Goal: Information Seeking & Learning: Check status

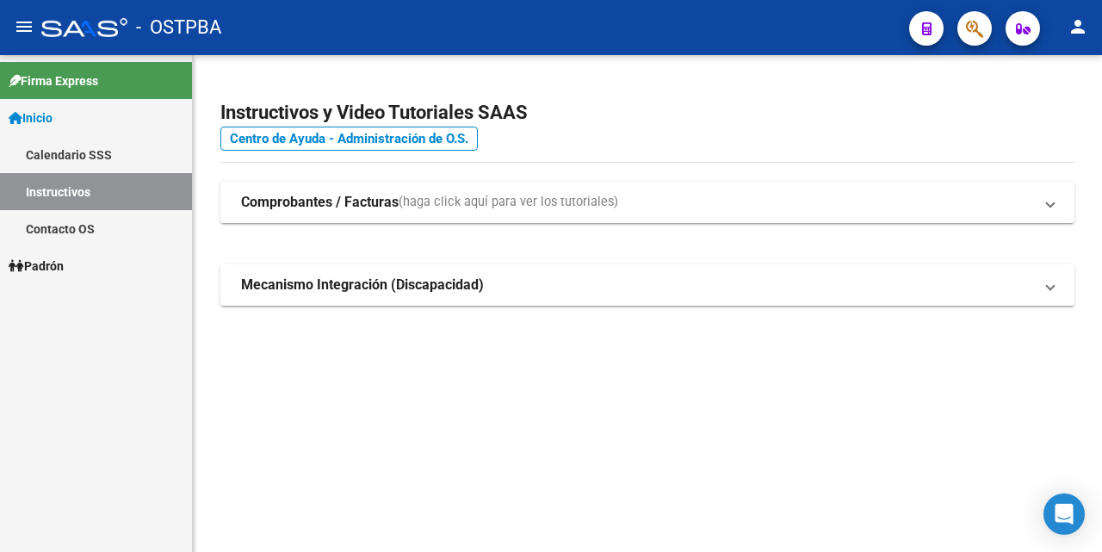
click at [62, 267] on span "Padrón" at bounding box center [36, 265] width 55 height 19
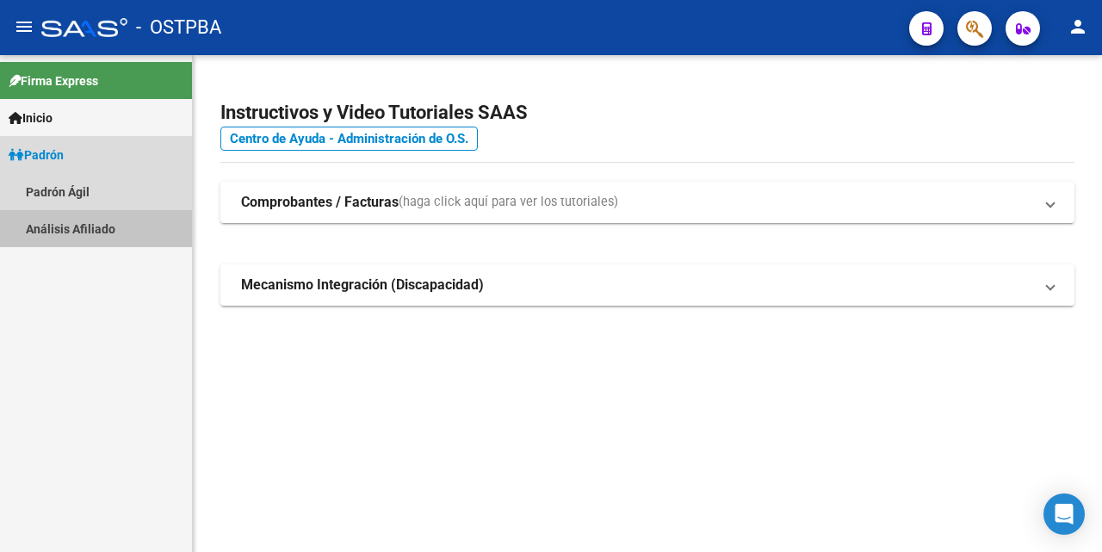
click at [79, 226] on link "Análisis Afiliado" at bounding box center [96, 228] width 192 height 37
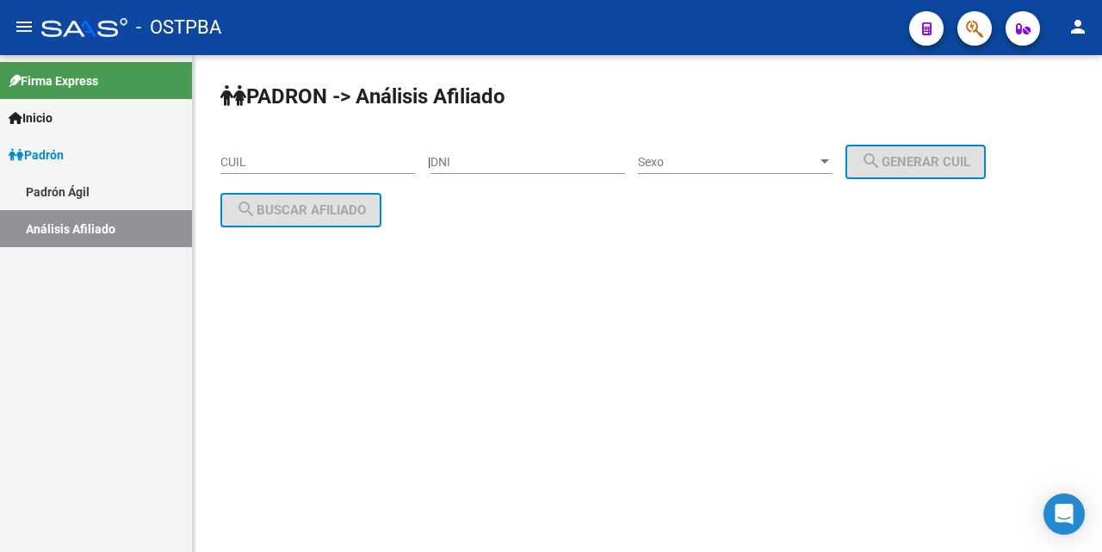
click at [242, 157] on input "CUIL" at bounding box center [317, 162] width 194 height 15
click at [460, 158] on input "DNI" at bounding box center [527, 162] width 194 height 15
type input "12135172"
click at [829, 161] on div at bounding box center [824, 161] width 9 height 4
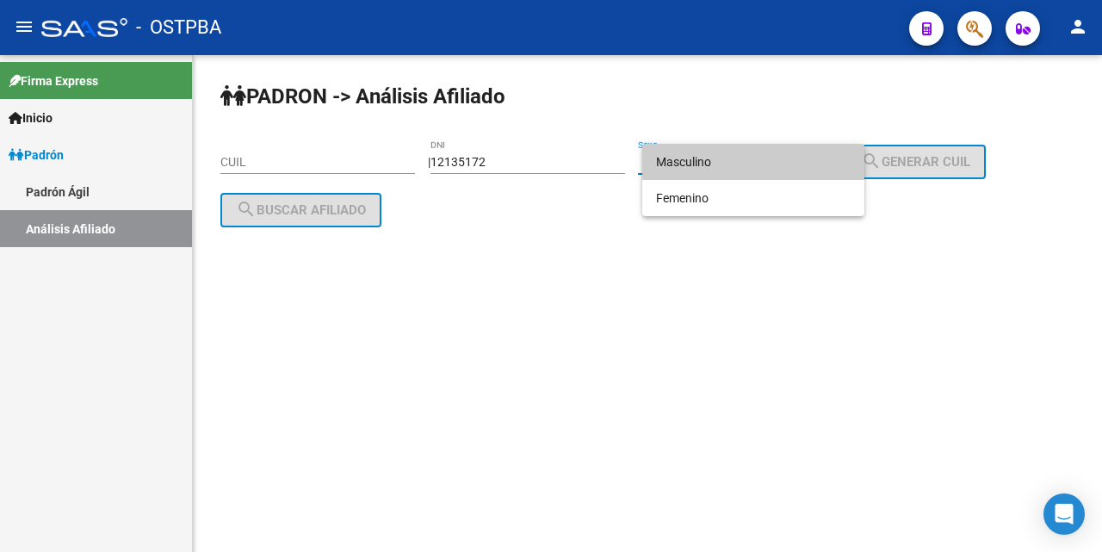
click at [713, 155] on span "Masculino" at bounding box center [753, 162] width 194 height 36
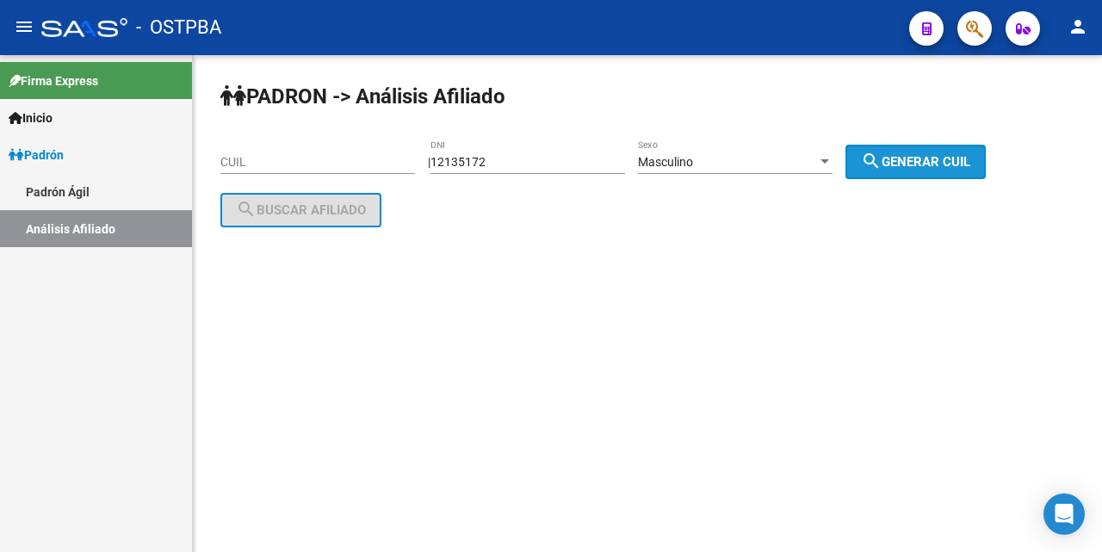
click at [915, 157] on span "search Generar CUIL" at bounding box center [915, 161] width 109 height 15
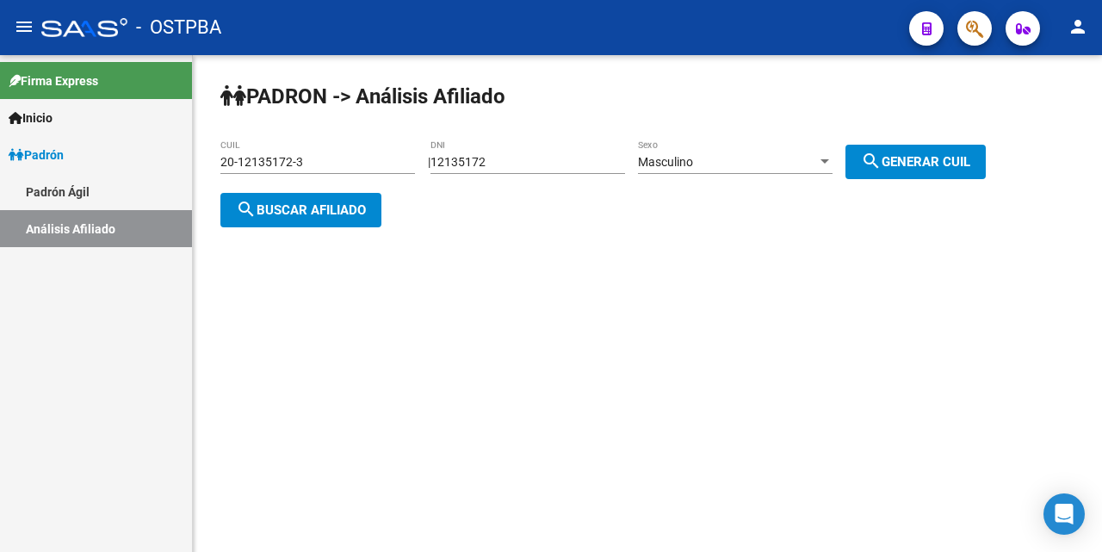
click at [338, 210] on span "search Buscar afiliado" at bounding box center [301, 209] width 130 height 15
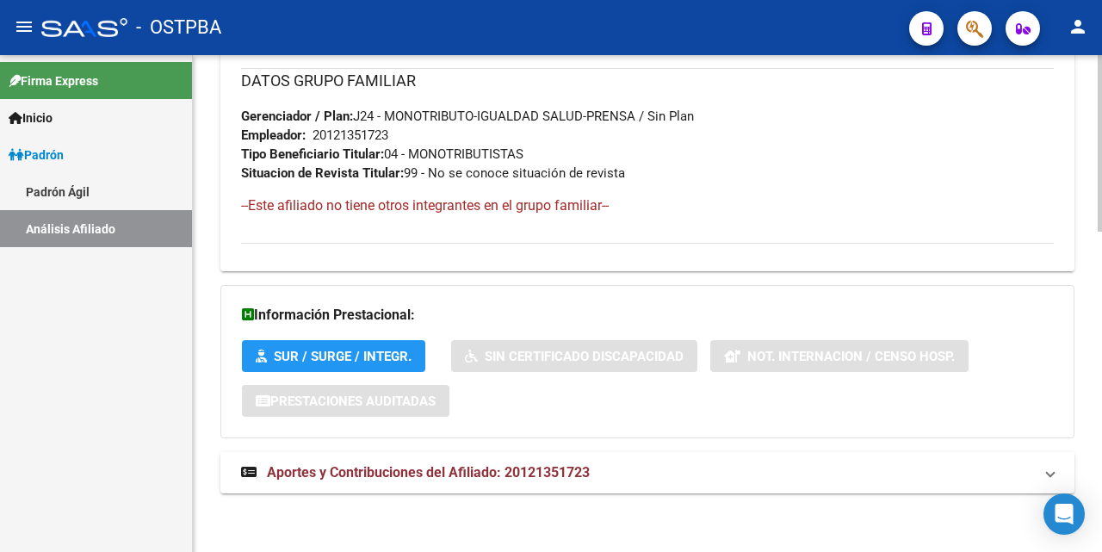
scroll to position [901, 0]
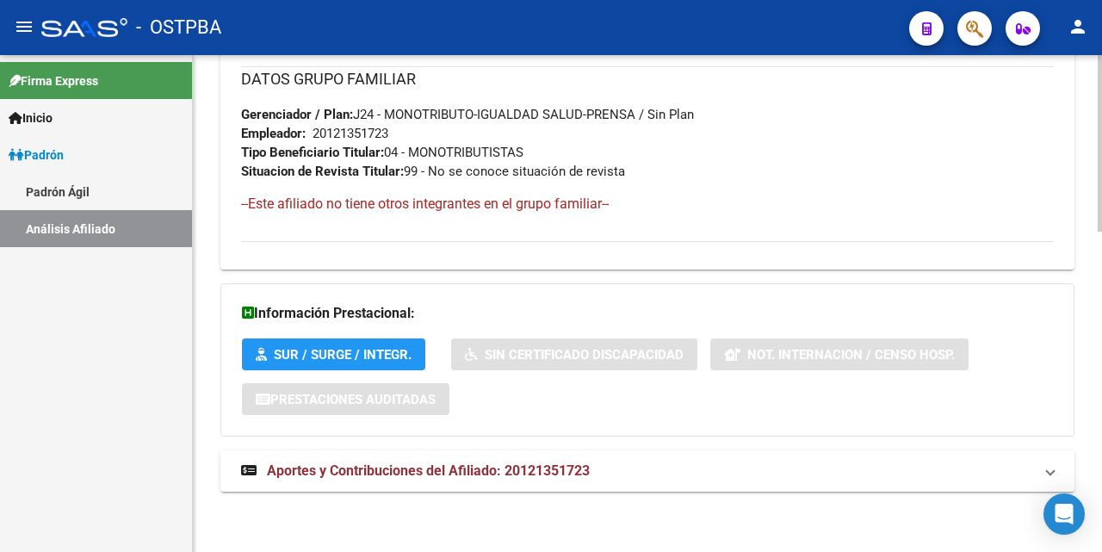
click at [419, 477] on span "Aportes y Contribuciones del Afiliado: 20121351723" at bounding box center [428, 470] width 323 height 16
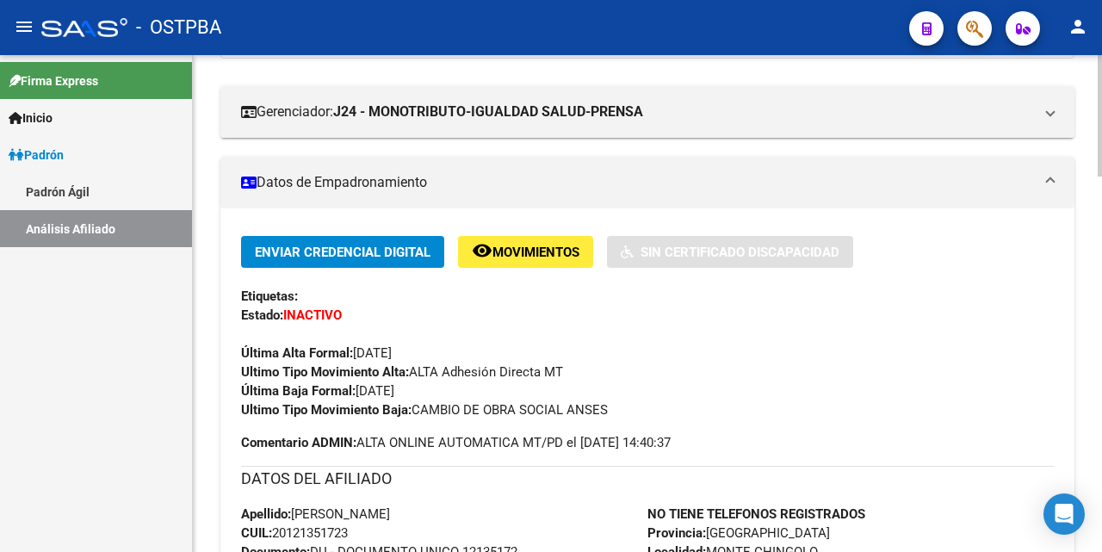
scroll to position [213, 0]
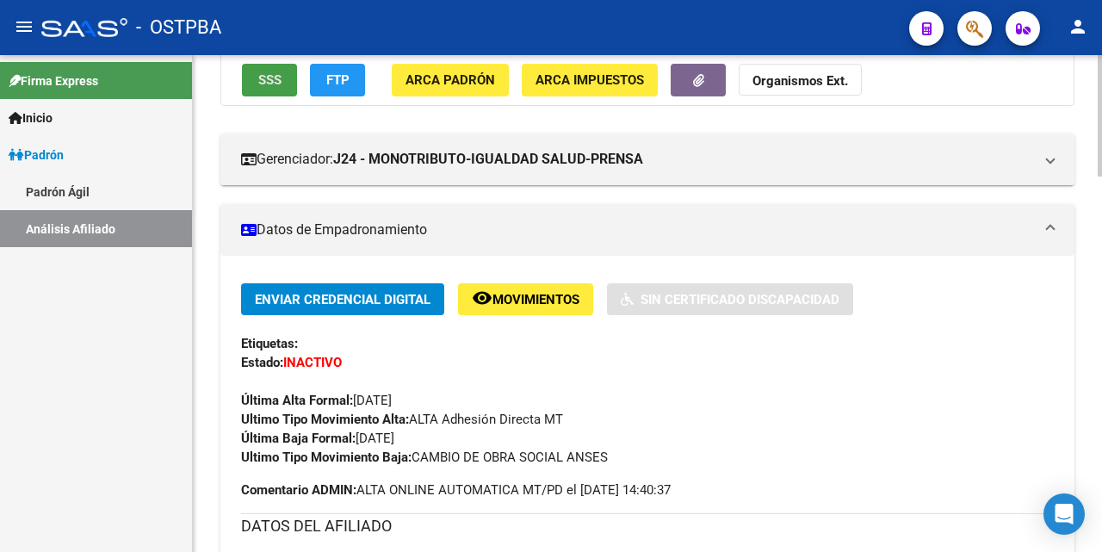
click at [277, 83] on span "SSS" at bounding box center [269, 80] width 23 height 15
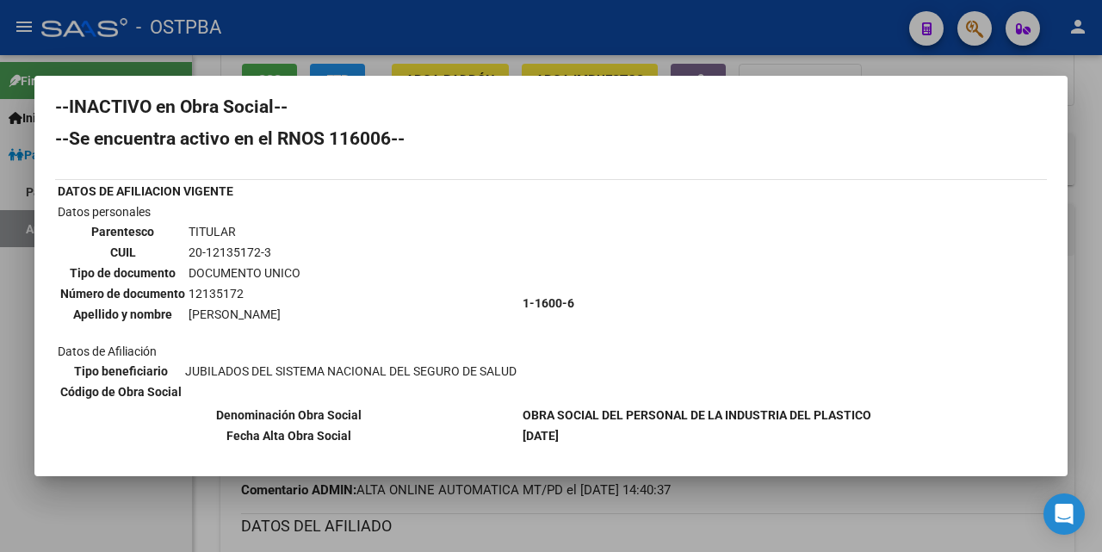
scroll to position [0, 0]
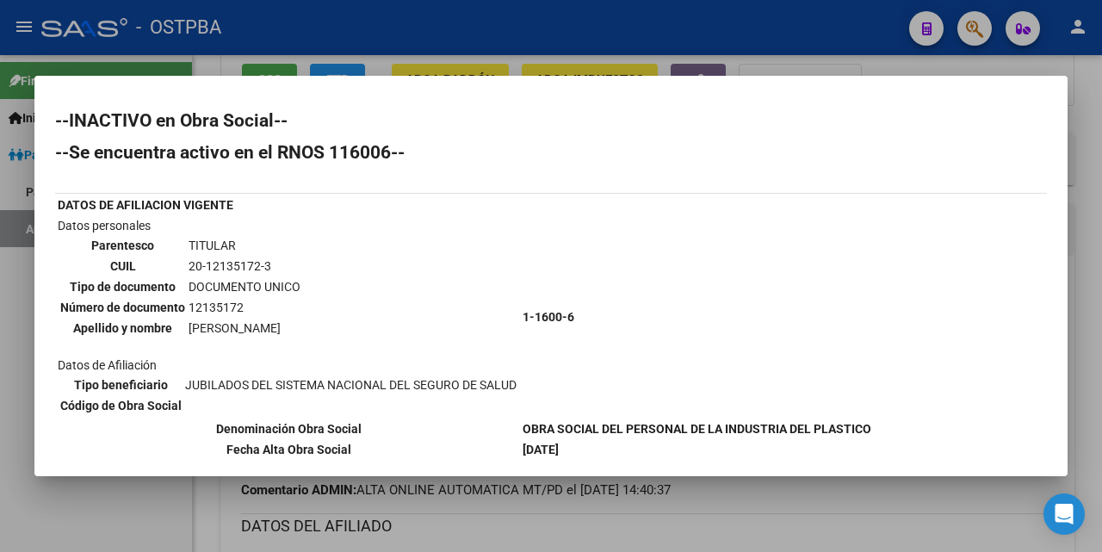
click at [779, 64] on div at bounding box center [551, 276] width 1102 height 552
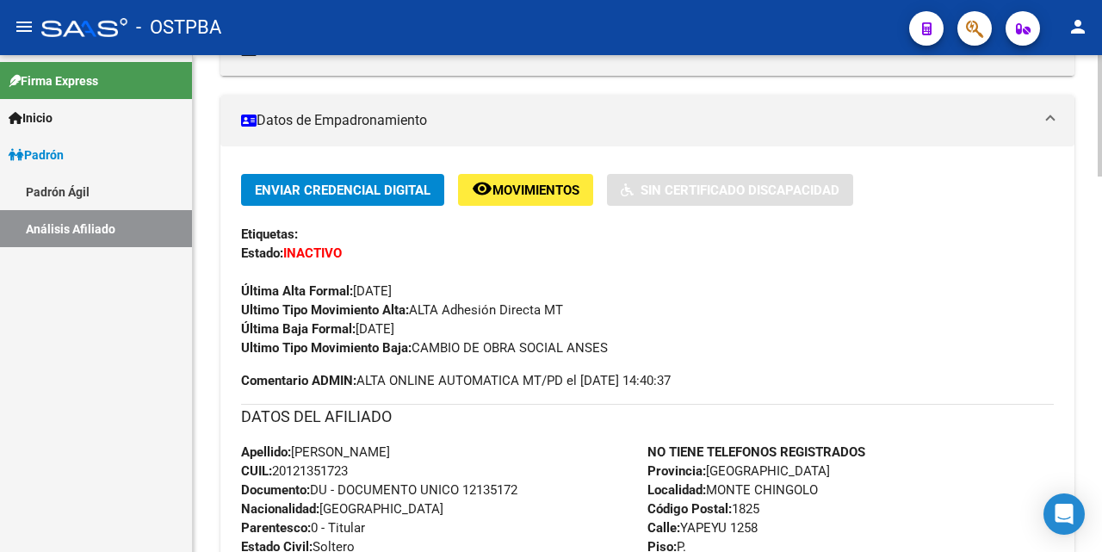
scroll to position [127, 0]
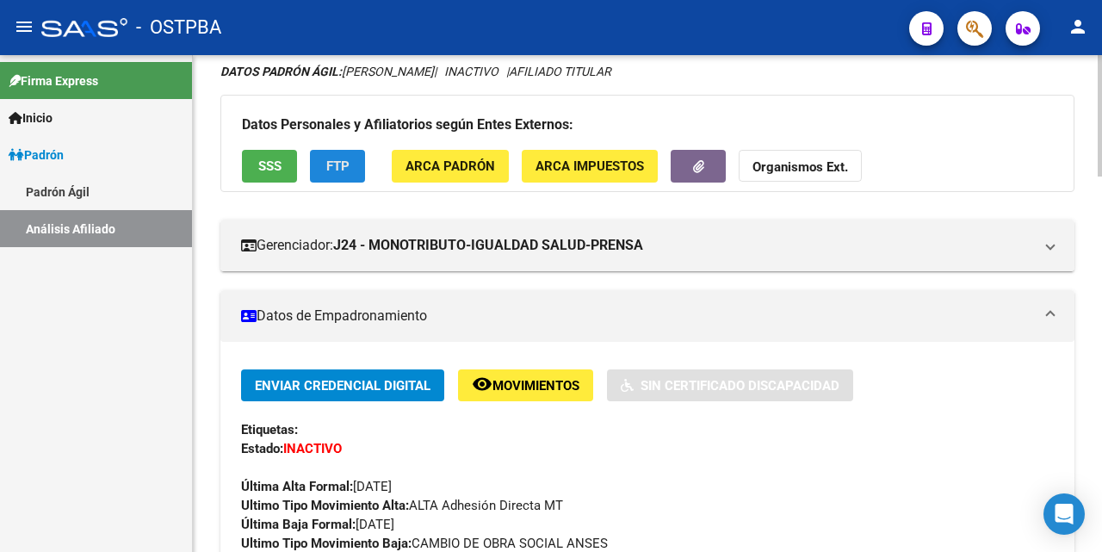
click at [344, 162] on span "FTP" at bounding box center [337, 166] width 23 height 15
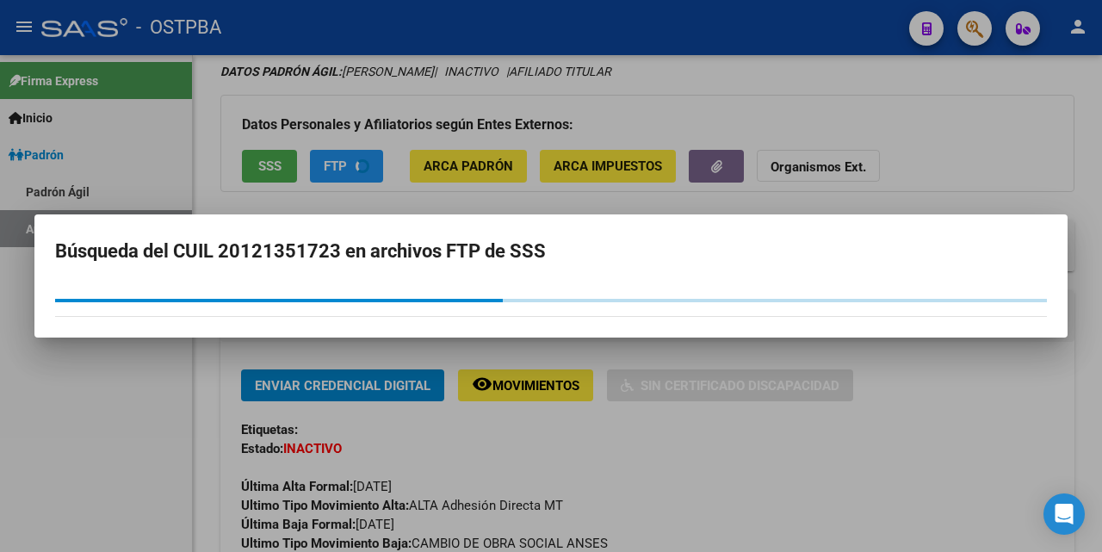
click at [995, 108] on div at bounding box center [551, 276] width 1102 height 552
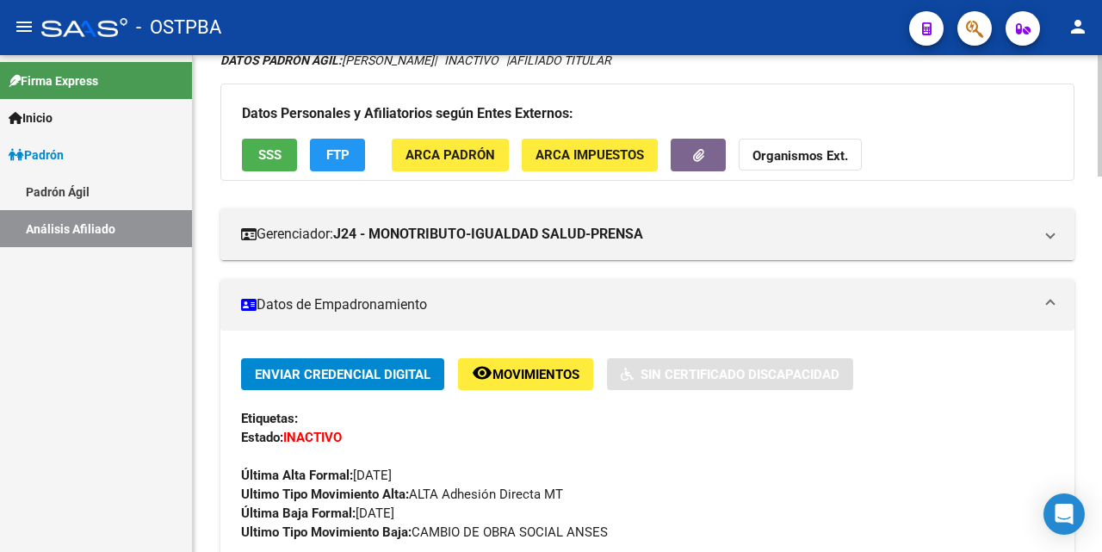
scroll to position [0, 0]
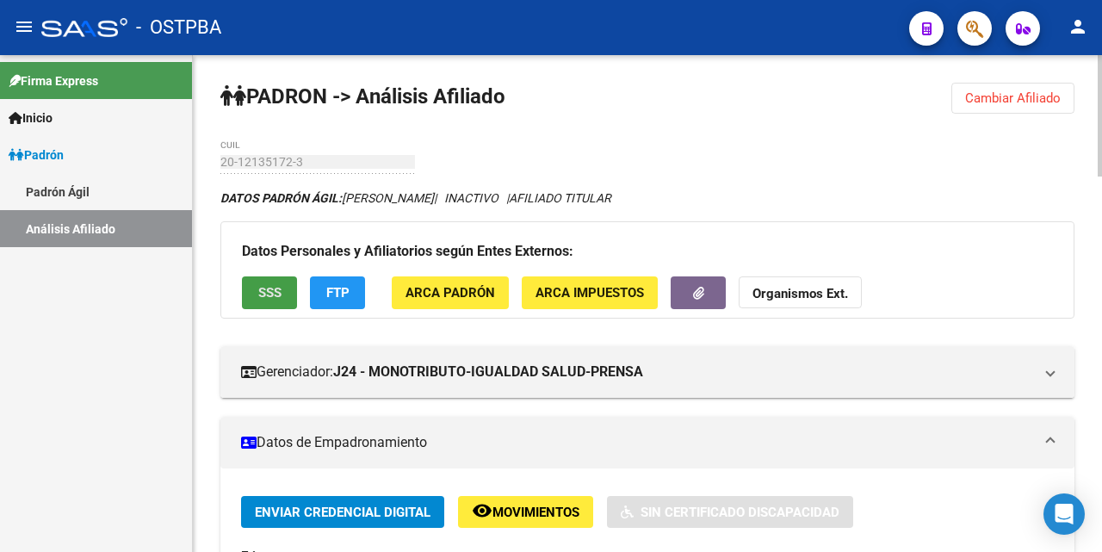
click at [272, 292] on span "SSS" at bounding box center [269, 293] width 23 height 15
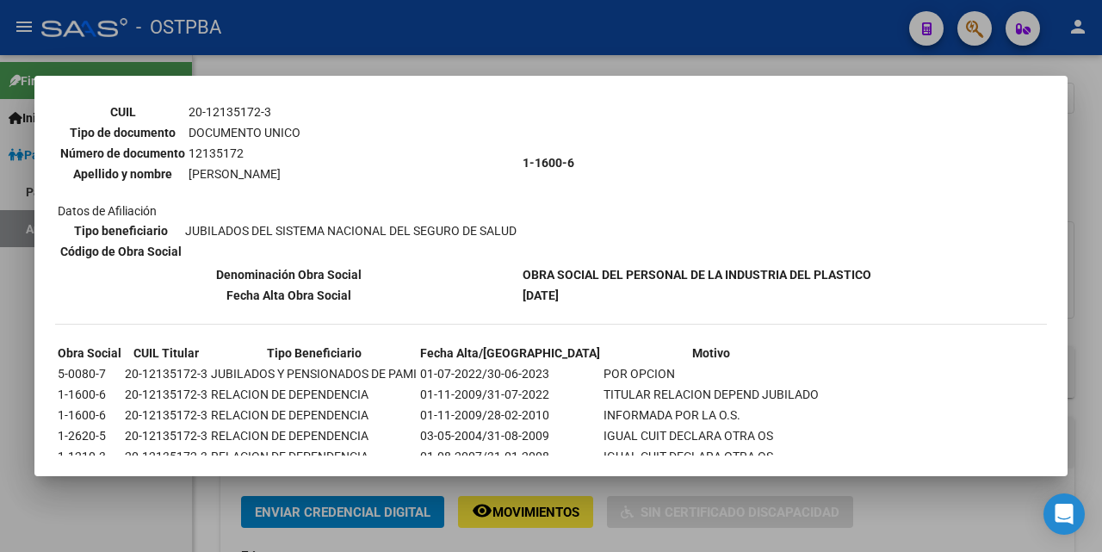
scroll to position [172, 0]
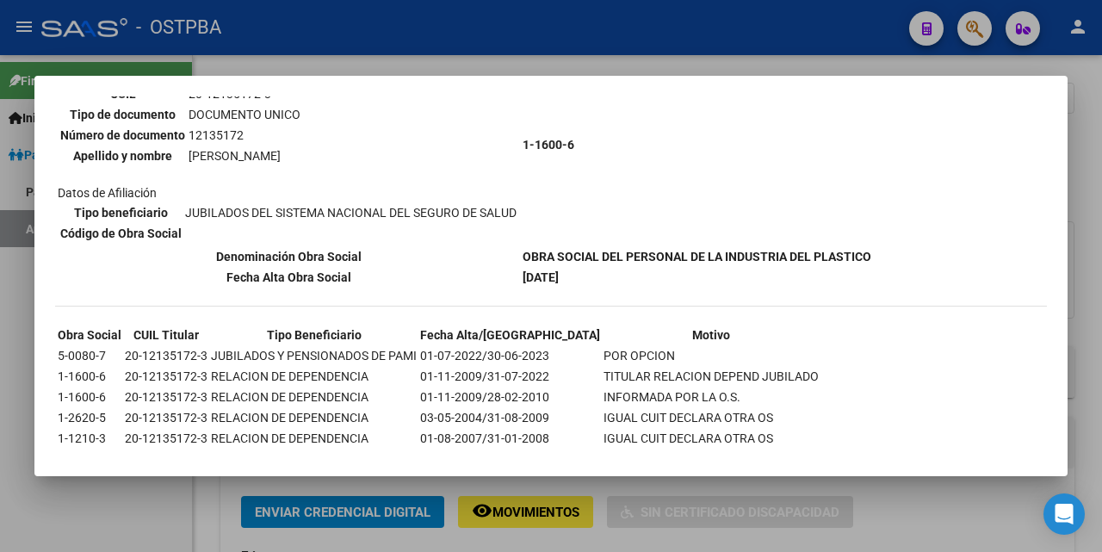
click at [838, 71] on div at bounding box center [551, 276] width 1102 height 552
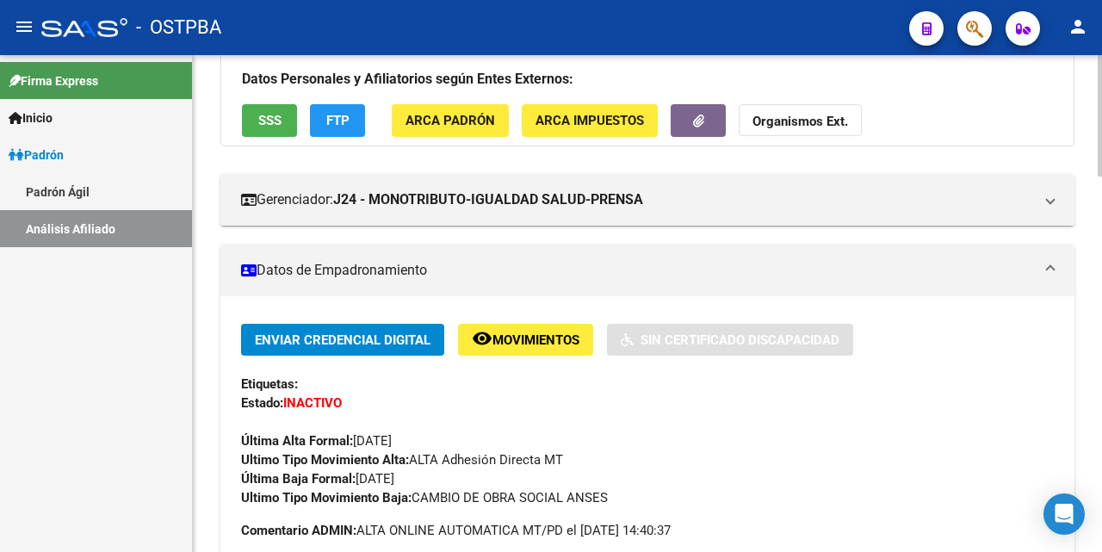
drag, startPoint x: 263, startPoint y: 125, endPoint x: 272, endPoint y: 124, distance: 8.6
click at [272, 124] on span "SSS" at bounding box center [269, 121] width 23 height 15
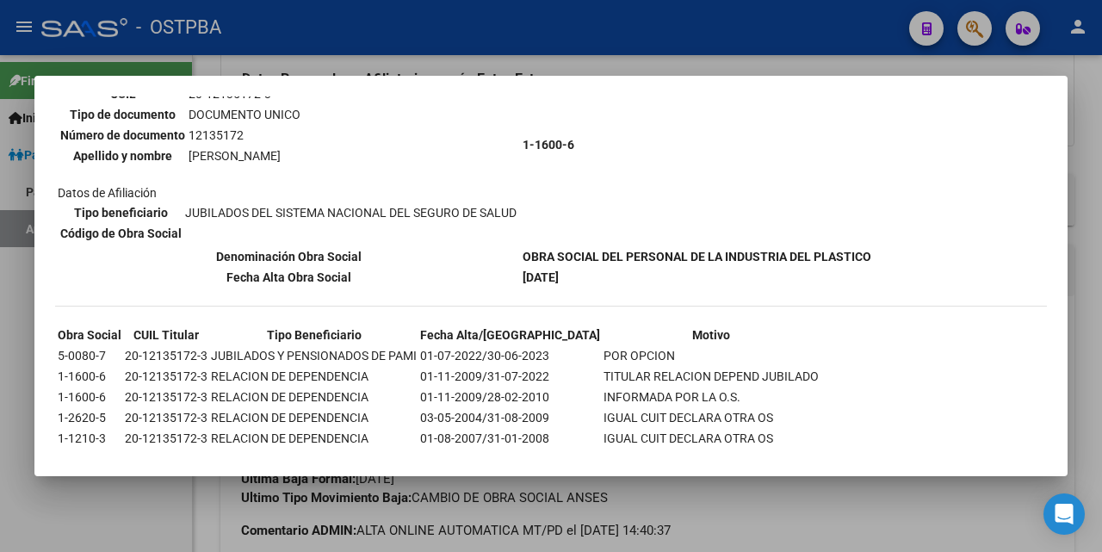
click at [820, 61] on div at bounding box center [551, 276] width 1102 height 552
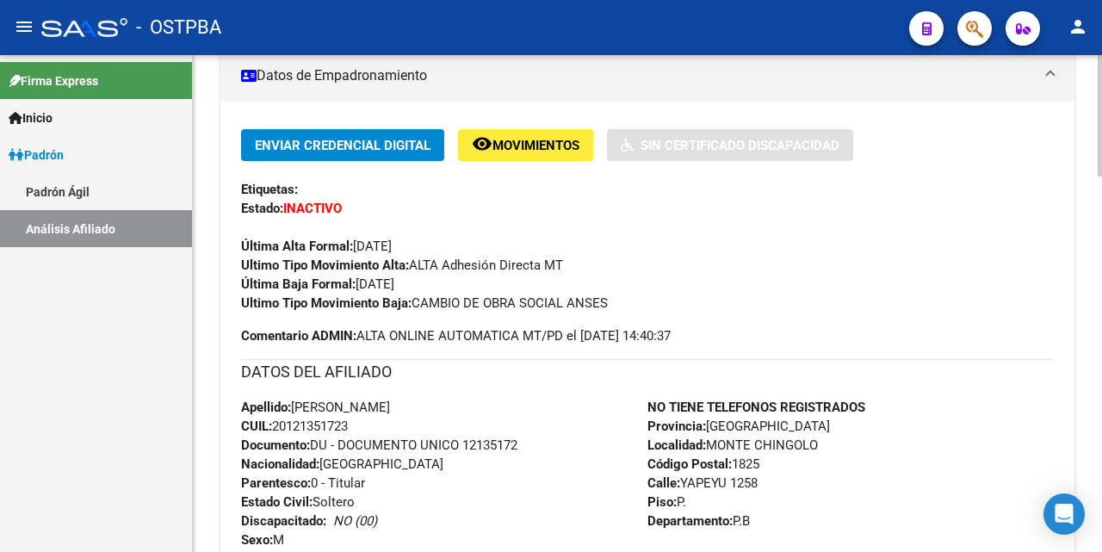
scroll to position [86, 0]
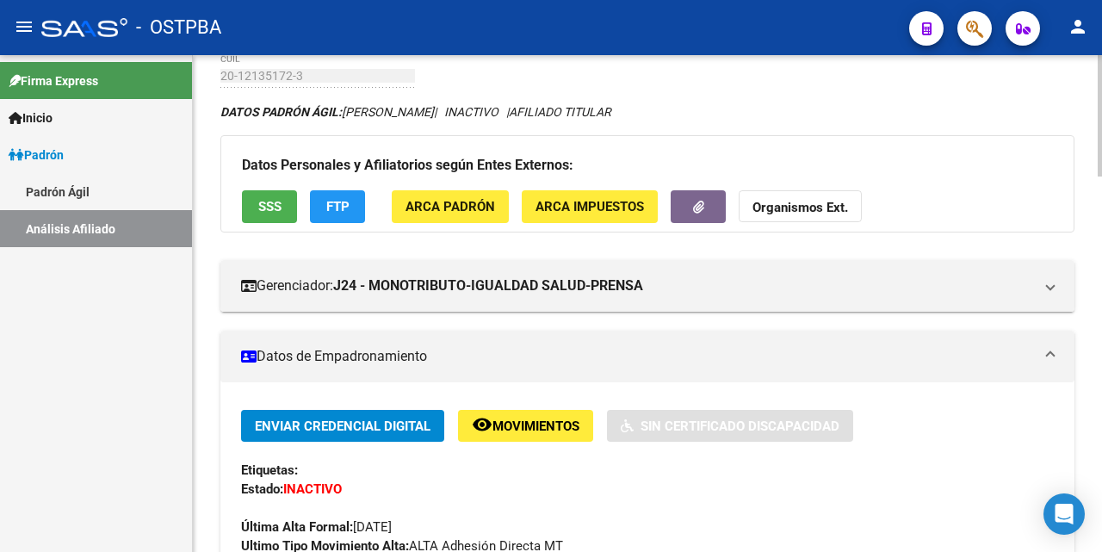
click at [263, 208] on span "SSS" at bounding box center [269, 207] width 23 height 15
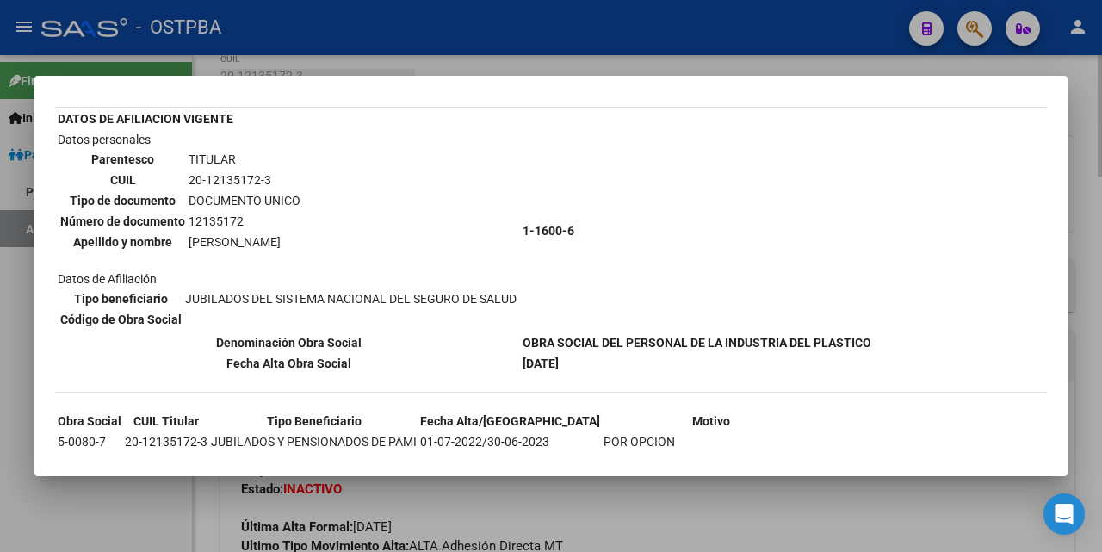
click at [874, 67] on div at bounding box center [551, 276] width 1102 height 552
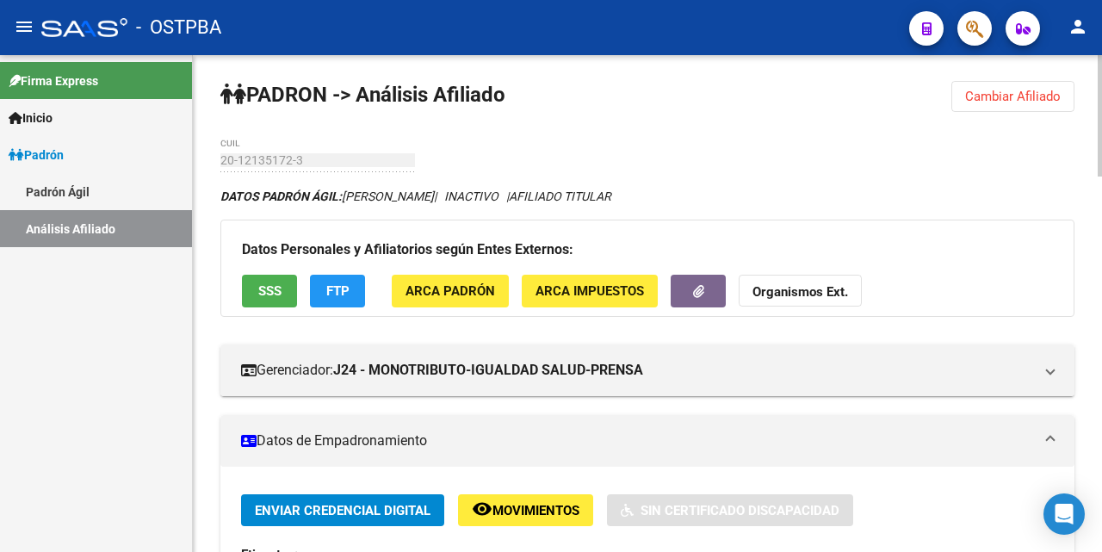
scroll to position [0, 0]
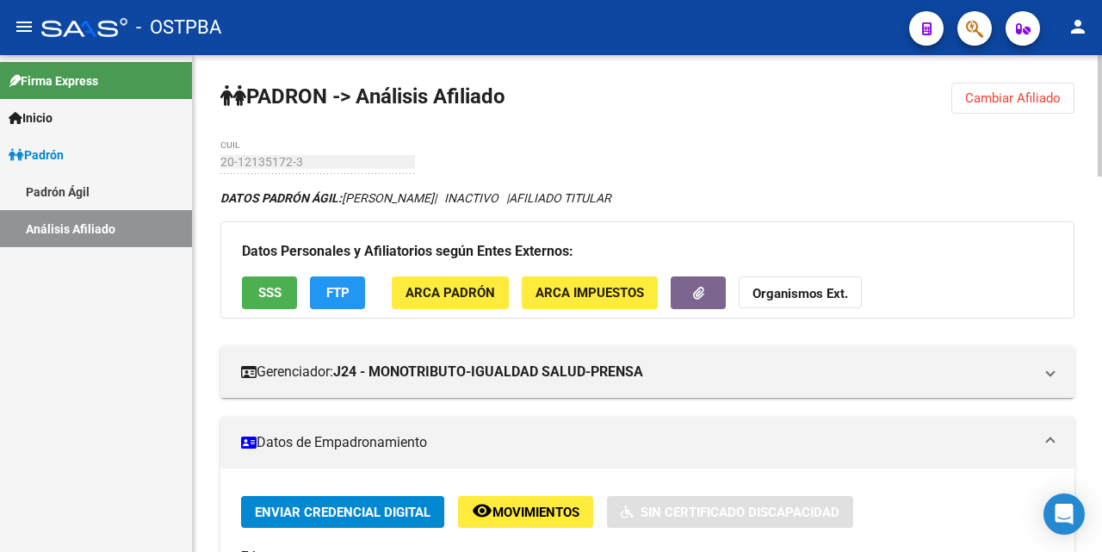
click at [251, 292] on button "SSS" at bounding box center [269, 292] width 55 height 32
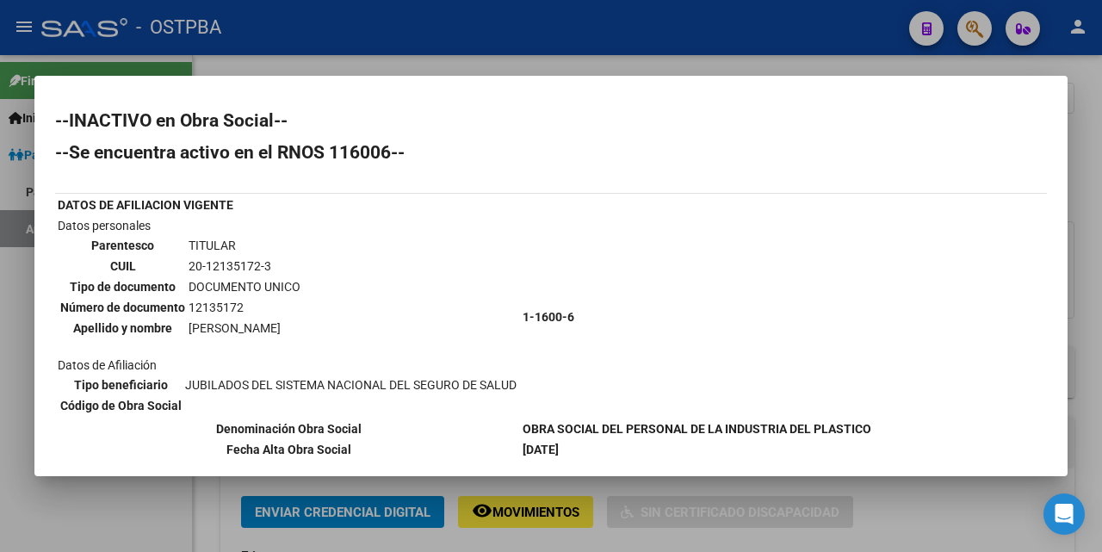
click at [911, 62] on div at bounding box center [551, 276] width 1102 height 552
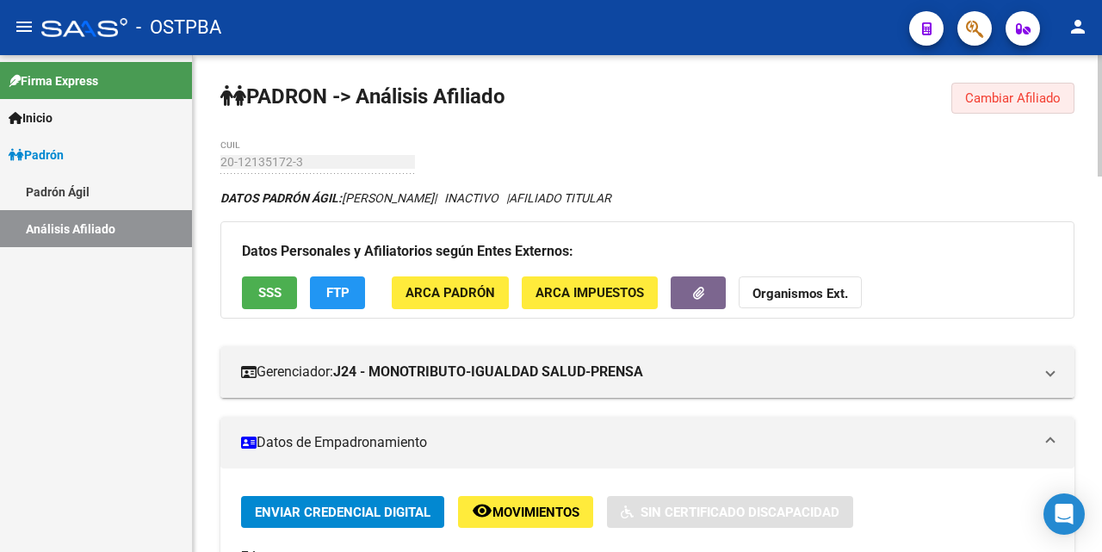
click at [1043, 96] on span "Cambiar Afiliado" at bounding box center [1013, 97] width 96 height 15
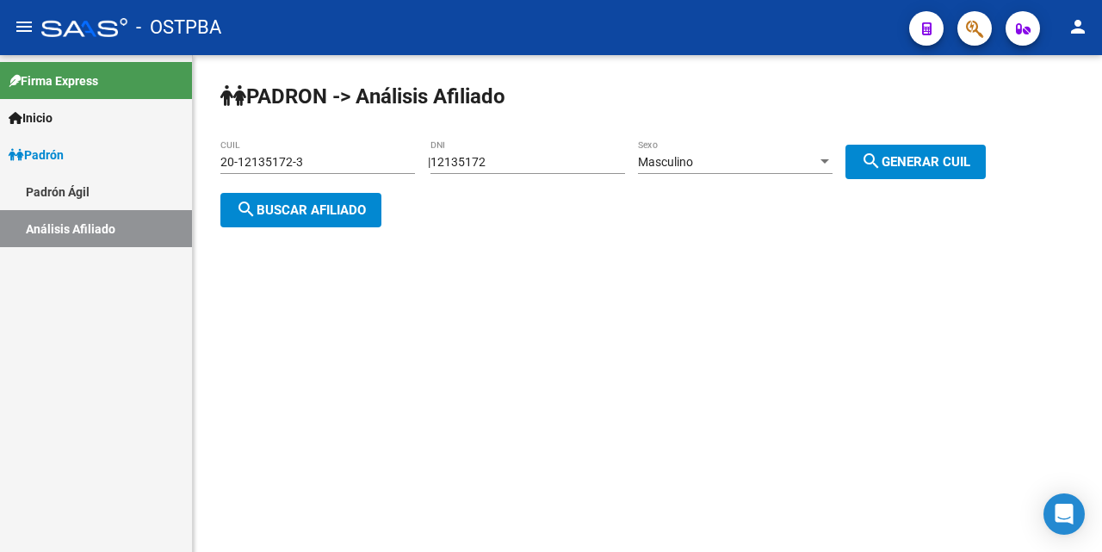
click at [360, 169] on input "20-12135172-3" at bounding box center [317, 162] width 194 height 15
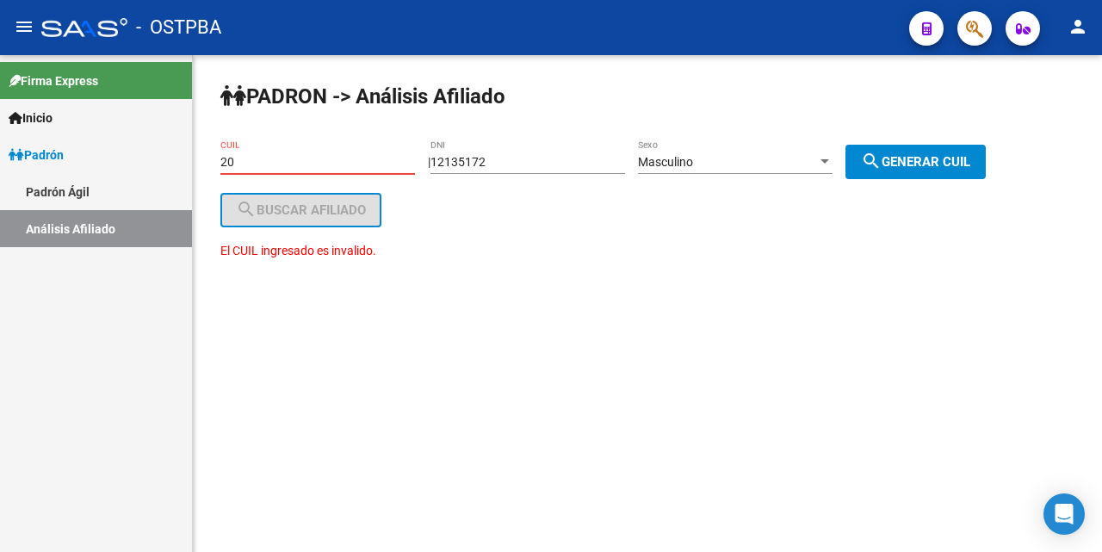
type input "2"
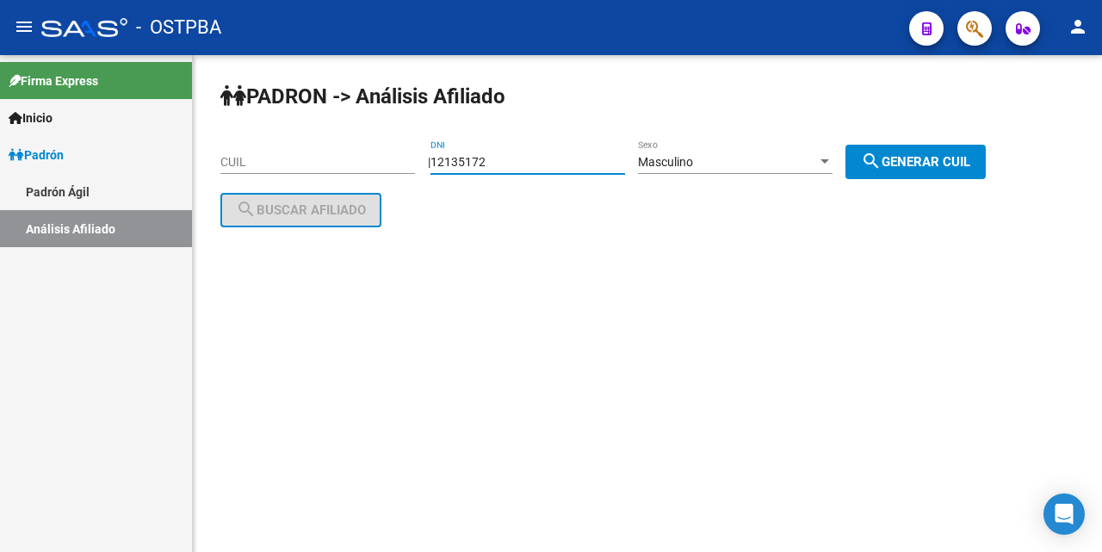
drag, startPoint x: 531, startPoint y: 164, endPoint x: 540, endPoint y: 123, distance: 42.2
click at [532, 163] on input "12135172" at bounding box center [527, 162] width 194 height 15
type input "1"
type input "44593207"
click at [829, 160] on div at bounding box center [824, 161] width 9 height 4
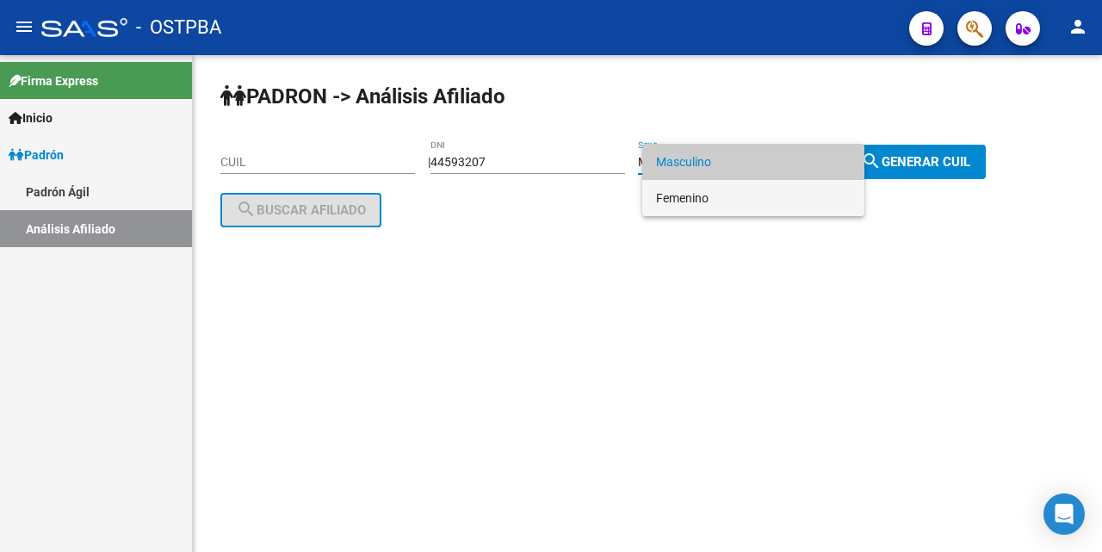
click at [778, 199] on span "Femenino" at bounding box center [753, 198] width 194 height 36
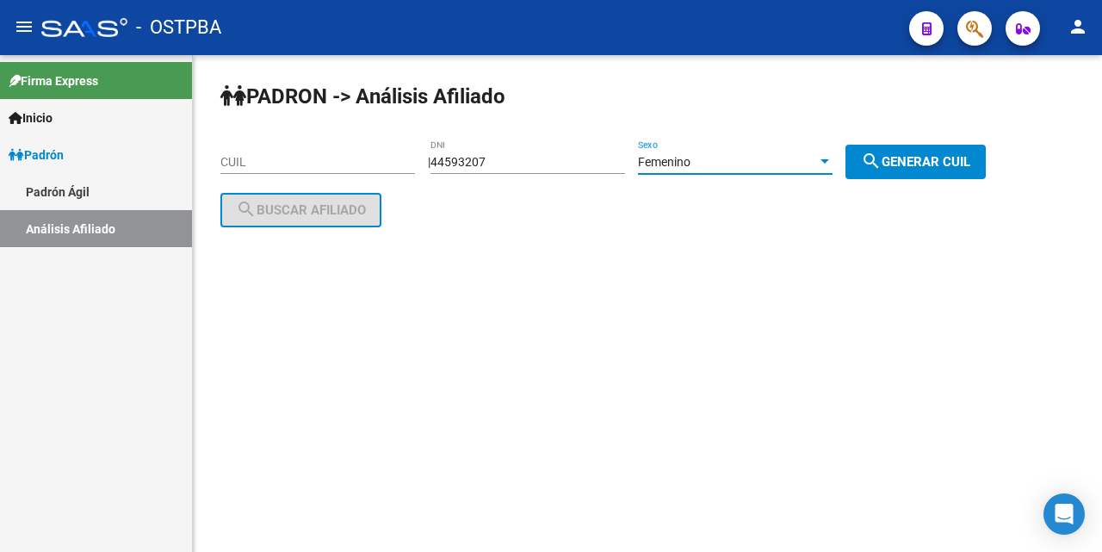
click at [930, 155] on span "search Generar CUIL" at bounding box center [915, 161] width 109 height 15
type input "27-44593207-3"
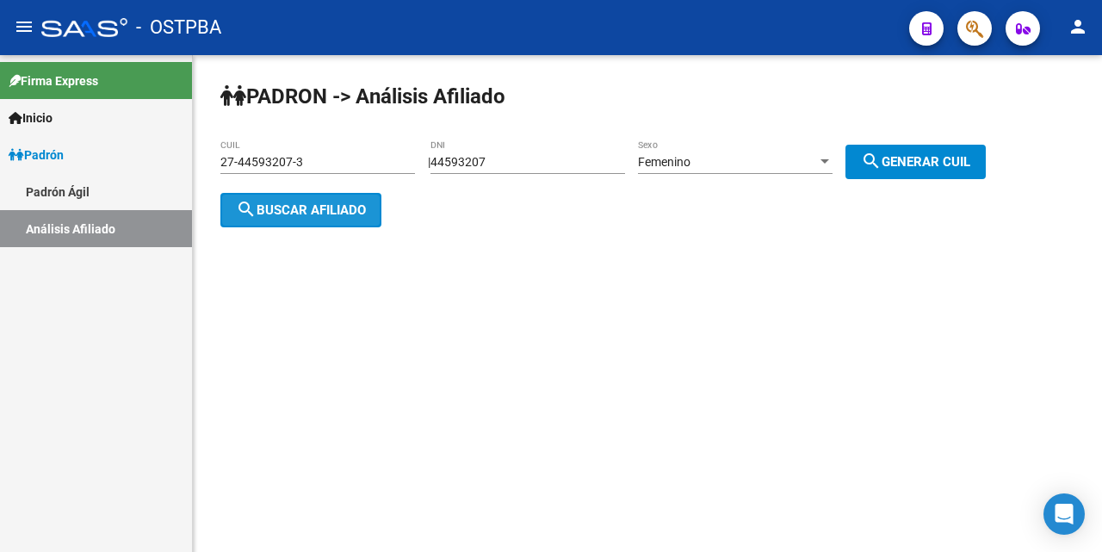
click at [340, 219] on button "search Buscar afiliado" at bounding box center [300, 210] width 161 height 34
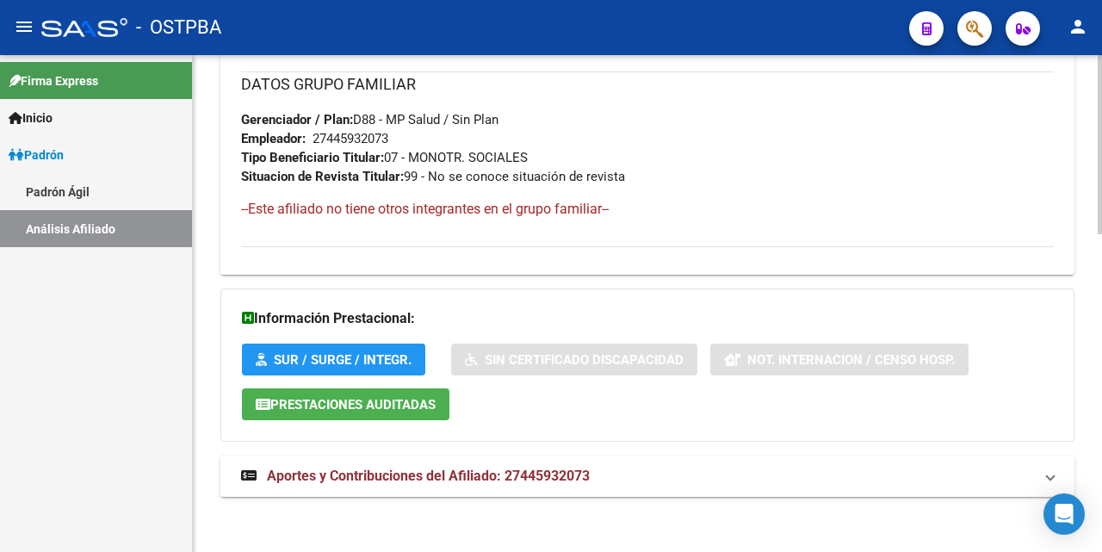
scroll to position [882, 0]
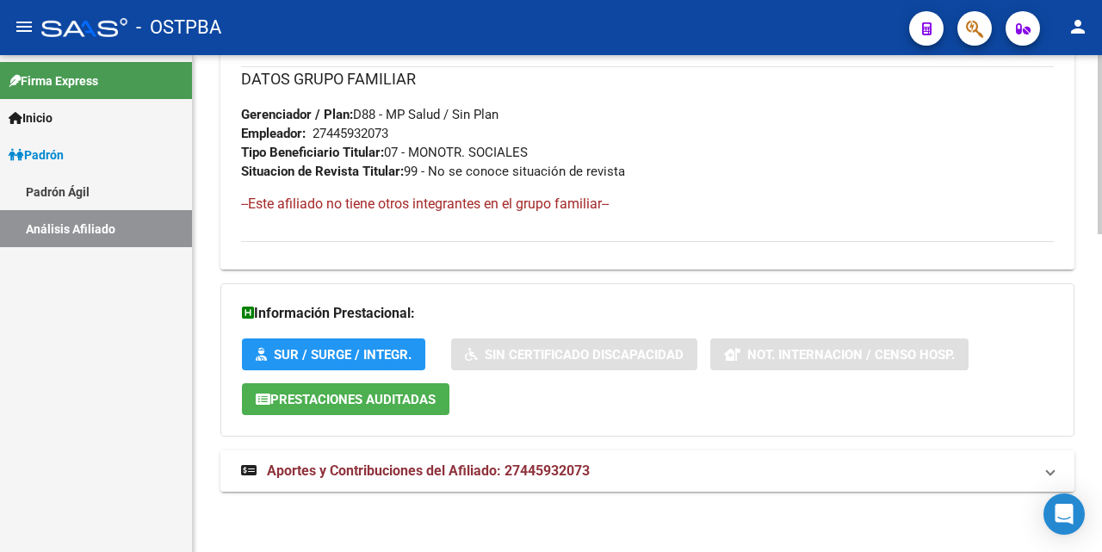
click at [432, 467] on span "Aportes y Contribuciones del Afiliado: 27445932073" at bounding box center [428, 470] width 323 height 16
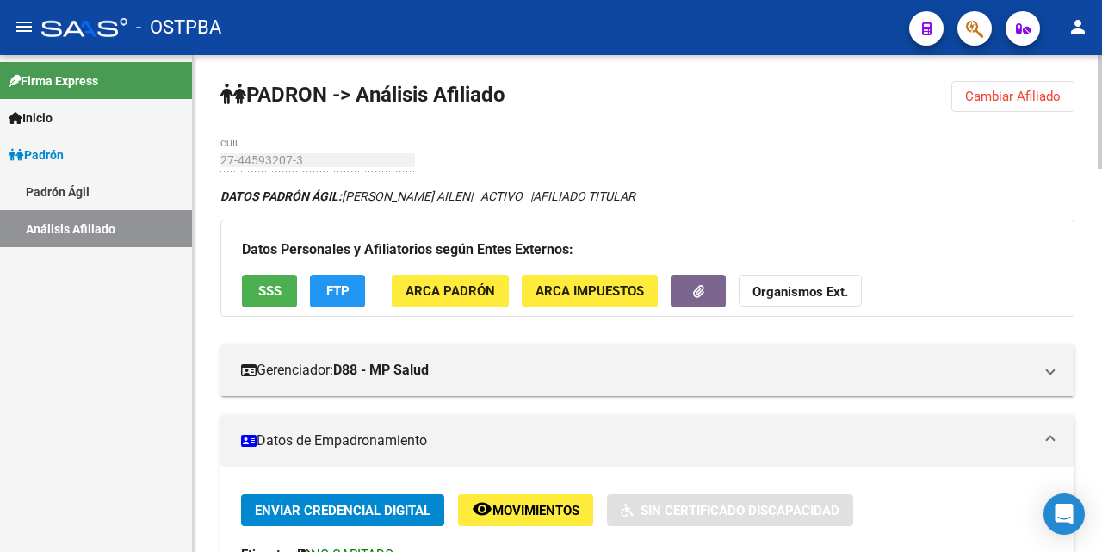
scroll to position [0, 0]
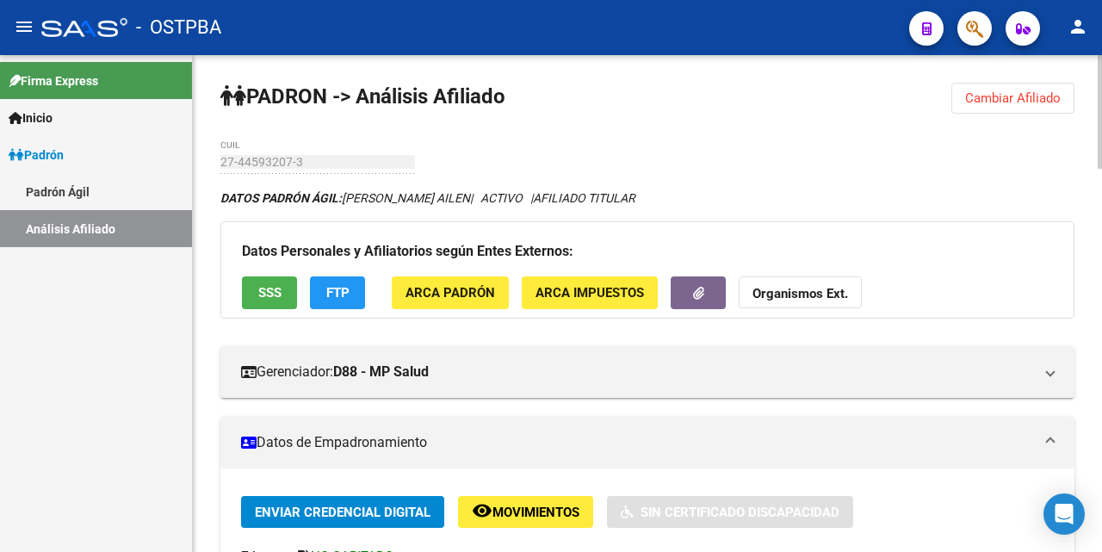
click at [997, 99] on span "Cambiar Afiliado" at bounding box center [1013, 97] width 96 height 15
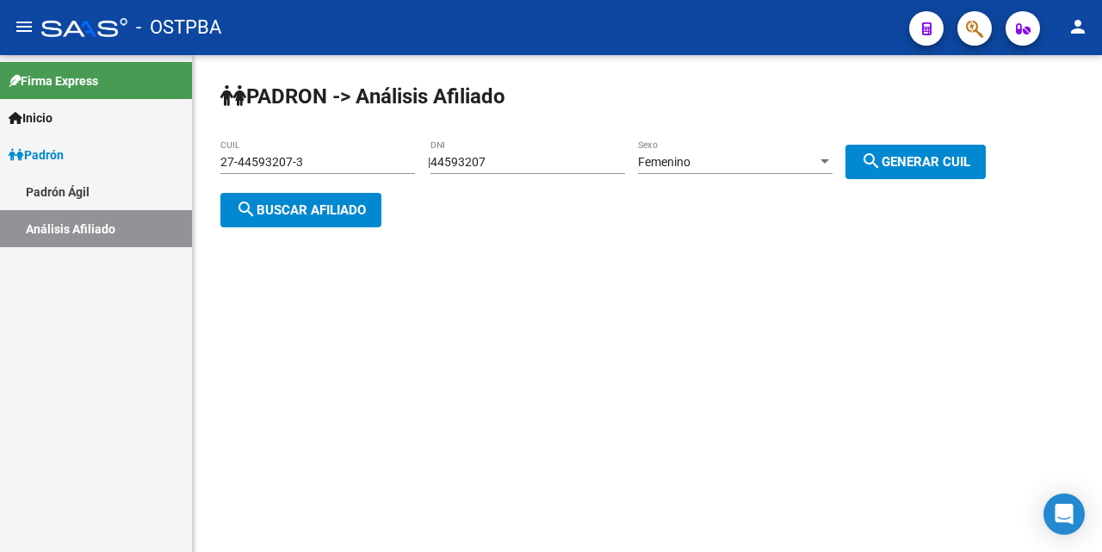
click at [538, 149] on div "44593207 DNI" at bounding box center [527, 156] width 194 height 34
type input "4"
click at [330, 153] on div "27-44593207-3 CUIL" at bounding box center [317, 156] width 194 height 34
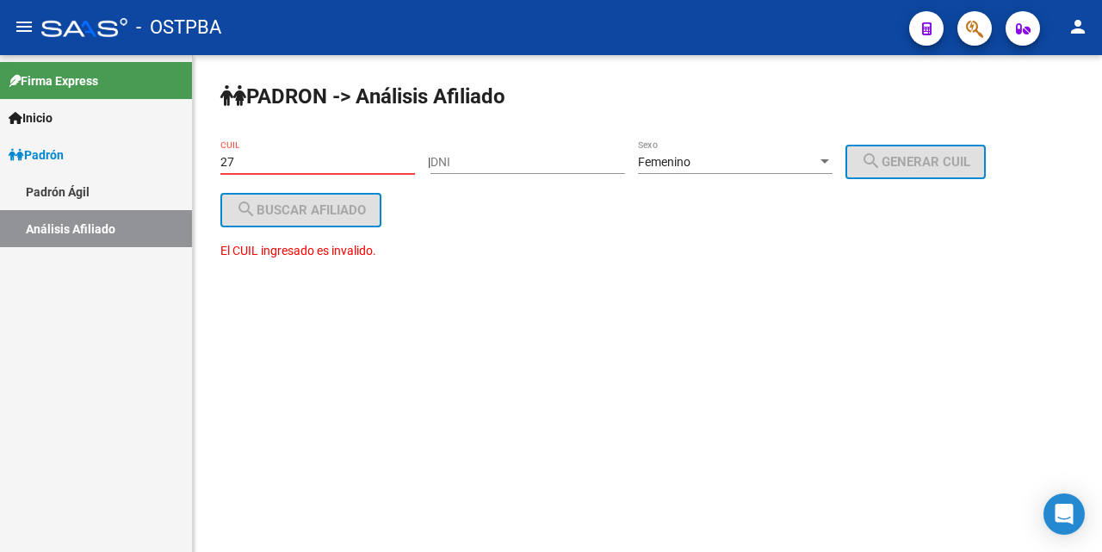
type input "2"
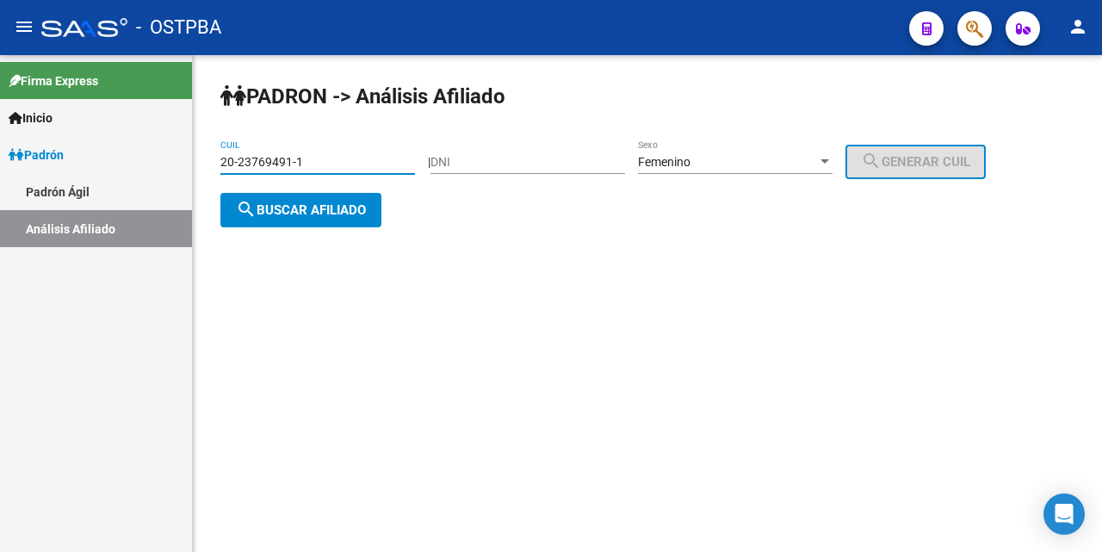
click at [832, 166] on div at bounding box center [824, 162] width 15 height 14
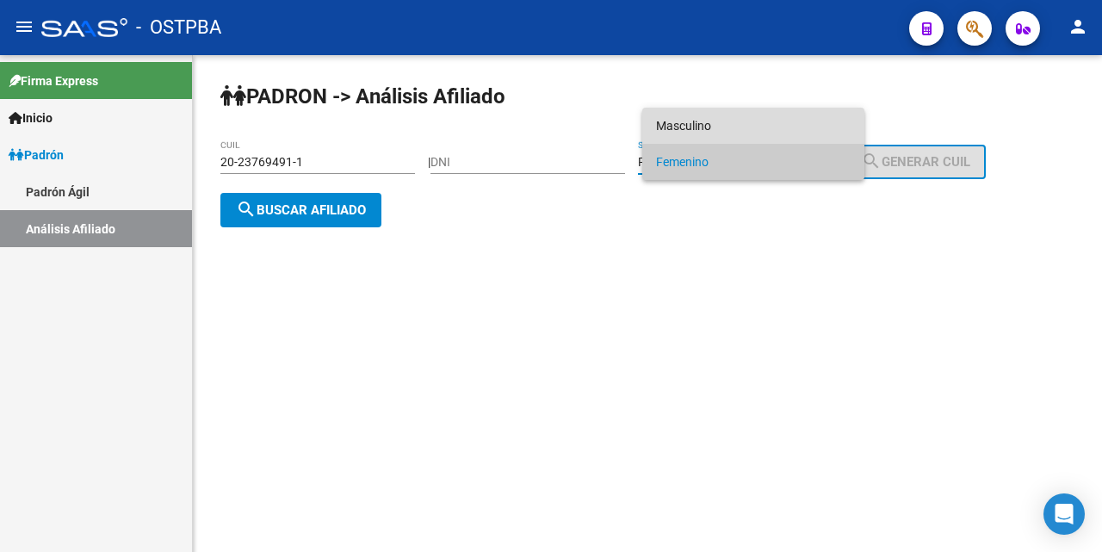
click at [736, 128] on span "Masculino" at bounding box center [753, 126] width 194 height 36
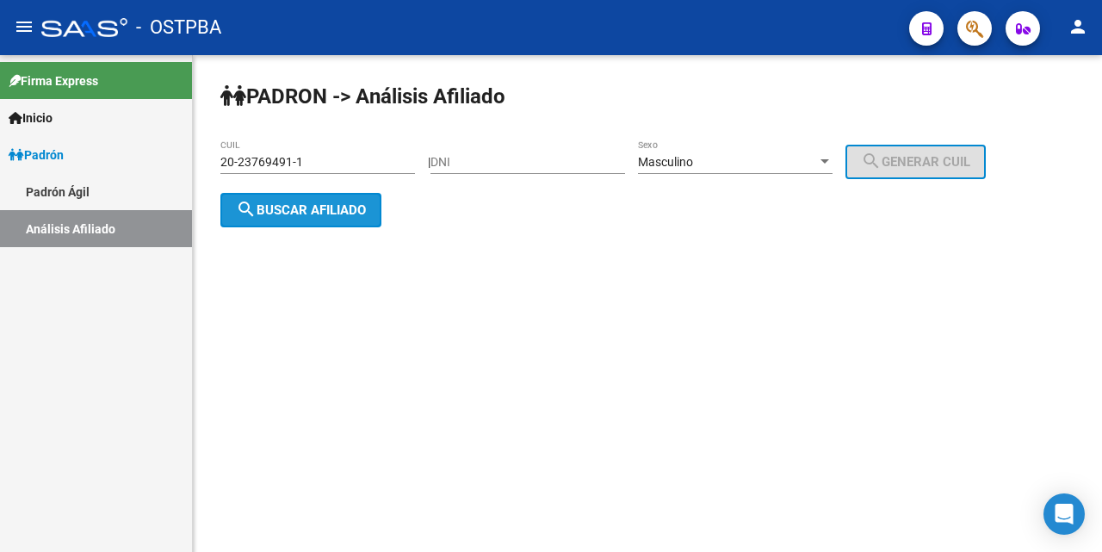
click at [288, 220] on button "search Buscar afiliado" at bounding box center [300, 210] width 161 height 34
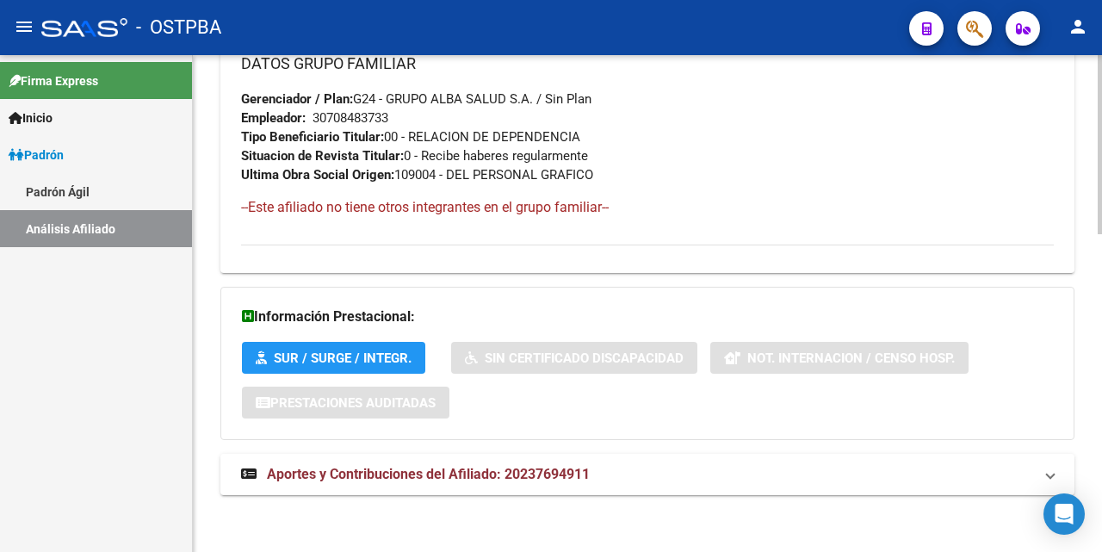
scroll to position [882, 0]
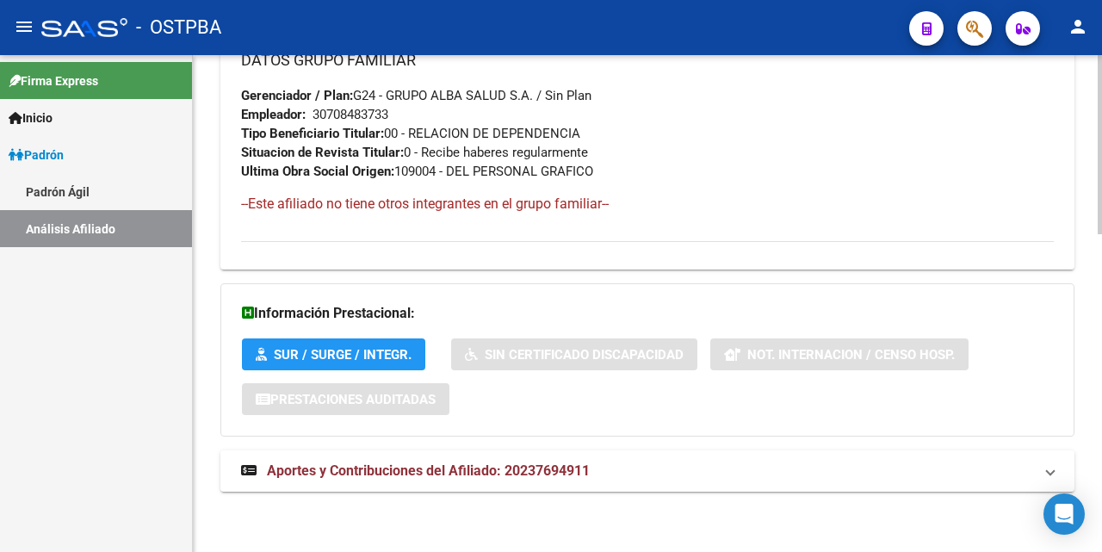
drag, startPoint x: 454, startPoint y: 466, endPoint x: 509, endPoint y: 419, distance: 72.1
click at [454, 464] on span "Aportes y Contribuciones del Afiliado: 20237694911" at bounding box center [428, 470] width 323 height 16
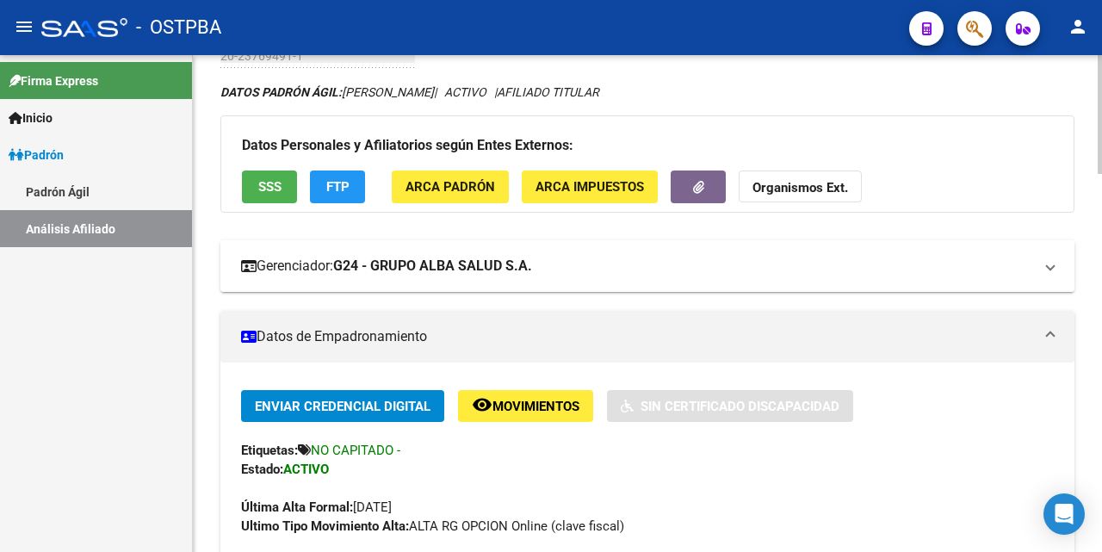
scroll to position [0, 0]
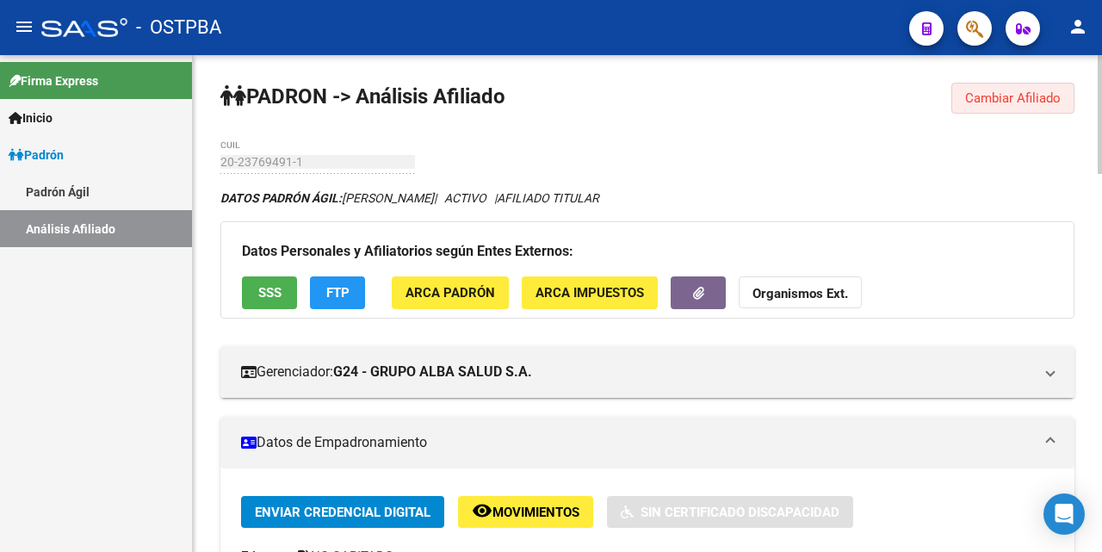
drag, startPoint x: 1000, startPoint y: 104, endPoint x: 990, endPoint y: 86, distance: 20.8
click at [997, 95] on span "Cambiar Afiliado" at bounding box center [1013, 97] width 96 height 15
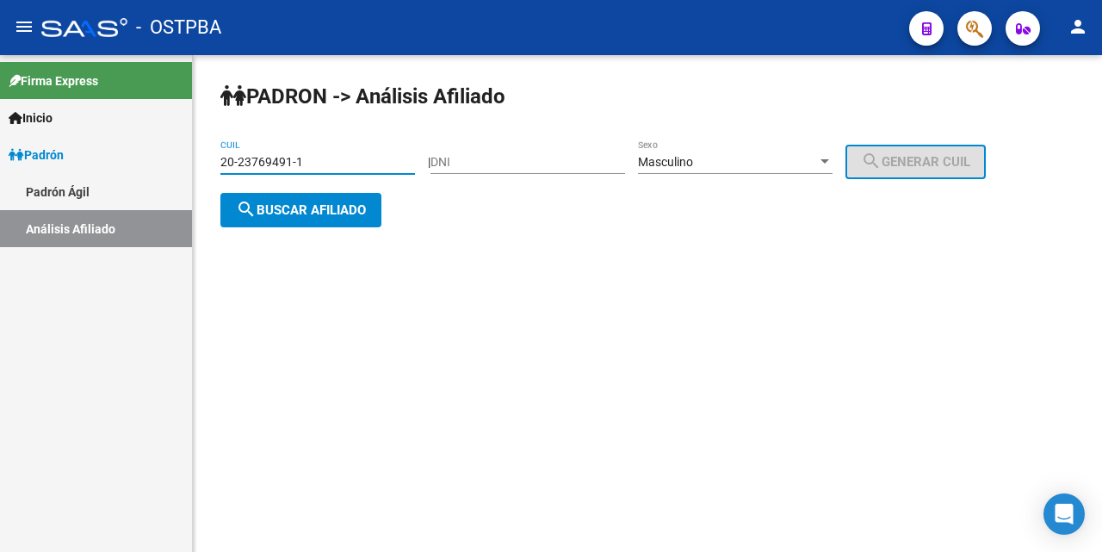
click at [402, 156] on input "20-23769491-1" at bounding box center [317, 162] width 194 height 15
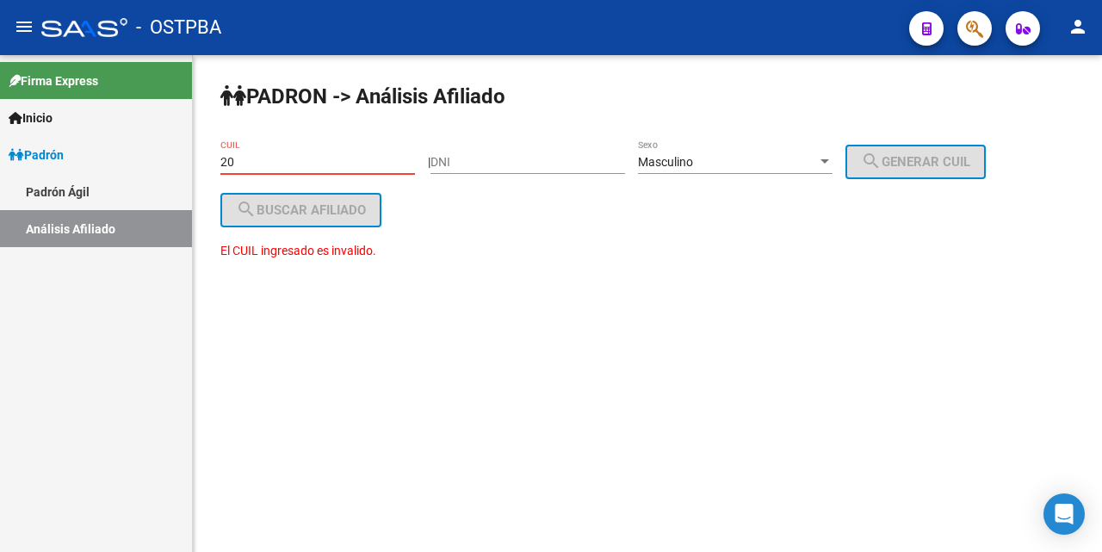
type input "2"
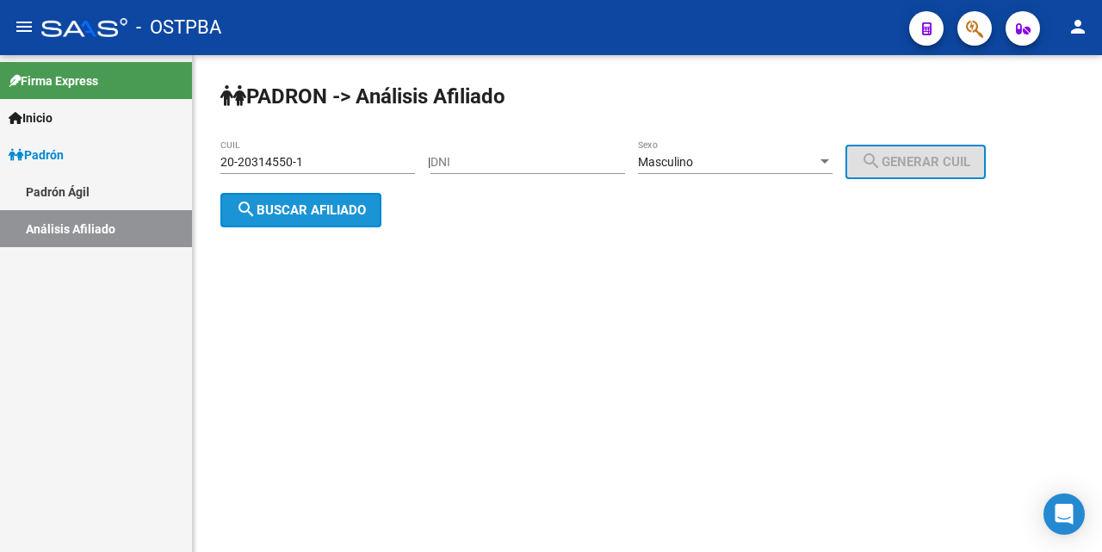
click at [321, 205] on span "search Buscar afiliado" at bounding box center [301, 209] width 130 height 15
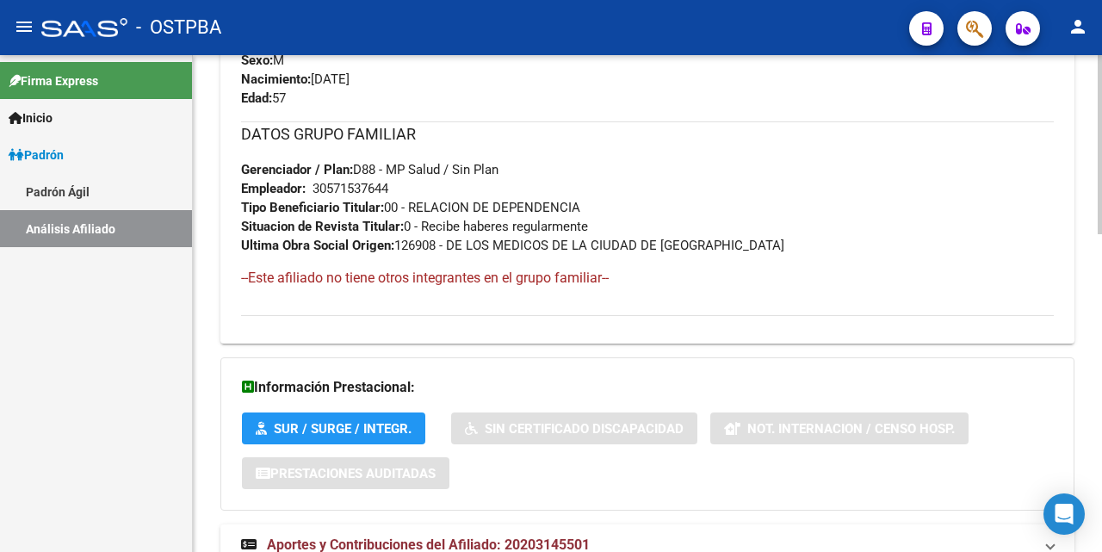
scroll to position [861, 0]
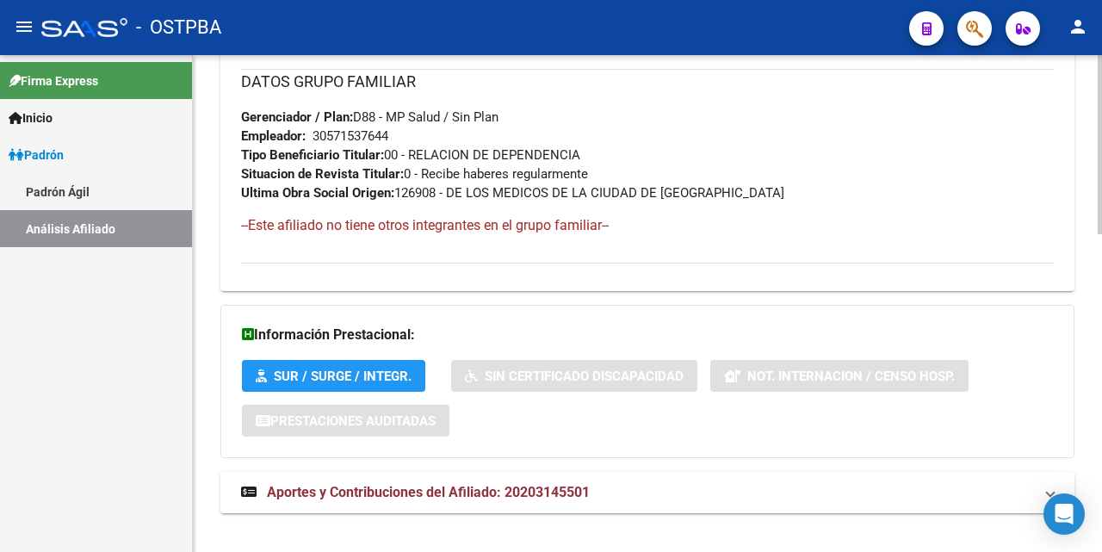
click at [431, 491] on span "Aportes y Contribuciones del Afiliado: 20203145501" at bounding box center [428, 492] width 323 height 16
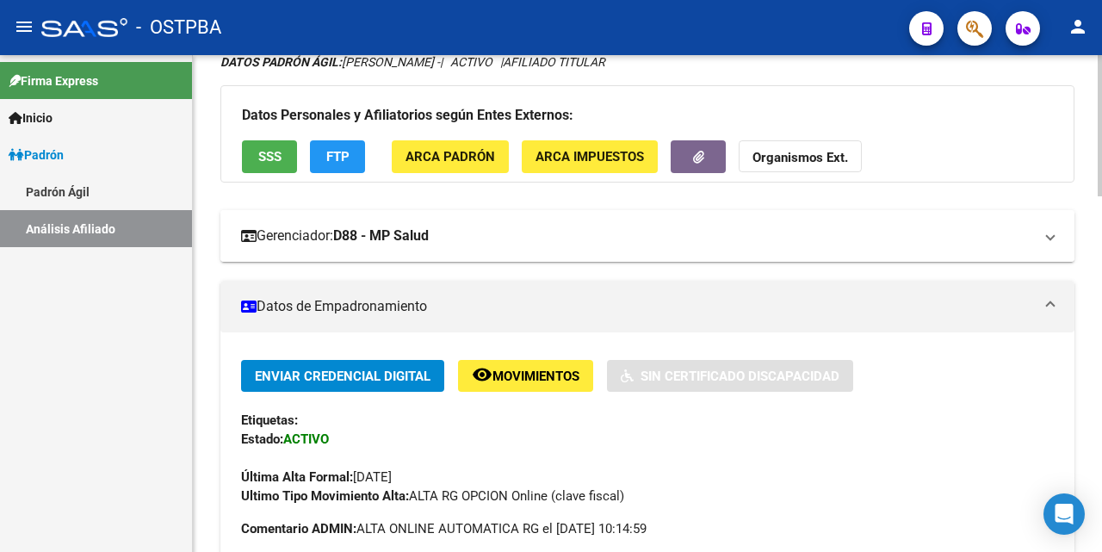
scroll to position [86, 0]
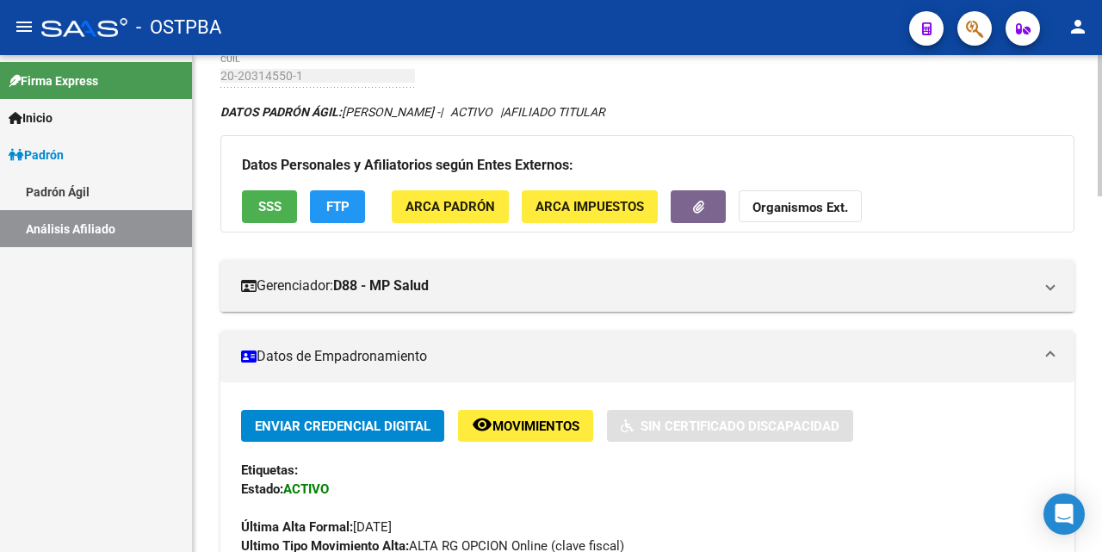
click at [269, 204] on span "SSS" at bounding box center [269, 207] width 23 height 15
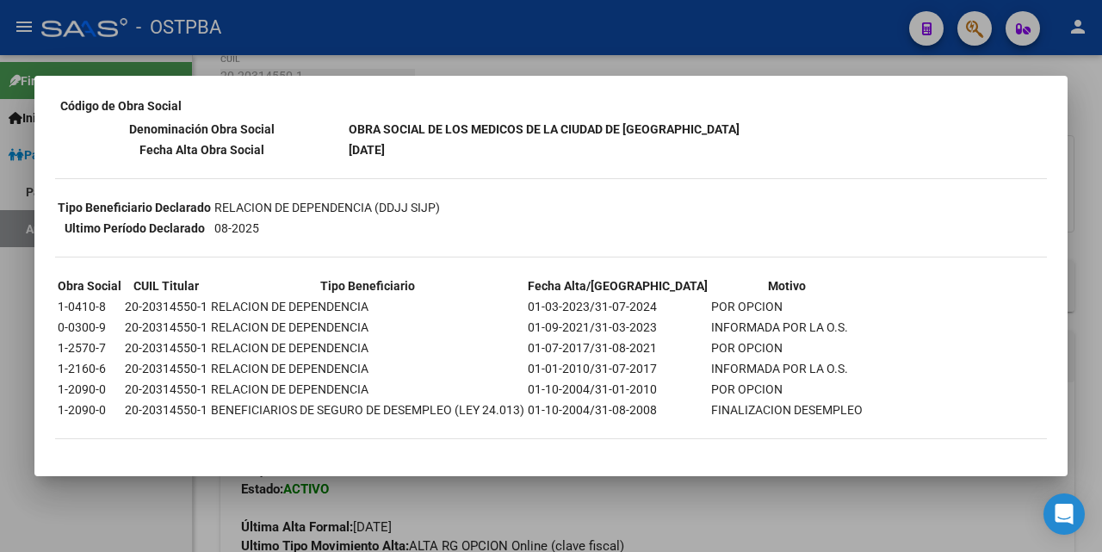
scroll to position [300, 0]
click at [762, 68] on div at bounding box center [551, 276] width 1102 height 552
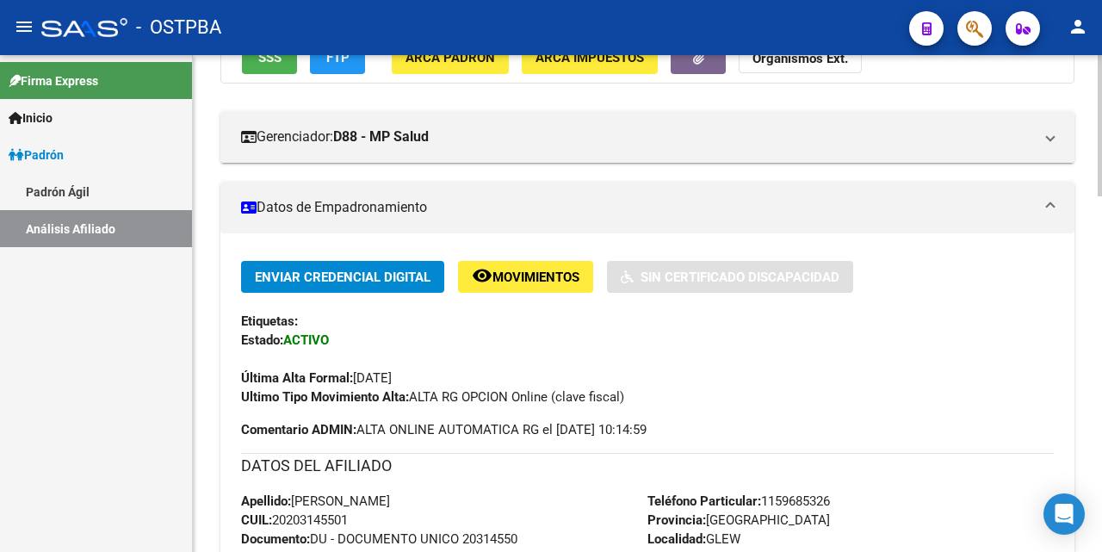
scroll to position [86, 0]
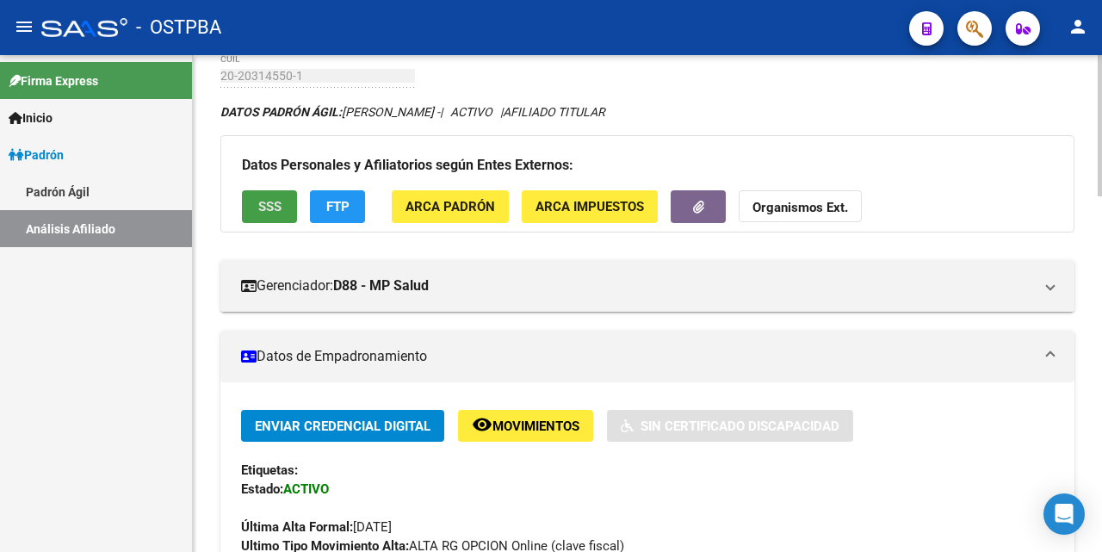
click at [264, 206] on span "SSS" at bounding box center [269, 207] width 23 height 15
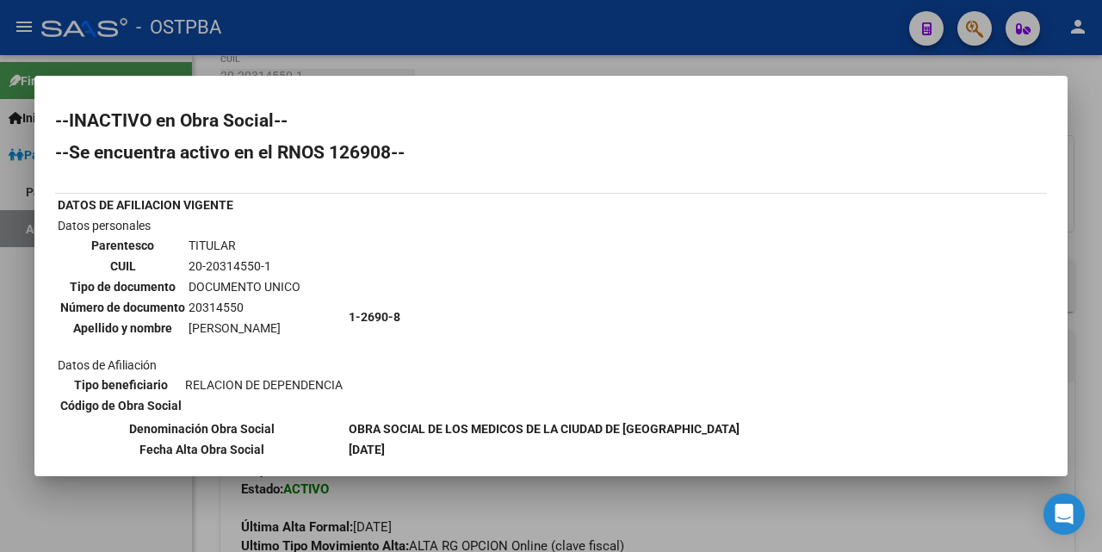
click at [644, 71] on div at bounding box center [551, 276] width 1102 height 552
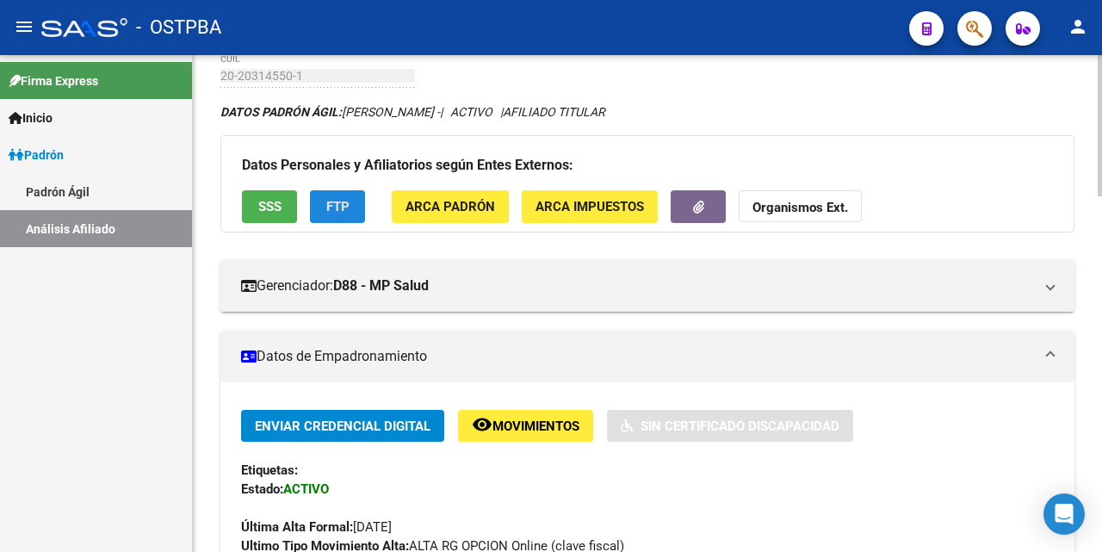
click at [352, 197] on button "FTP" at bounding box center [337, 206] width 55 height 32
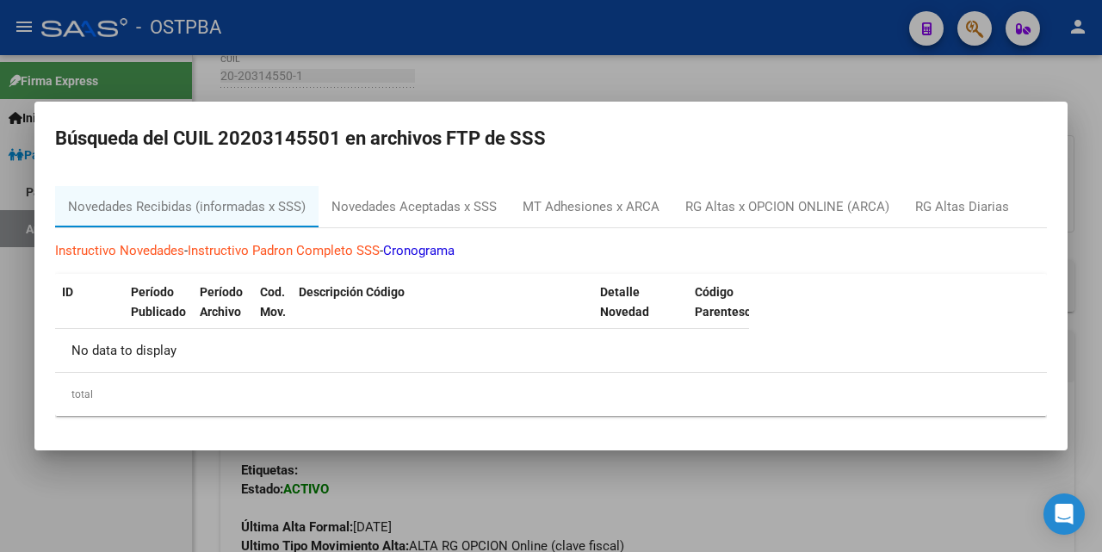
click at [676, 84] on div at bounding box center [551, 276] width 1102 height 552
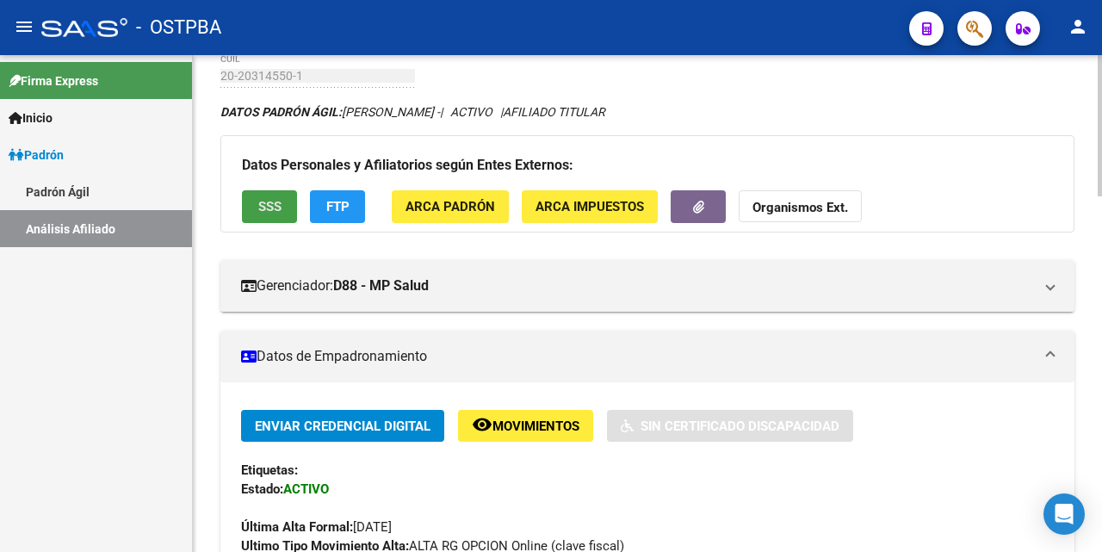
click at [273, 207] on span "SSS" at bounding box center [269, 207] width 23 height 15
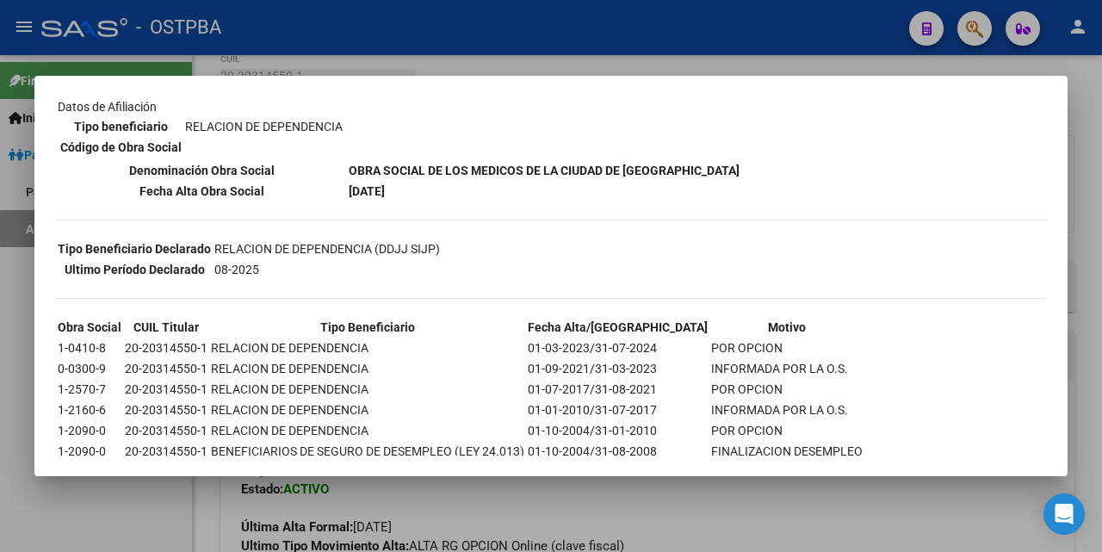
scroll to position [300, 0]
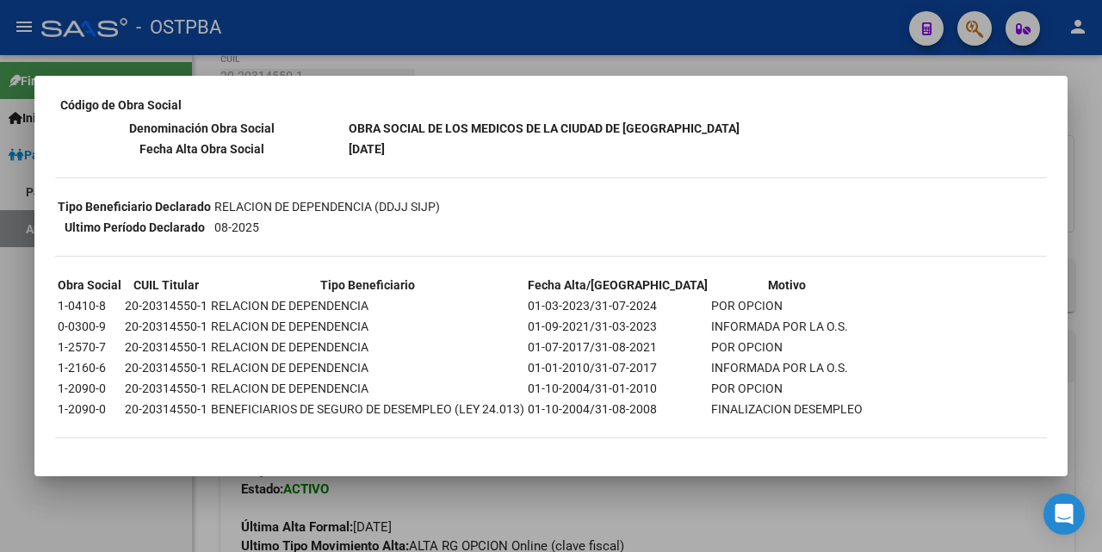
click at [644, 60] on div at bounding box center [551, 276] width 1102 height 552
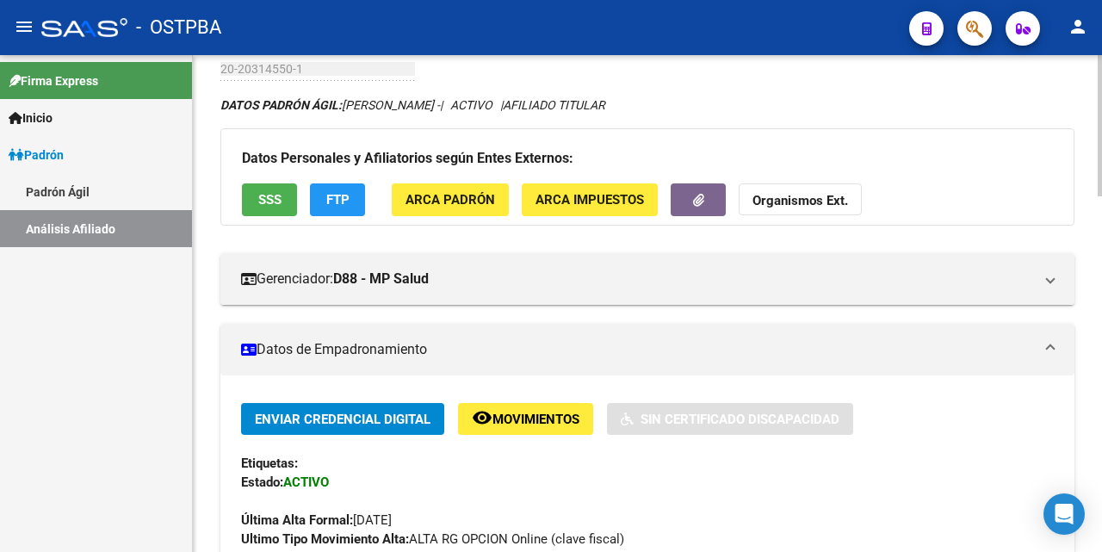
scroll to position [86, 0]
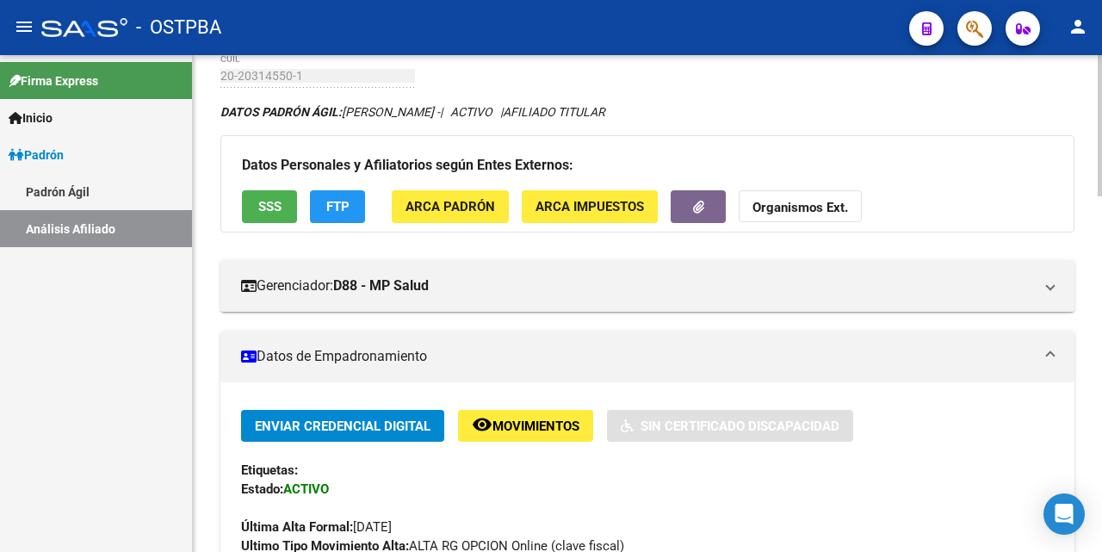
click at [266, 210] on span "SSS" at bounding box center [269, 207] width 23 height 15
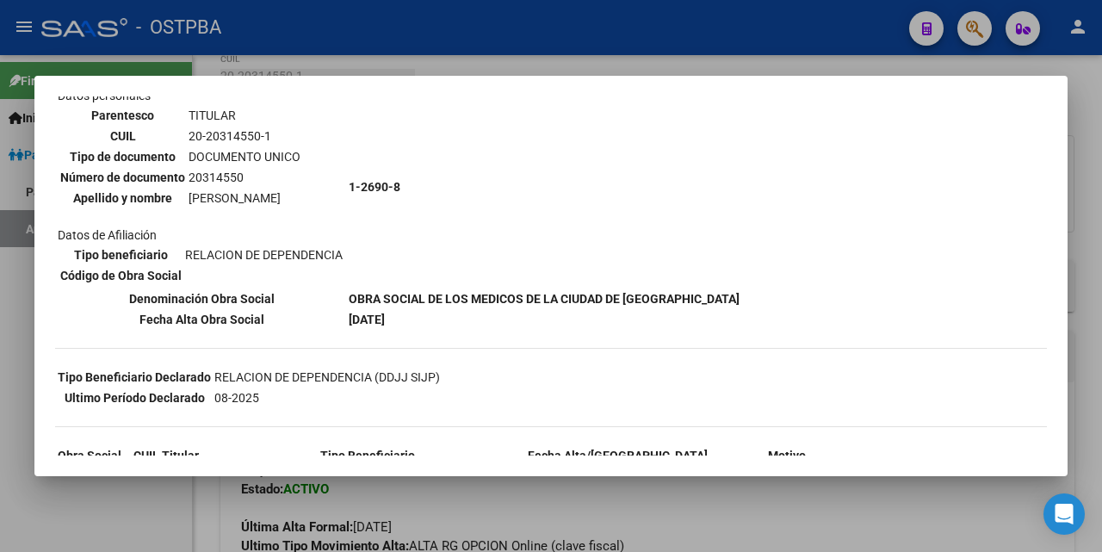
scroll to position [172, 0]
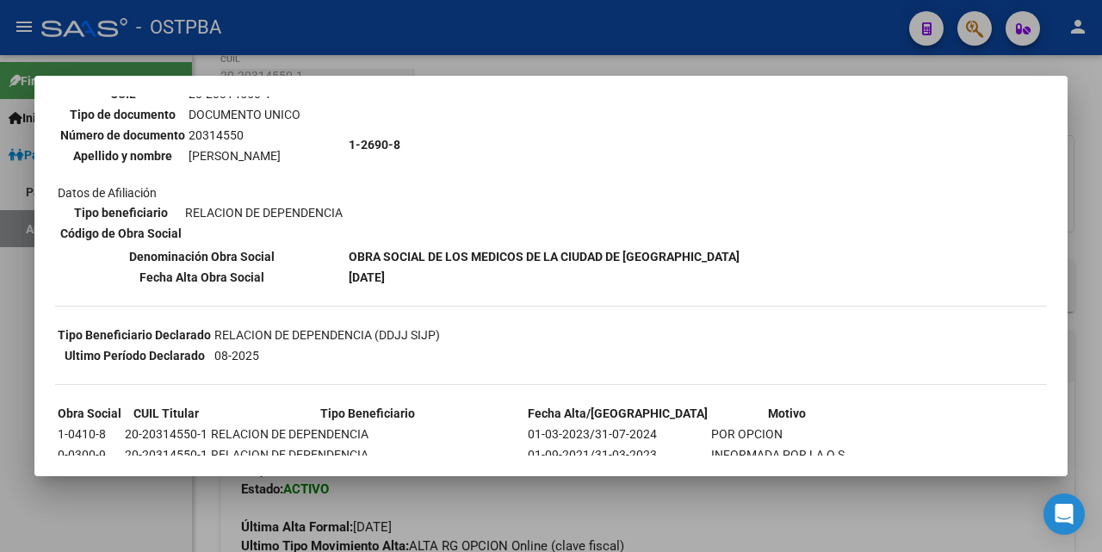
click at [691, 65] on div at bounding box center [551, 276] width 1102 height 552
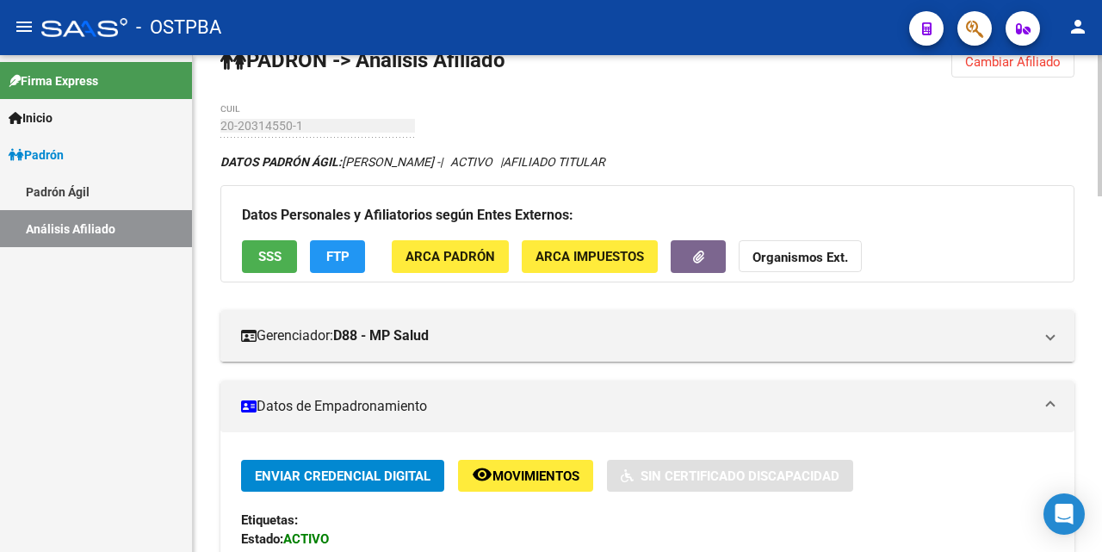
scroll to position [0, 0]
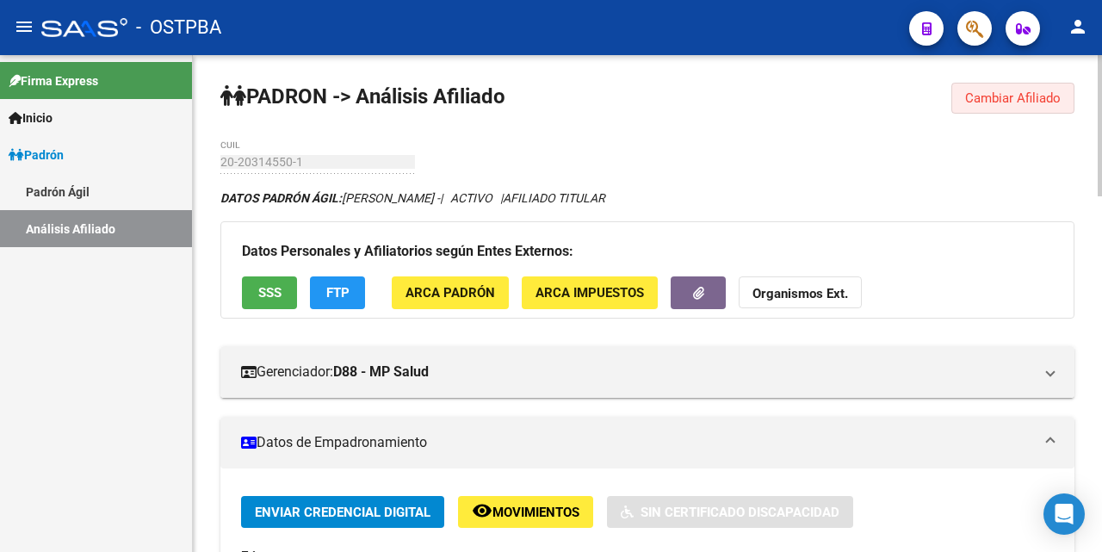
click at [994, 86] on button "Cambiar Afiliado" at bounding box center [1012, 98] width 123 height 31
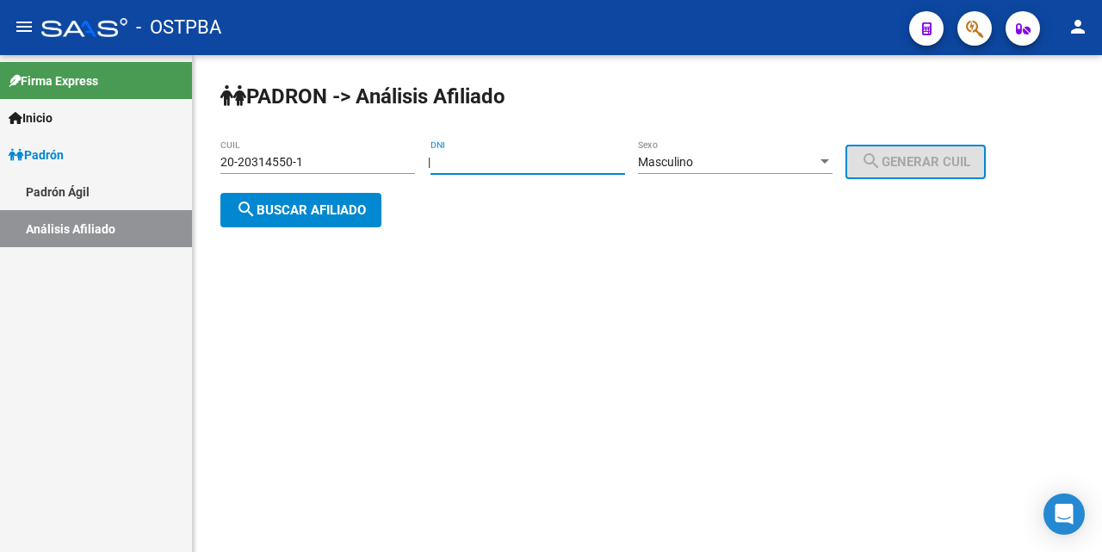
click at [499, 165] on input "DNI" at bounding box center [527, 162] width 194 height 15
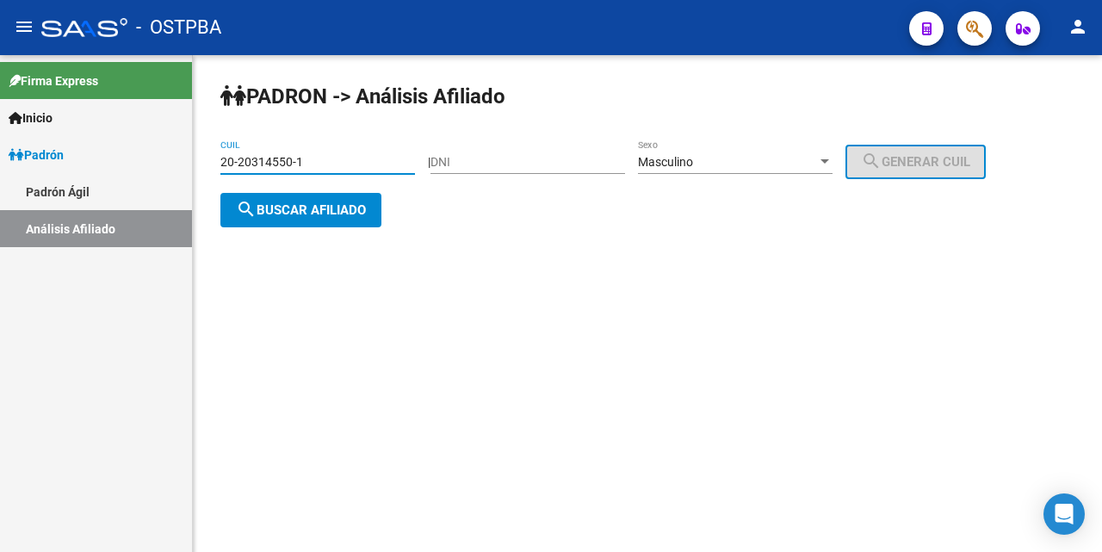
drag, startPoint x: 312, startPoint y: 158, endPoint x: 79, endPoint y: 149, distance: 233.4
click at [79, 149] on mat-sidenav-container "Firma Express Inicio Calendario SSS Instructivos Contacto OS Padrón Padrón Ágil…" at bounding box center [551, 303] width 1102 height 497
click at [262, 203] on span "search Buscar afiliado" at bounding box center [301, 209] width 130 height 15
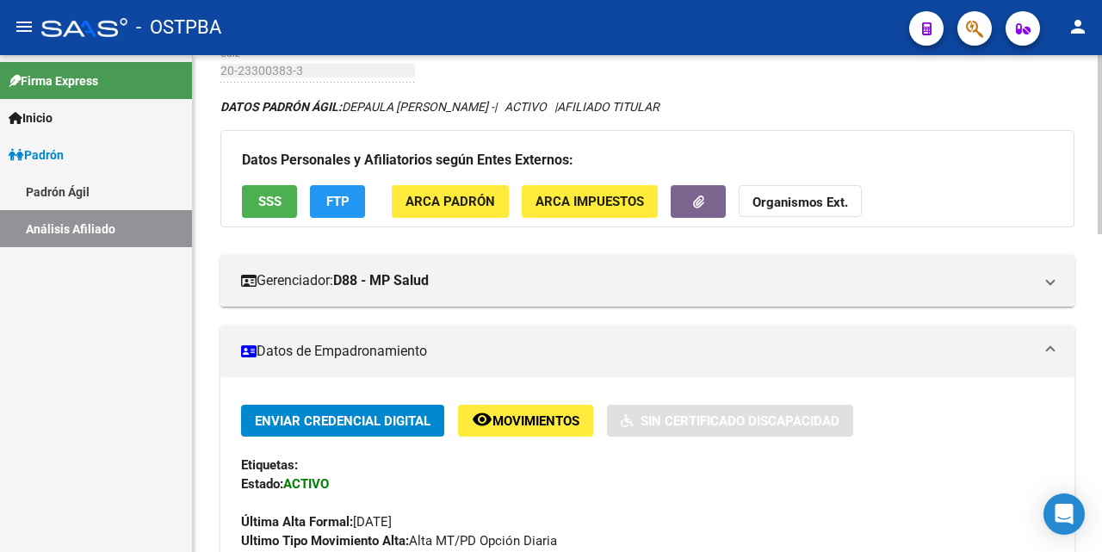
scroll to position [86, 0]
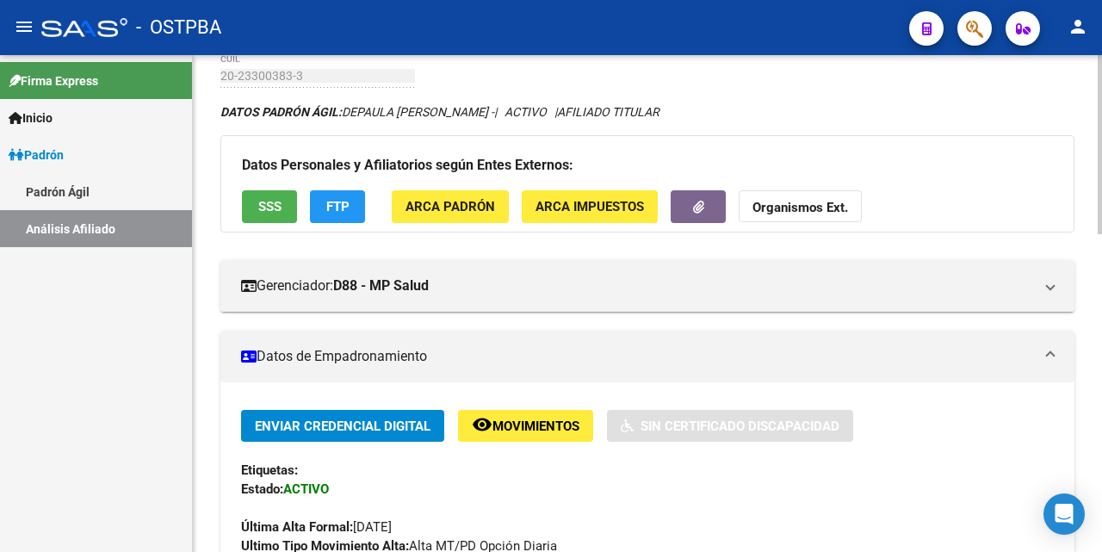
click at [275, 205] on span "SSS" at bounding box center [269, 207] width 23 height 15
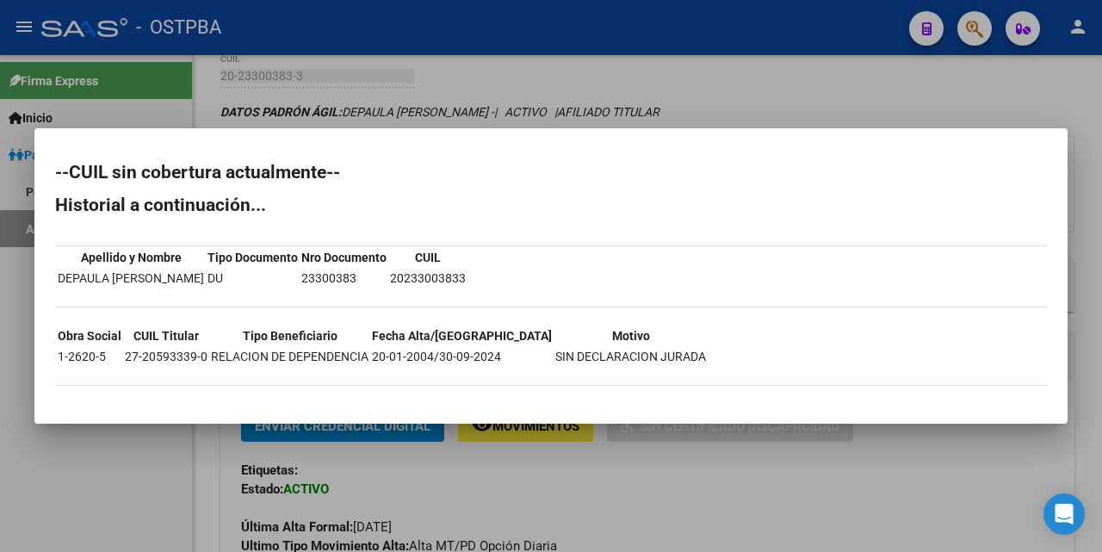
click at [962, 474] on div at bounding box center [551, 276] width 1102 height 552
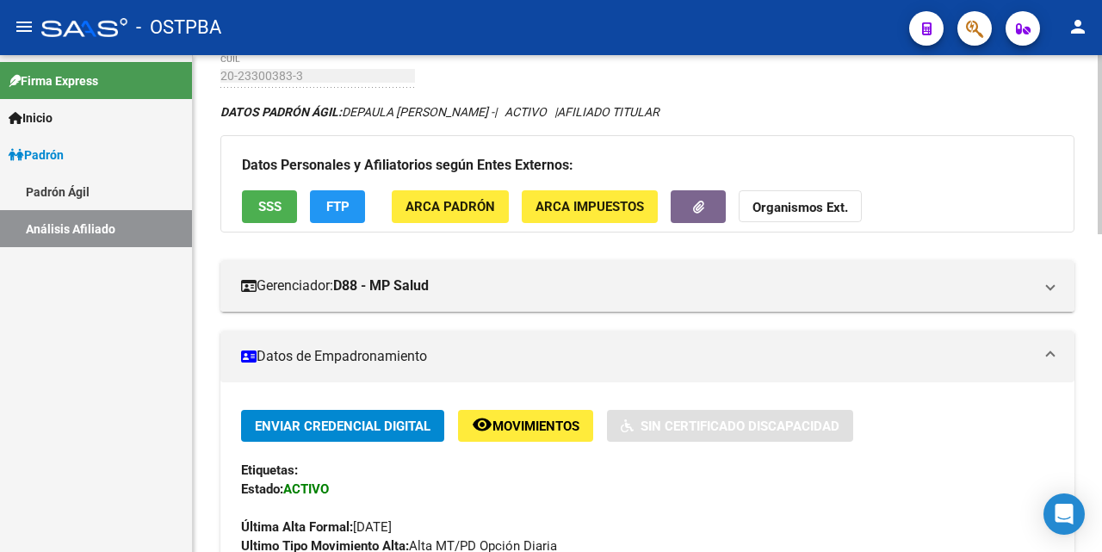
click at [269, 213] on span "SSS" at bounding box center [269, 207] width 23 height 15
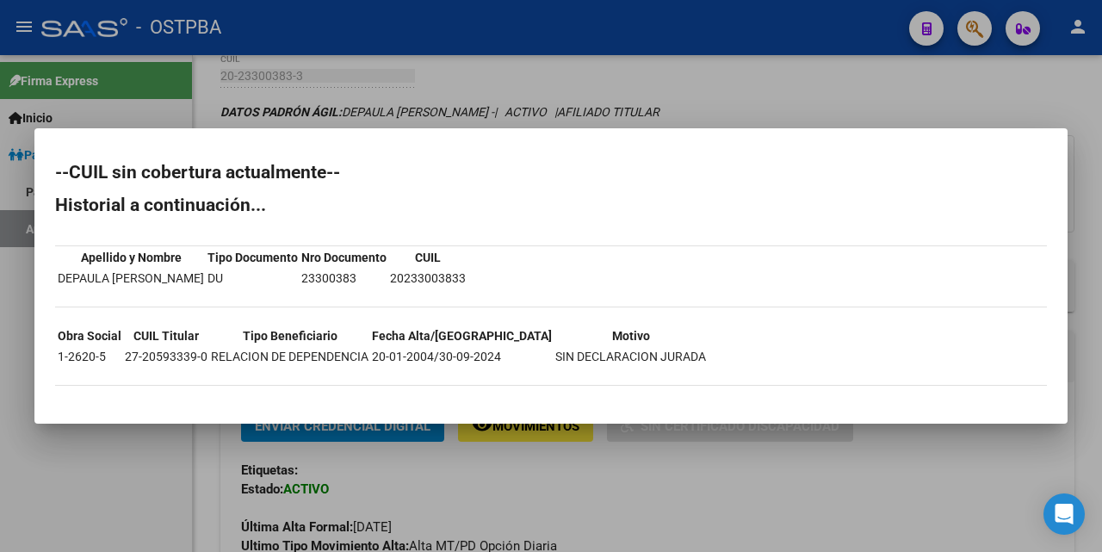
click at [964, 460] on div at bounding box center [551, 276] width 1102 height 552
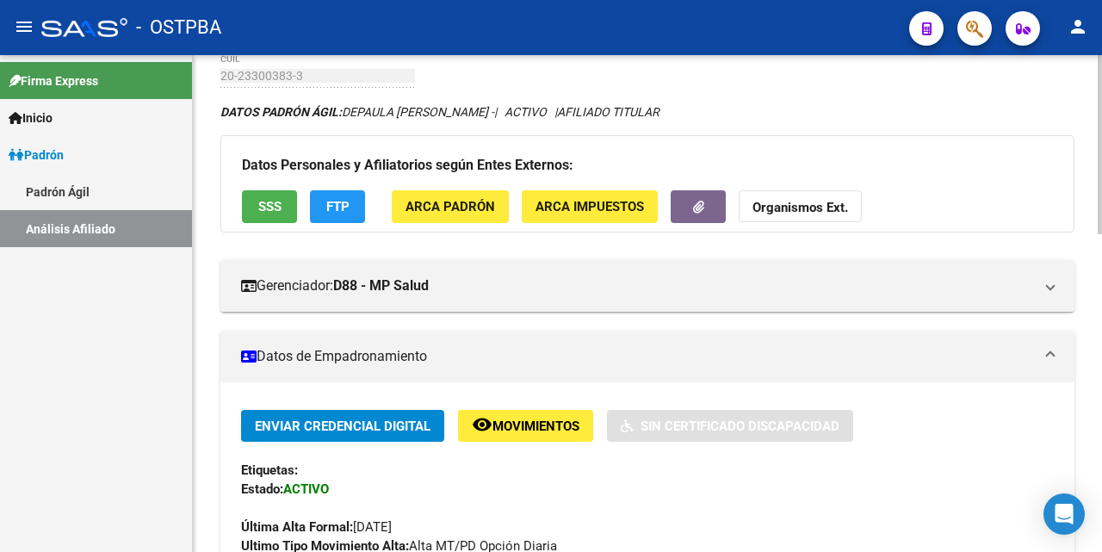
click at [348, 213] on span "FTP" at bounding box center [337, 207] width 23 height 15
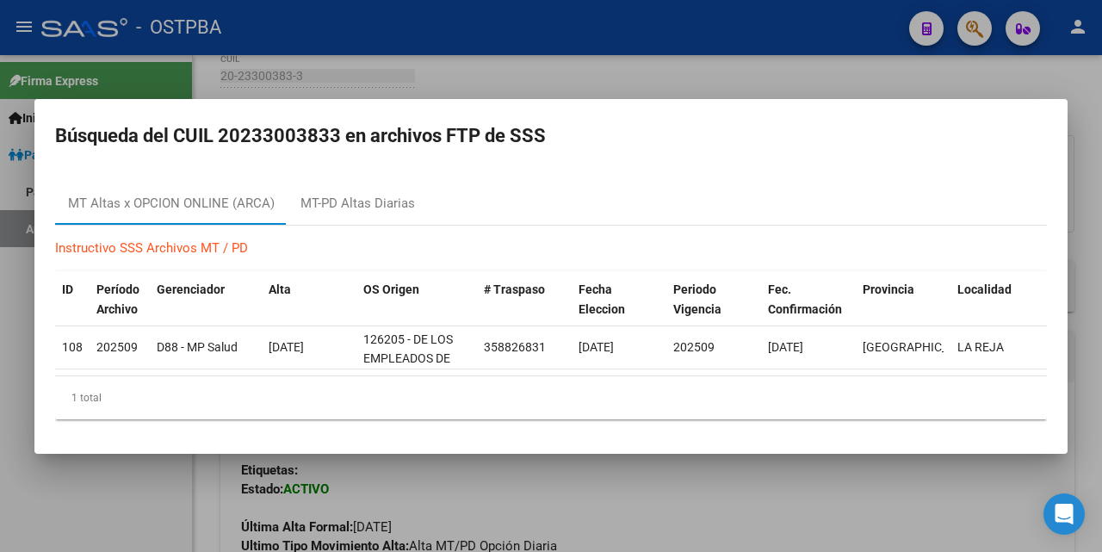
click at [684, 83] on div at bounding box center [551, 276] width 1102 height 552
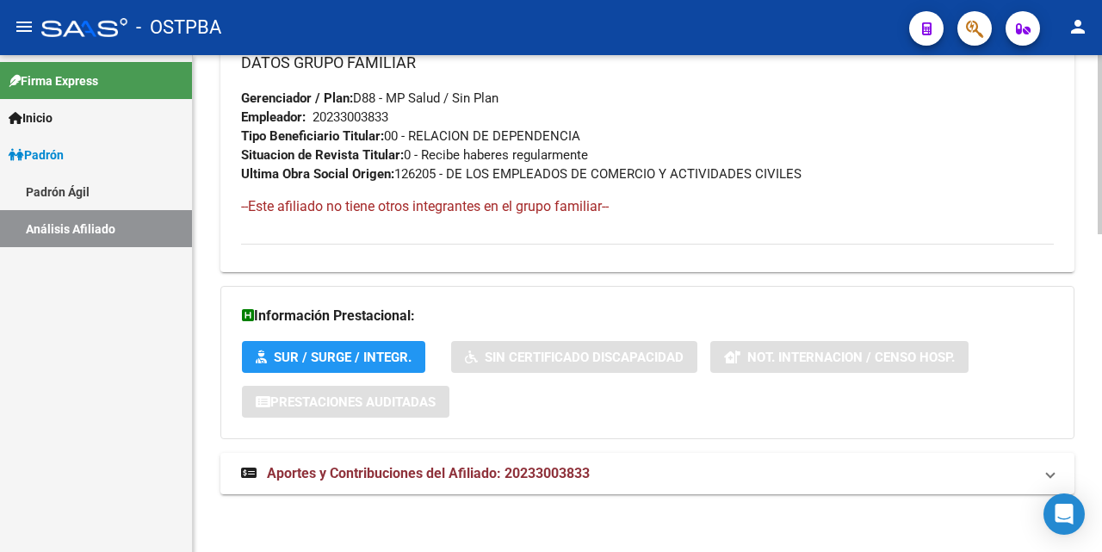
scroll to position [882, 0]
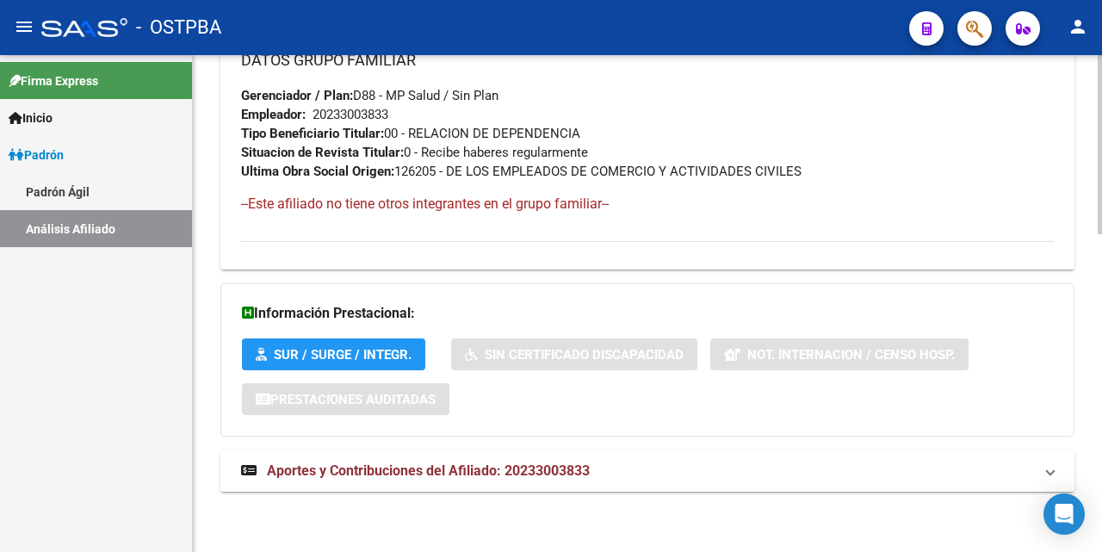
click at [453, 456] on mat-expansion-panel-header "Aportes y Contribuciones del Afiliado: 20233003833" at bounding box center [647, 470] width 854 height 41
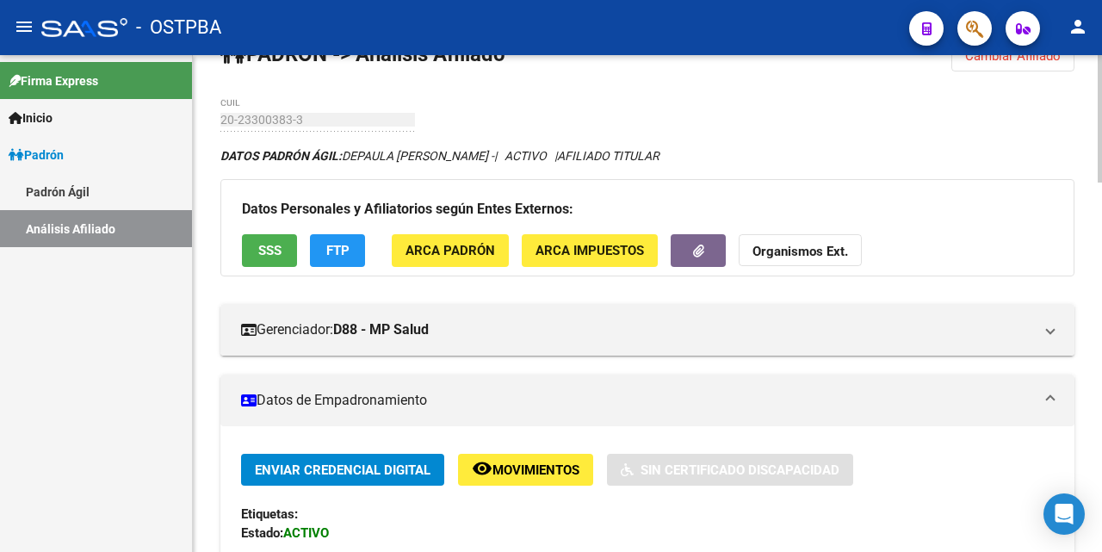
scroll to position [0, 0]
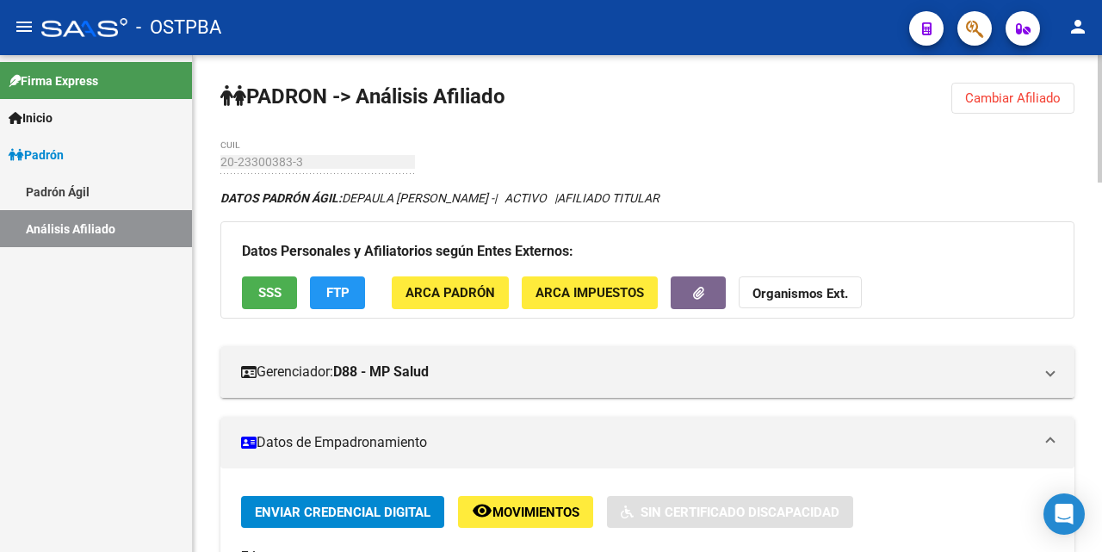
click at [1019, 102] on span "Cambiar Afiliado" at bounding box center [1013, 97] width 96 height 15
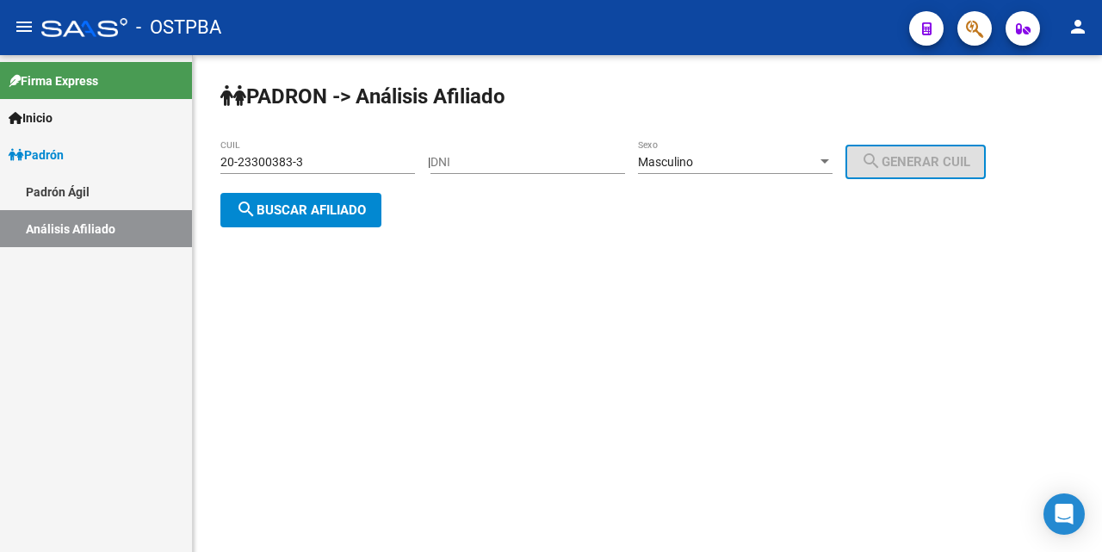
click at [355, 162] on input "20-23300383-3" at bounding box center [317, 162] width 194 height 15
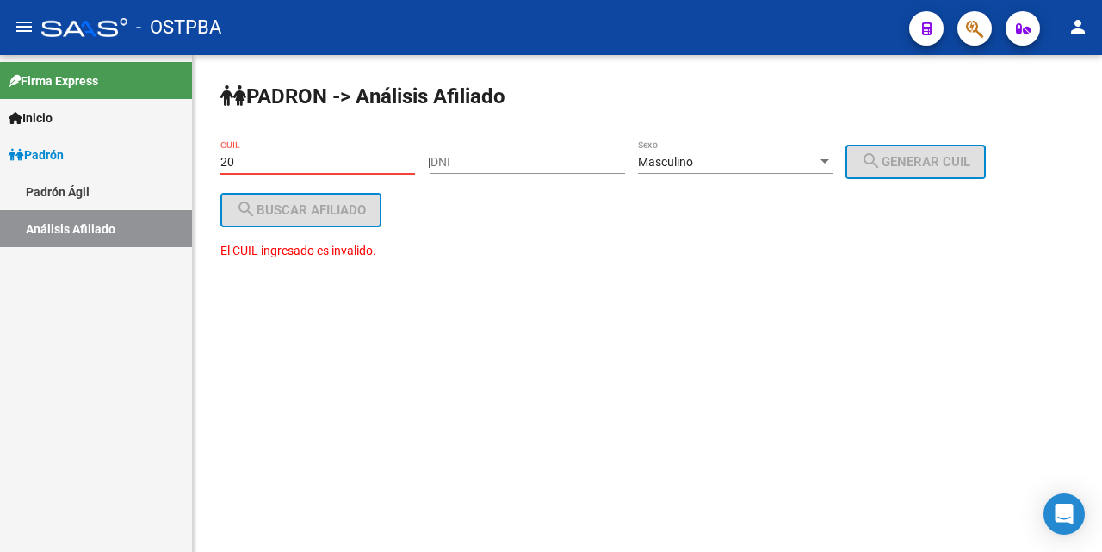
type input "2"
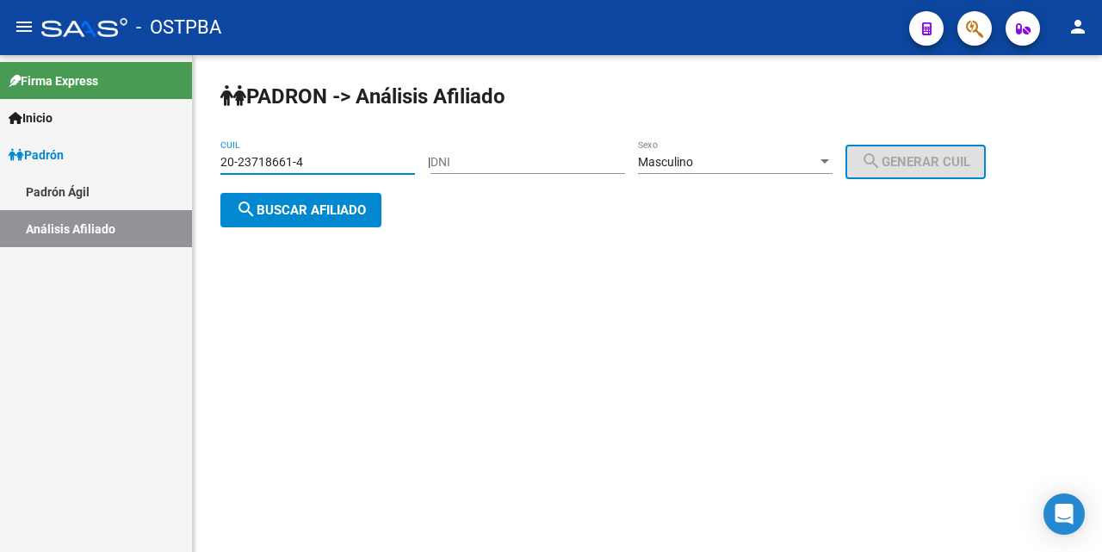
type input "20-23718661-4"
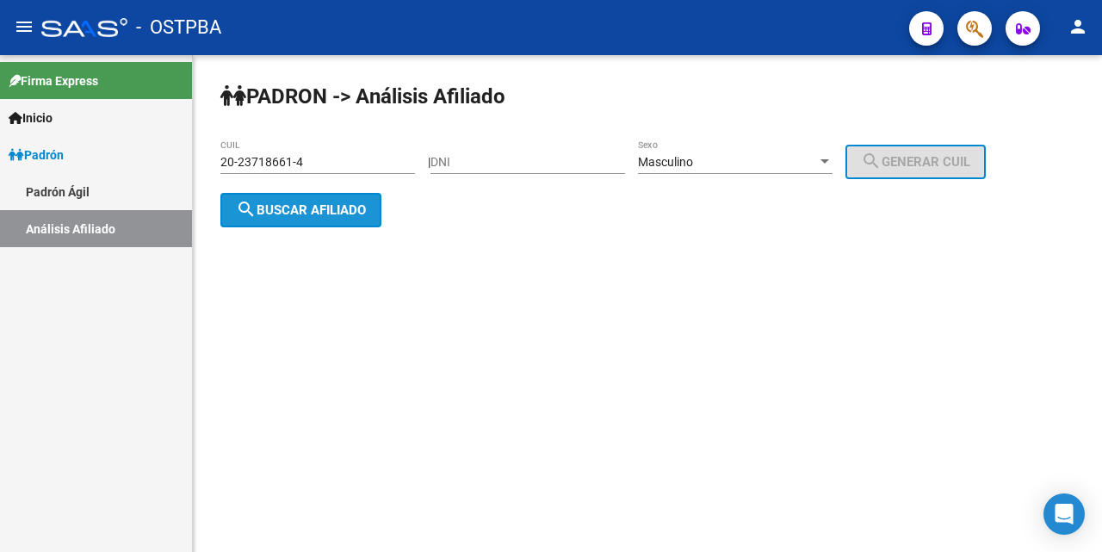
click at [346, 200] on button "search Buscar afiliado" at bounding box center [300, 210] width 161 height 34
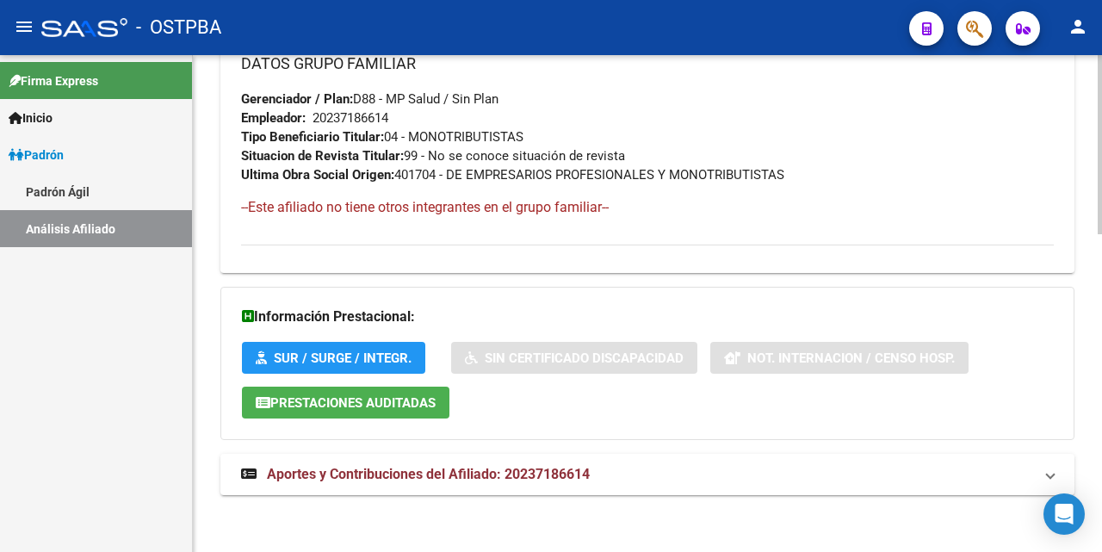
scroll to position [882, 0]
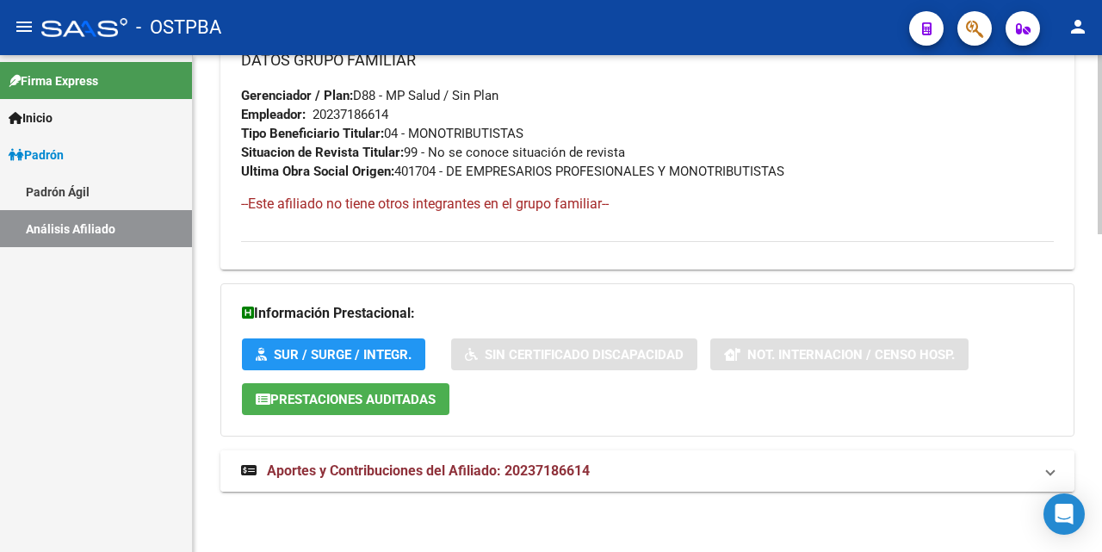
drag, startPoint x: 455, startPoint y: 475, endPoint x: 472, endPoint y: 460, distance: 22.5
click at [455, 474] on span "Aportes y Contribuciones del Afiliado: 20237186614" at bounding box center [428, 470] width 323 height 16
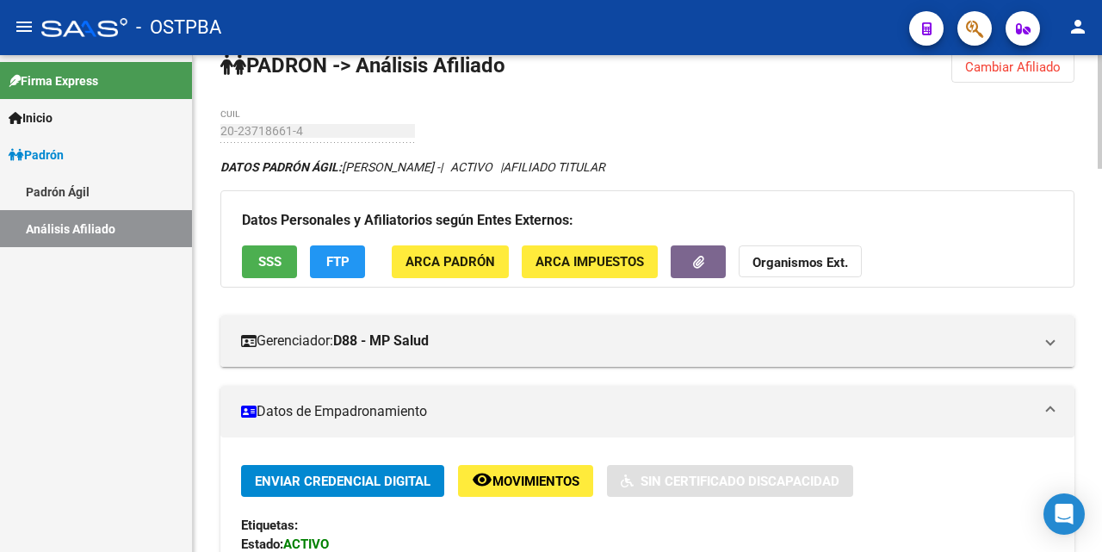
scroll to position [0, 0]
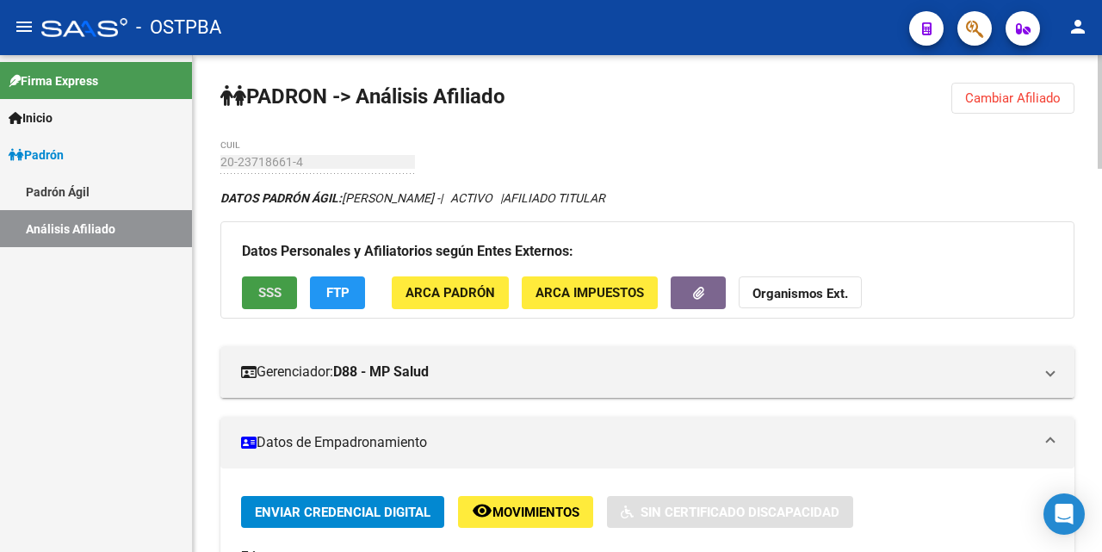
click at [279, 295] on span "SSS" at bounding box center [269, 293] width 23 height 15
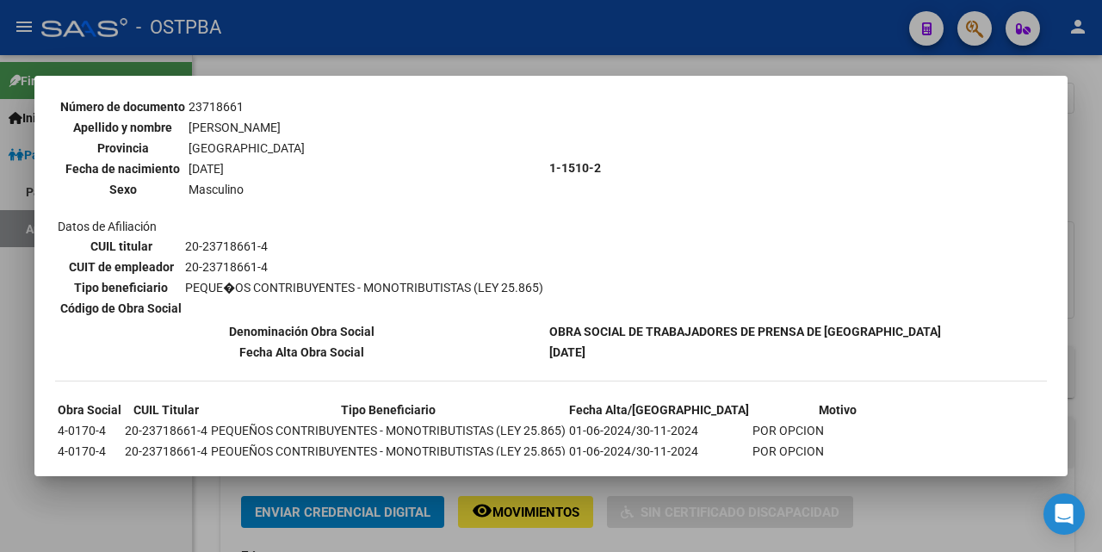
scroll to position [172, 0]
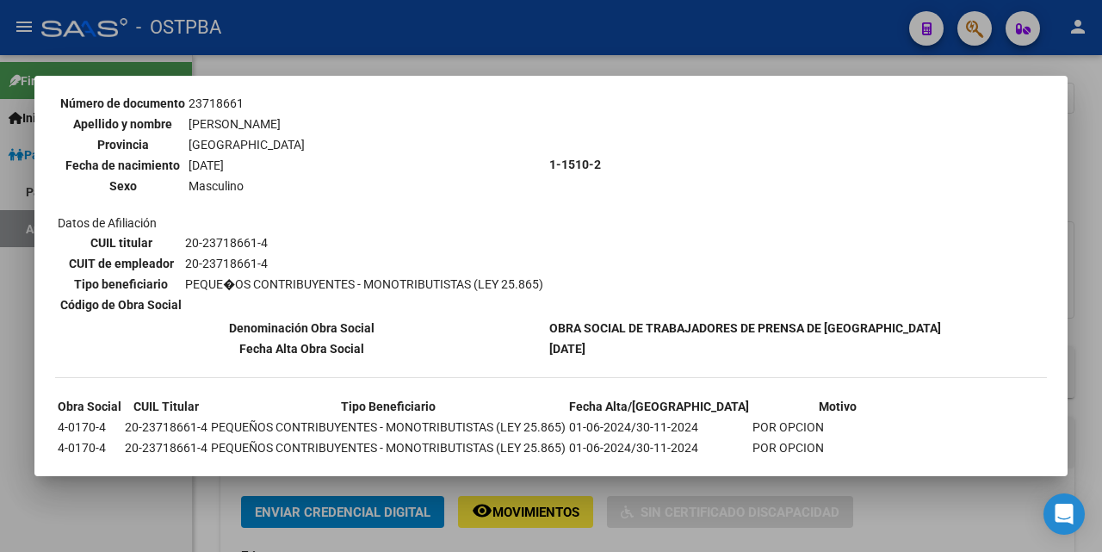
click at [768, 65] on div at bounding box center [551, 276] width 1102 height 552
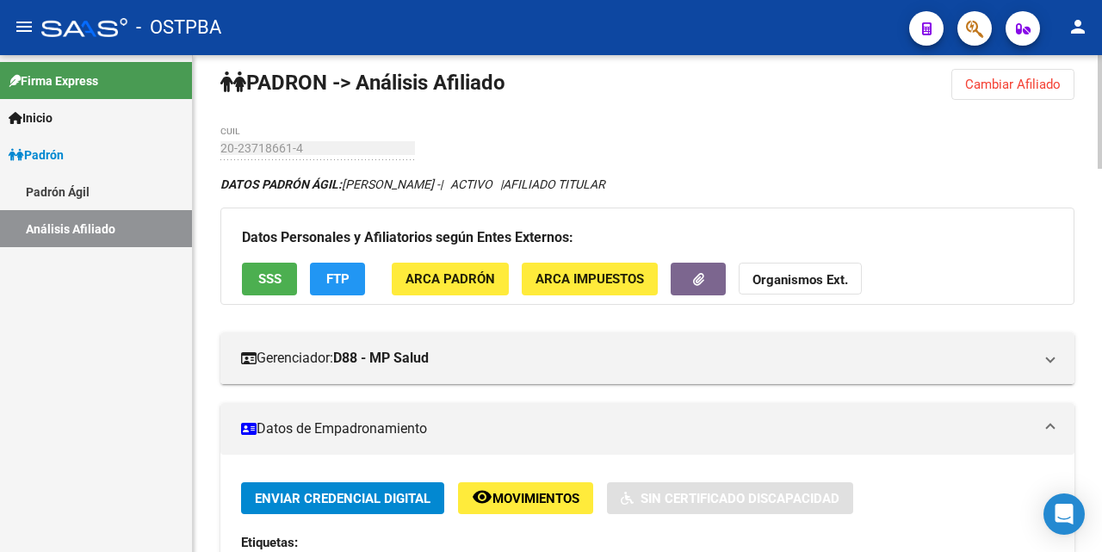
scroll to position [0, 0]
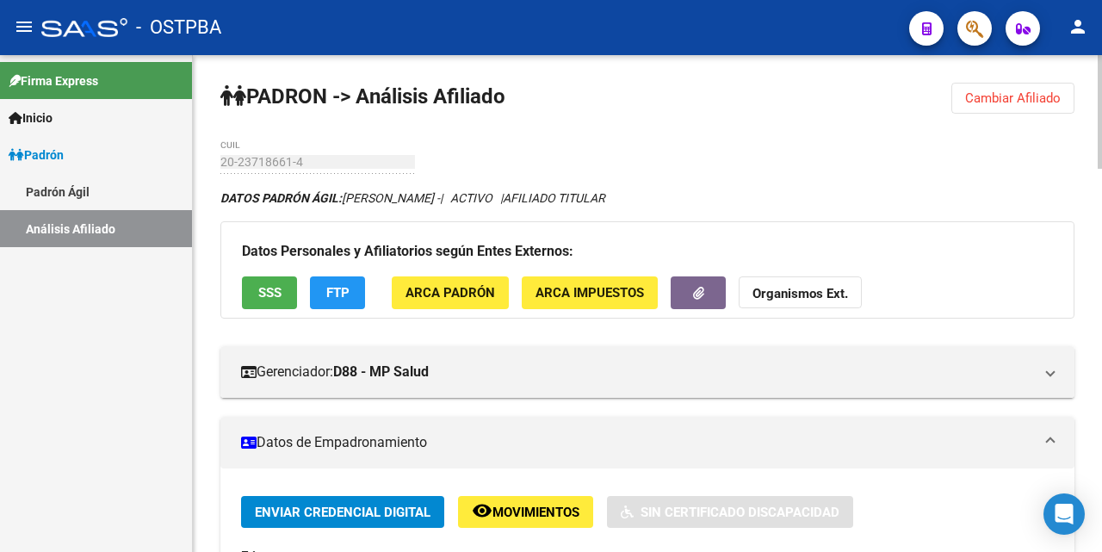
click at [293, 295] on button "SSS" at bounding box center [269, 292] width 55 height 32
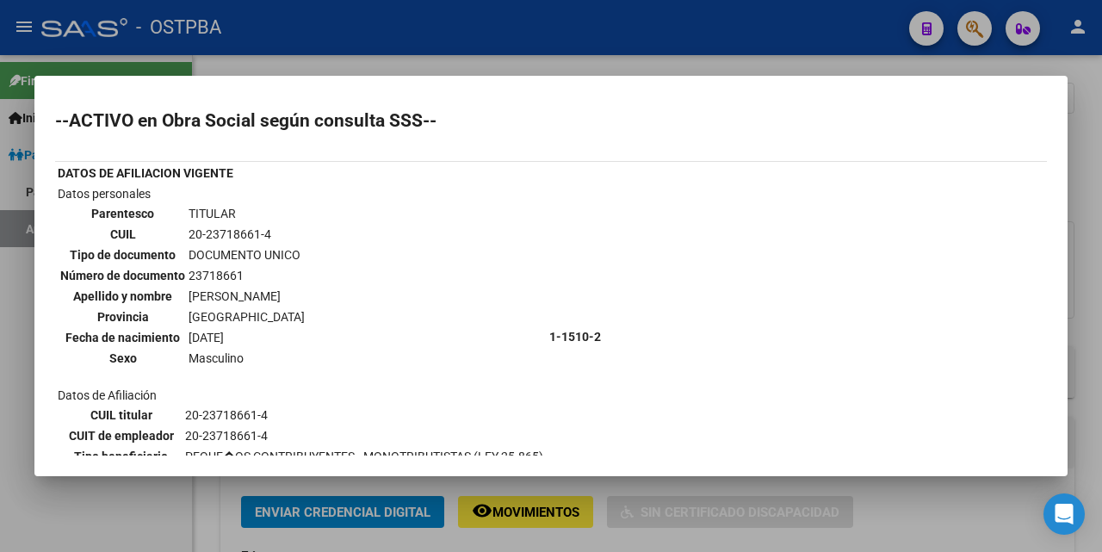
click at [764, 64] on div at bounding box center [551, 276] width 1102 height 552
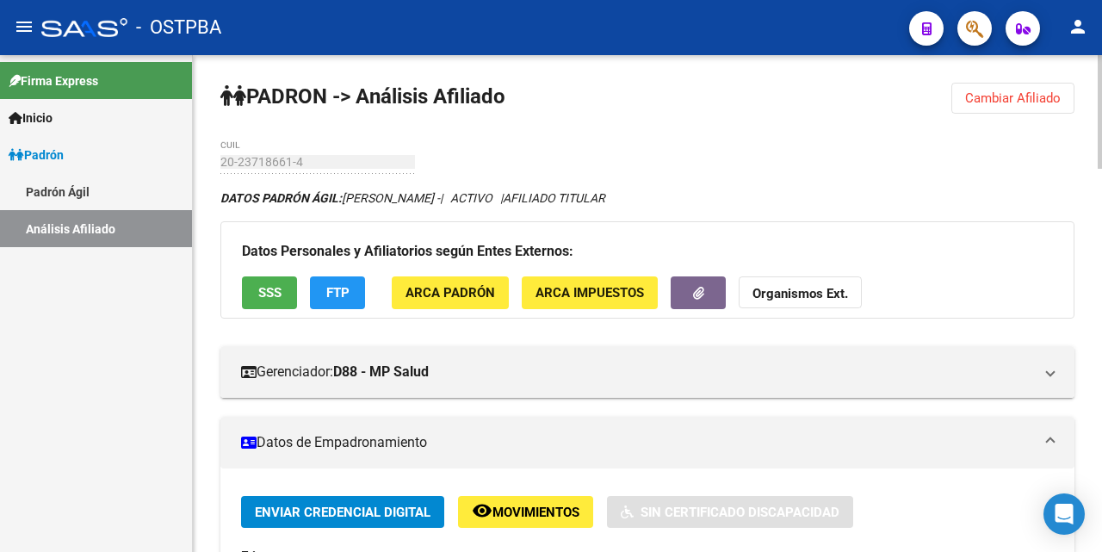
click at [995, 100] on span "Cambiar Afiliado" at bounding box center [1013, 97] width 96 height 15
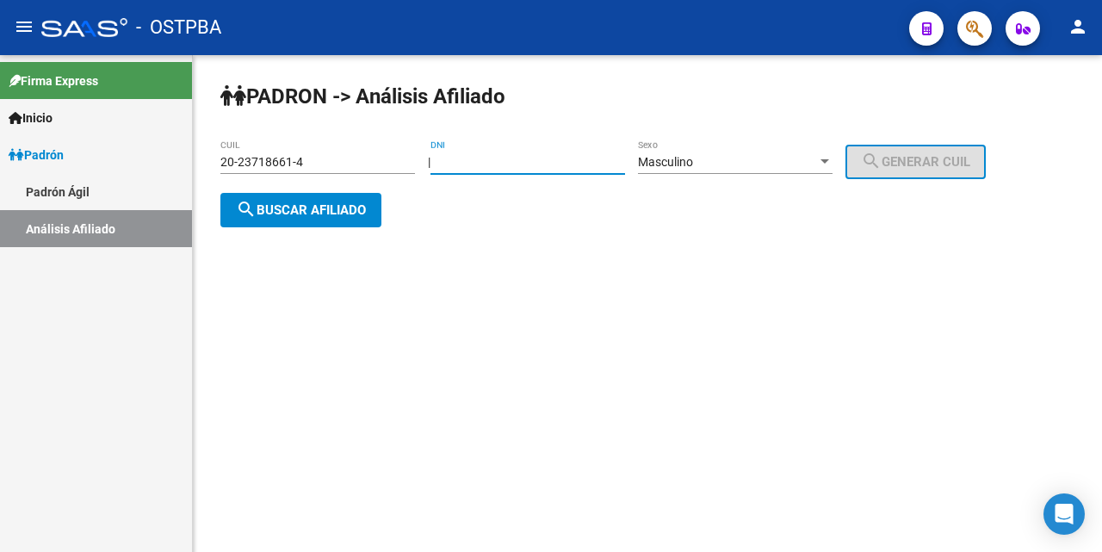
drag, startPoint x: 454, startPoint y: 167, endPoint x: 518, endPoint y: 182, distance: 65.3
click at [455, 166] on input "DNI" at bounding box center [527, 162] width 194 height 15
type input "20281450"
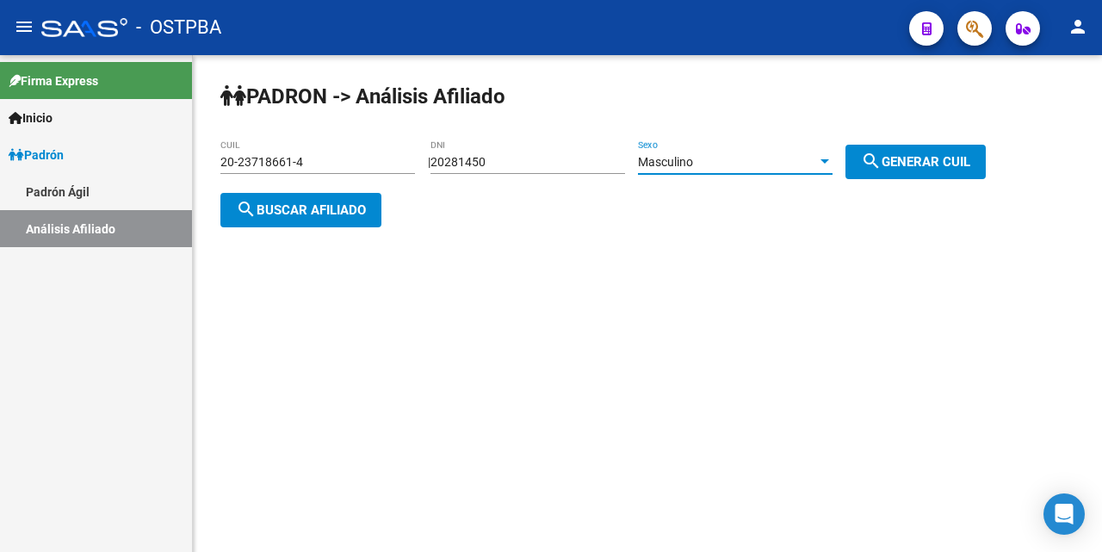
click at [832, 157] on div at bounding box center [824, 162] width 15 height 14
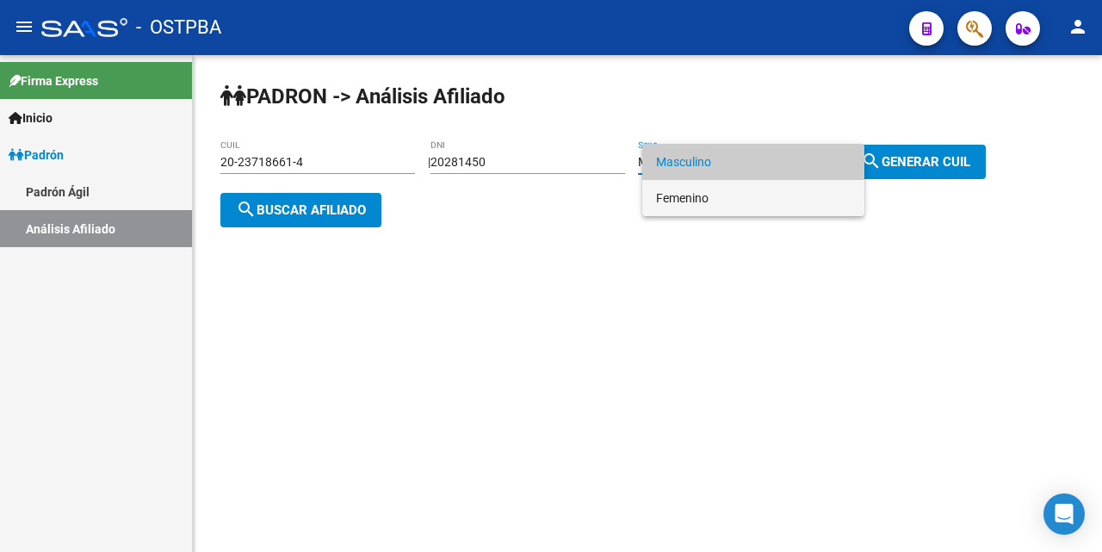
click at [761, 205] on span "Femenino" at bounding box center [753, 198] width 194 height 36
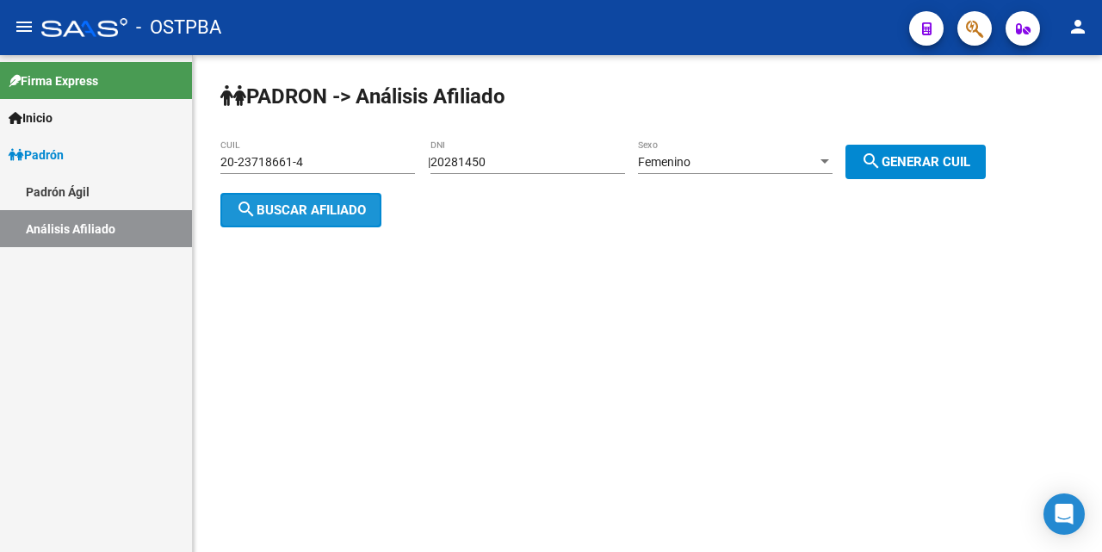
click at [363, 202] on span "search Buscar afiliado" at bounding box center [301, 209] width 130 height 15
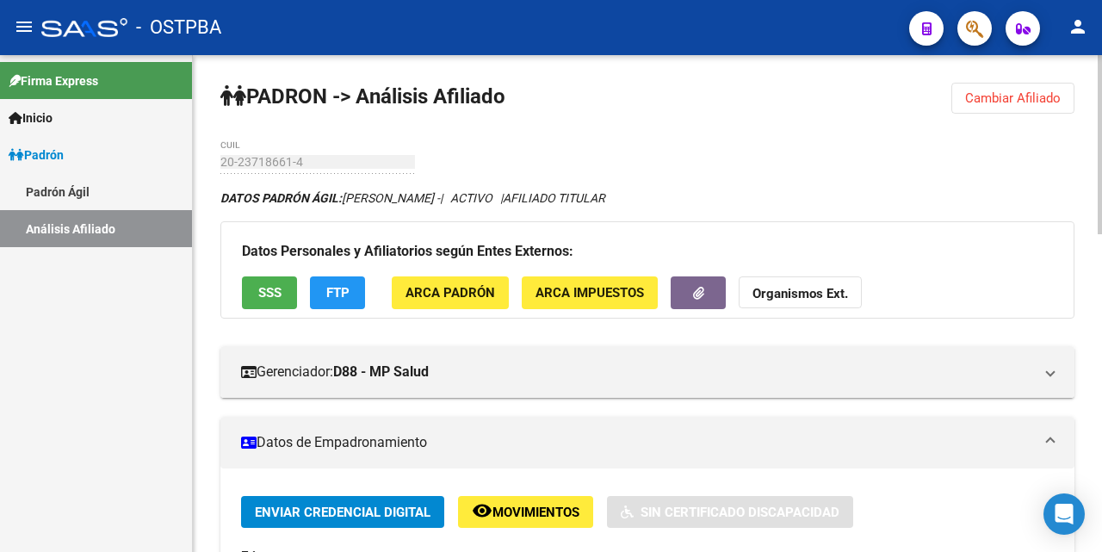
click at [991, 96] on span "Cambiar Afiliado" at bounding box center [1013, 97] width 96 height 15
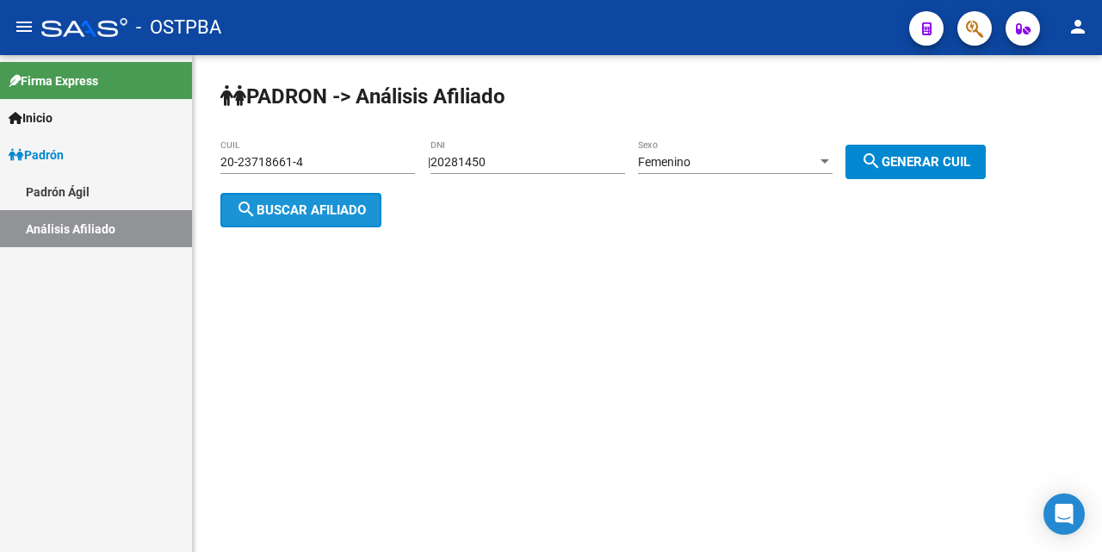
click at [297, 213] on span "search Buscar afiliado" at bounding box center [301, 209] width 130 height 15
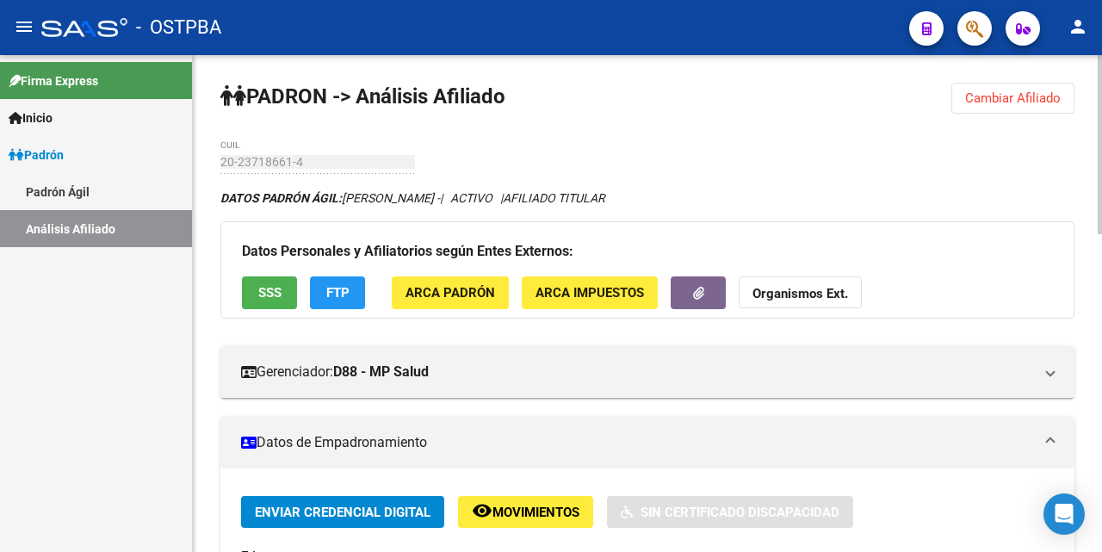
click at [1011, 97] on span "Cambiar Afiliado" at bounding box center [1013, 97] width 96 height 15
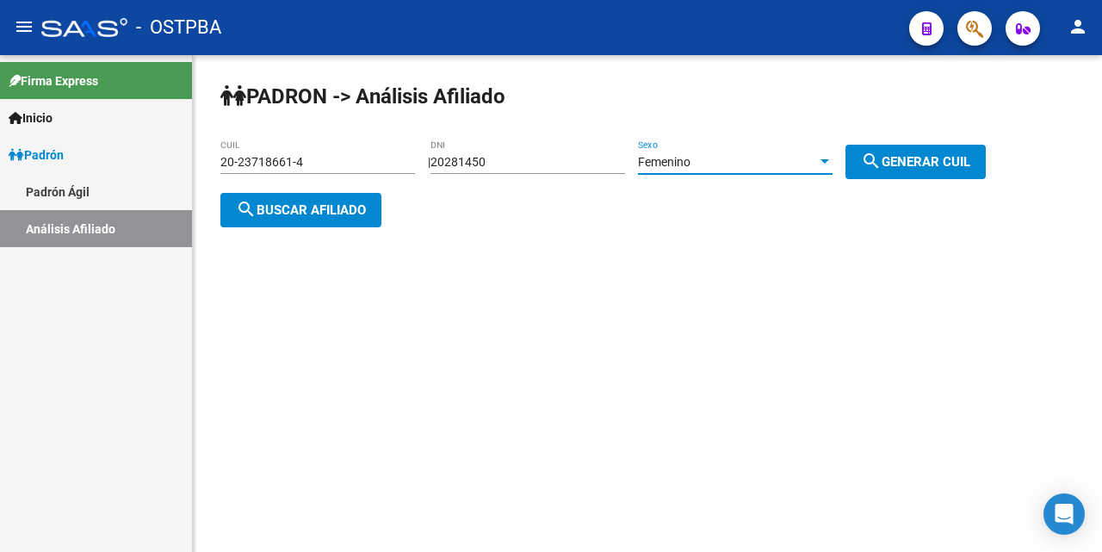
click at [750, 163] on div "Femenino" at bounding box center [727, 162] width 179 height 15
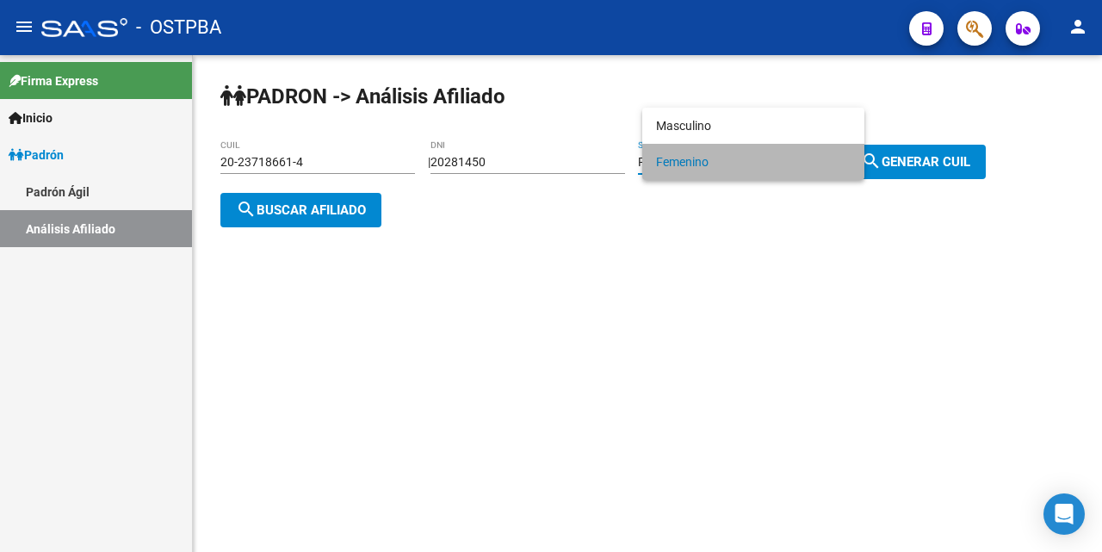
click at [678, 165] on span "Femenino" at bounding box center [753, 162] width 194 height 36
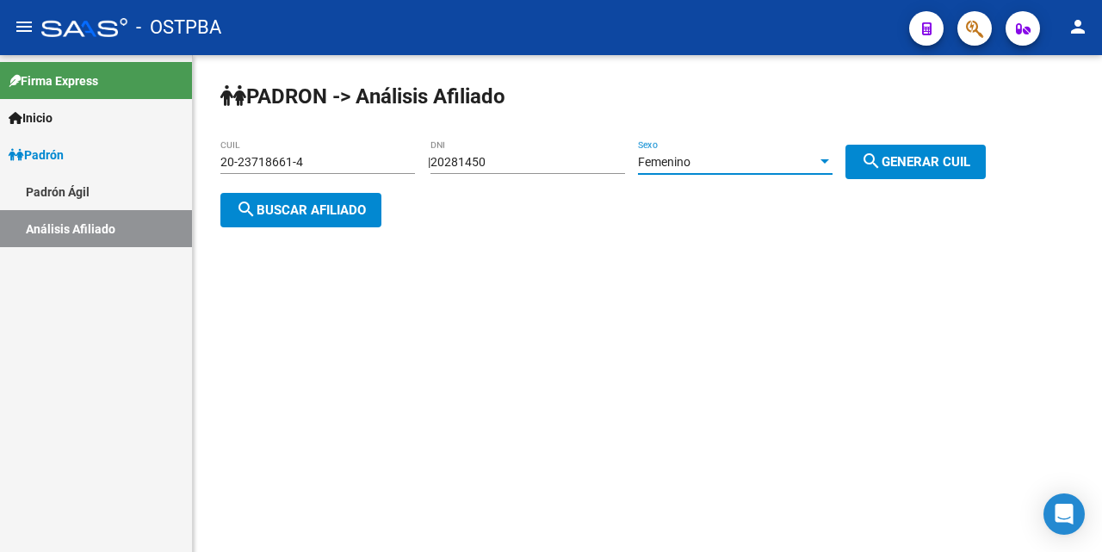
click at [282, 205] on span "search Buscar afiliado" at bounding box center [301, 209] width 130 height 15
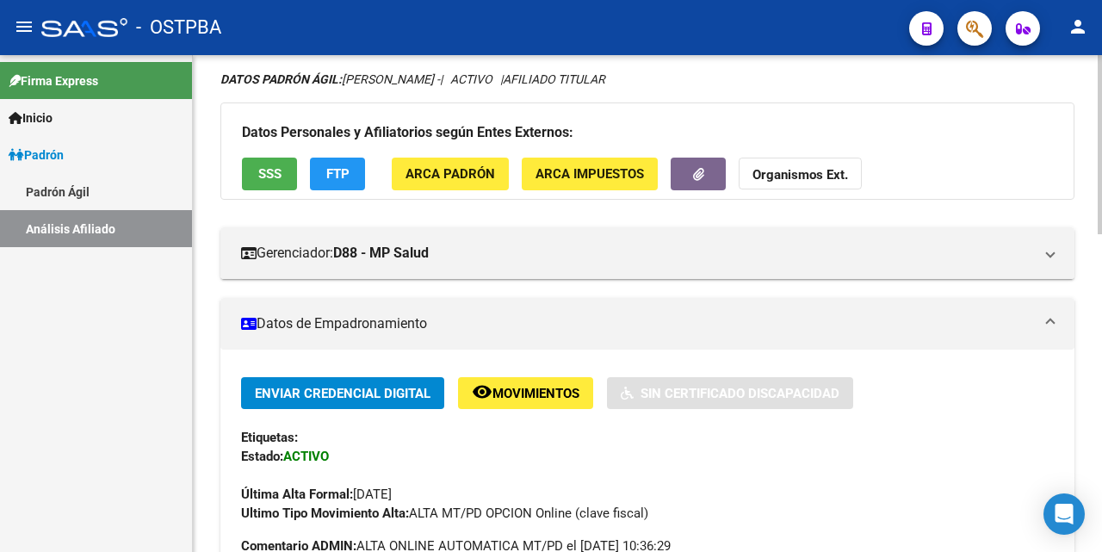
scroll to position [172, 0]
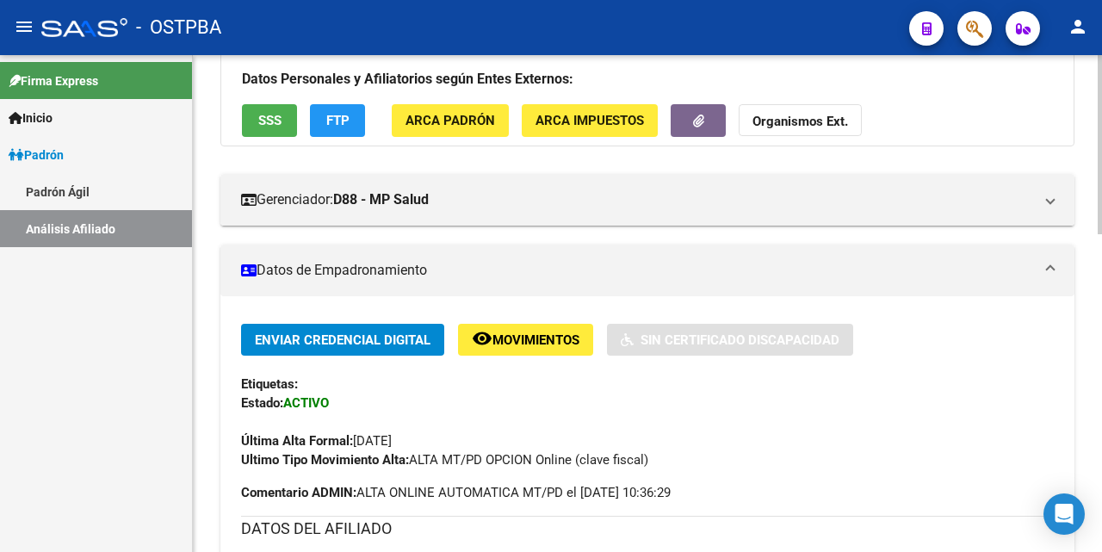
click at [266, 121] on span "SSS" at bounding box center [269, 121] width 23 height 15
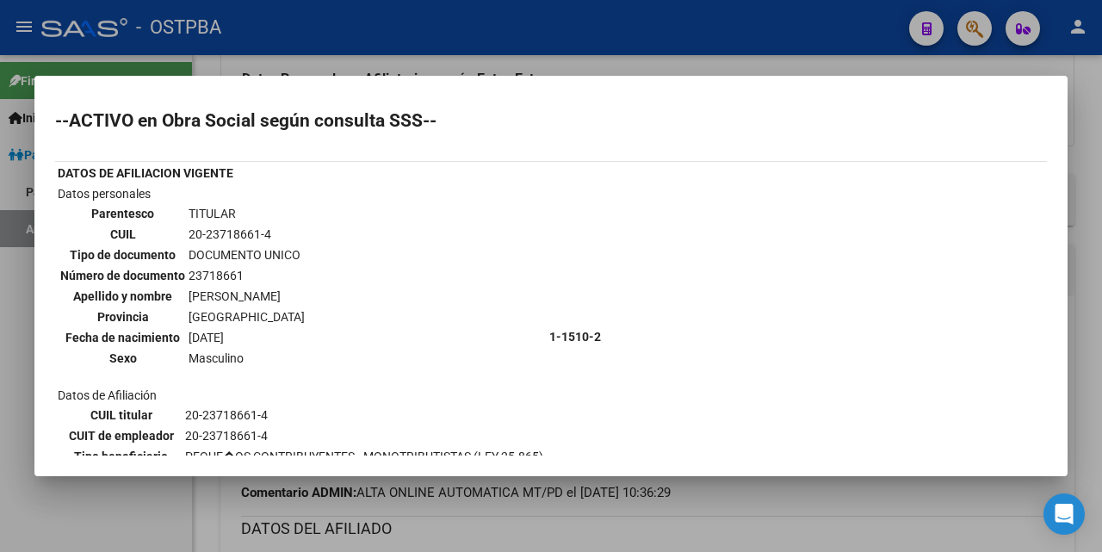
drag, startPoint x: 436, startPoint y: 296, endPoint x: 435, endPoint y: 281, distance: 15.5
click at [435, 294] on td "Datos personales Parentesco TITULAR CUIL 20-23718661-4 Tipo de documento DOCUME…" at bounding box center [302, 336] width 490 height 305
drag, startPoint x: 109, startPoint y: 511, endPoint x: 906, endPoint y: 188, distance: 860.1
click at [109, 508] on div at bounding box center [551, 276] width 1102 height 552
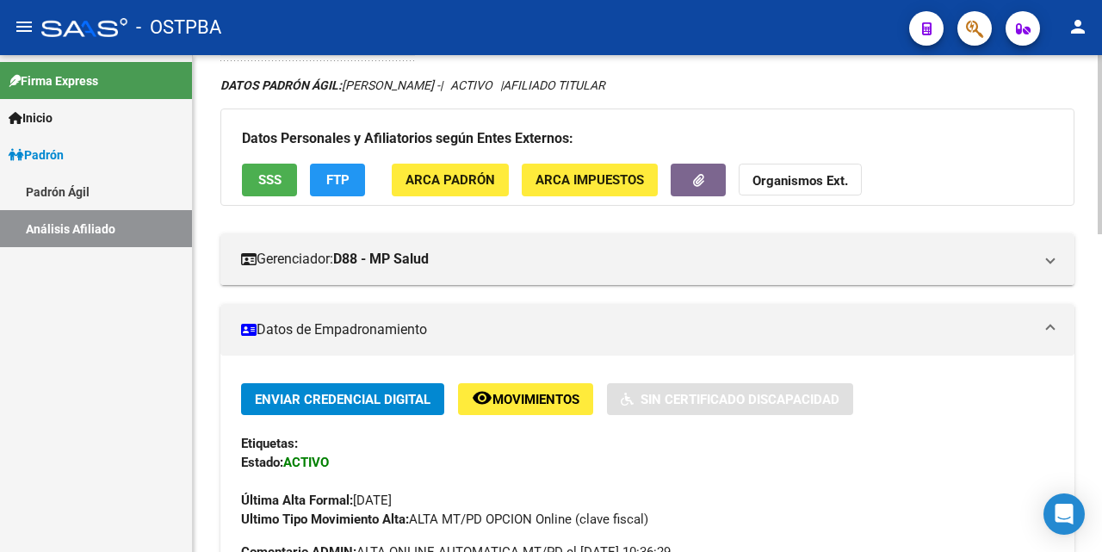
scroll to position [0, 0]
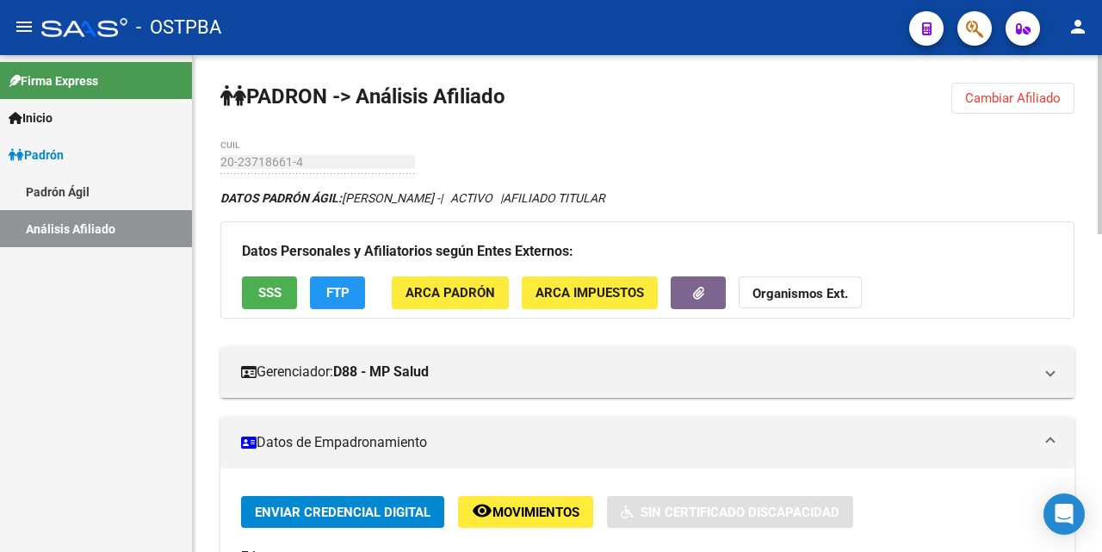
click at [1014, 90] on button "Cambiar Afiliado" at bounding box center [1012, 98] width 123 height 31
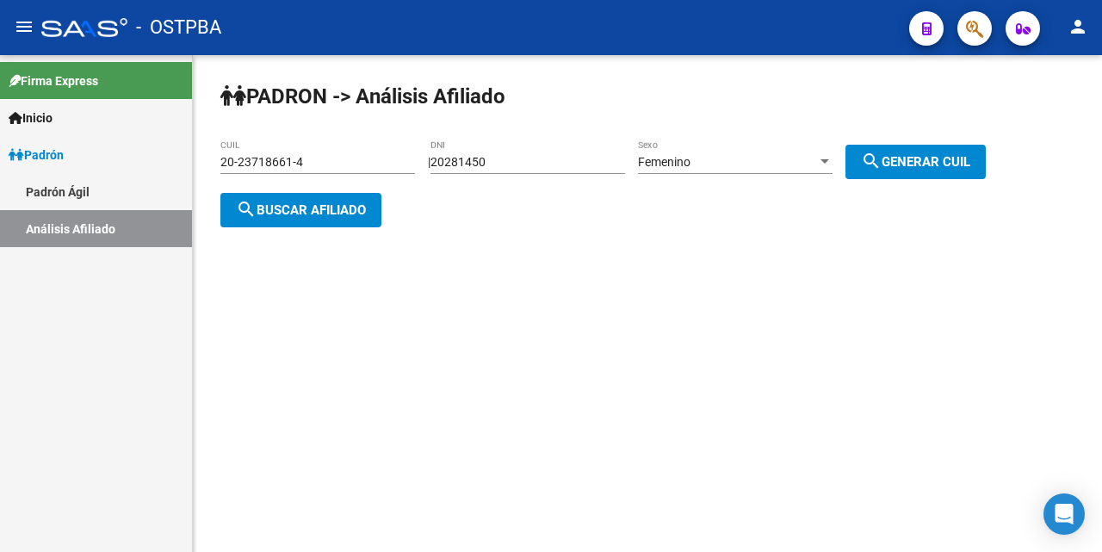
click at [509, 167] on input "20281450" at bounding box center [527, 162] width 194 height 15
drag, startPoint x: 526, startPoint y: 163, endPoint x: 299, endPoint y: 122, distance: 230.8
click at [295, 123] on div "PADRON -> Análisis Afiliado 20-23718661-4 CUIL | 20281450 DNI Femenino Sexo sea…" at bounding box center [647, 168] width 909 height 227
type input "20281450"
click at [938, 159] on span "search Generar CUIL" at bounding box center [915, 161] width 109 height 15
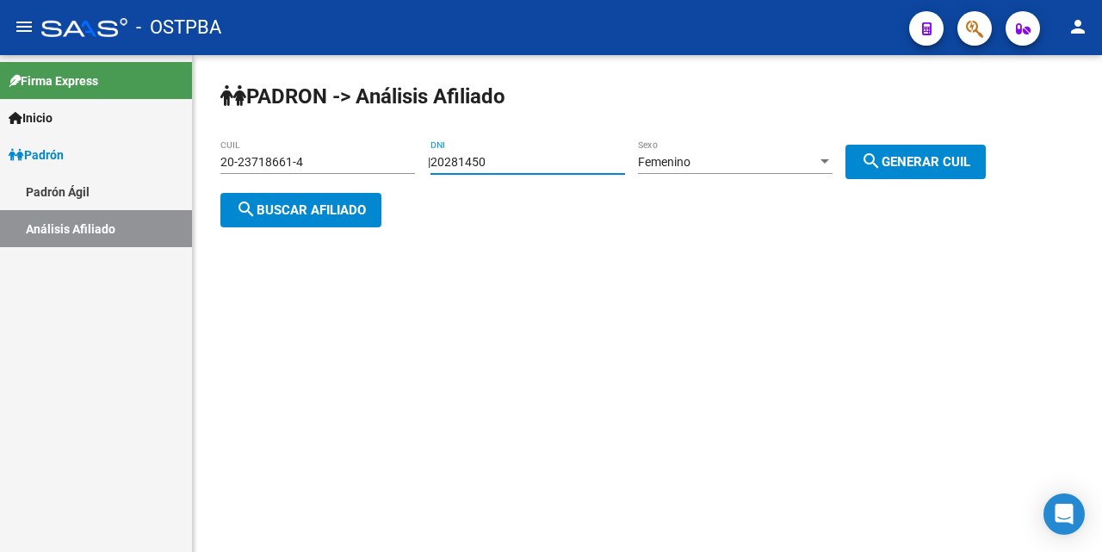
type input "27-20281450-1"
click at [333, 204] on span "search Buscar afiliado" at bounding box center [301, 209] width 130 height 15
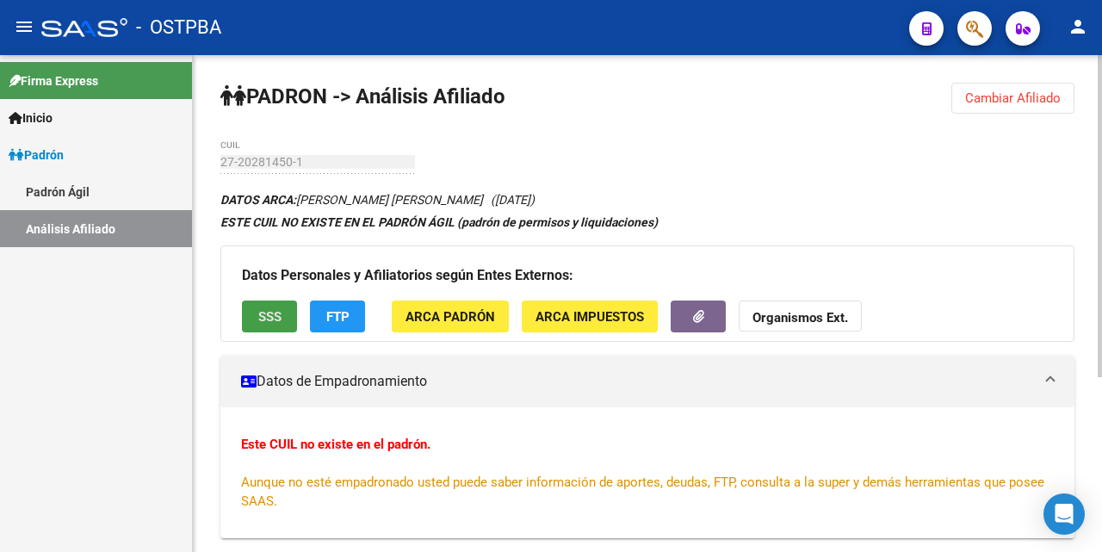
click at [270, 305] on button "SSS" at bounding box center [269, 316] width 55 height 32
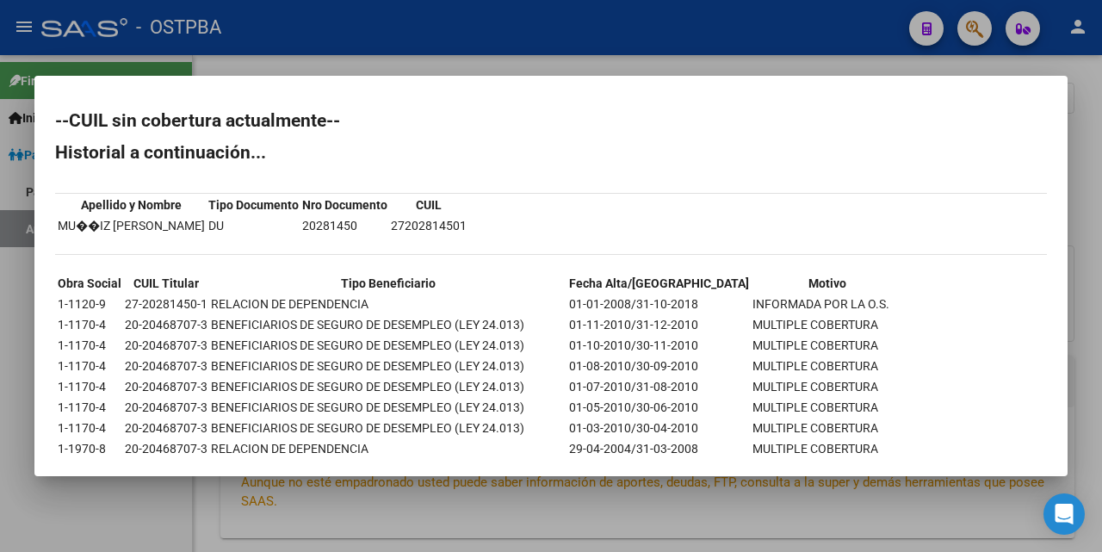
click at [127, 493] on div at bounding box center [551, 276] width 1102 height 552
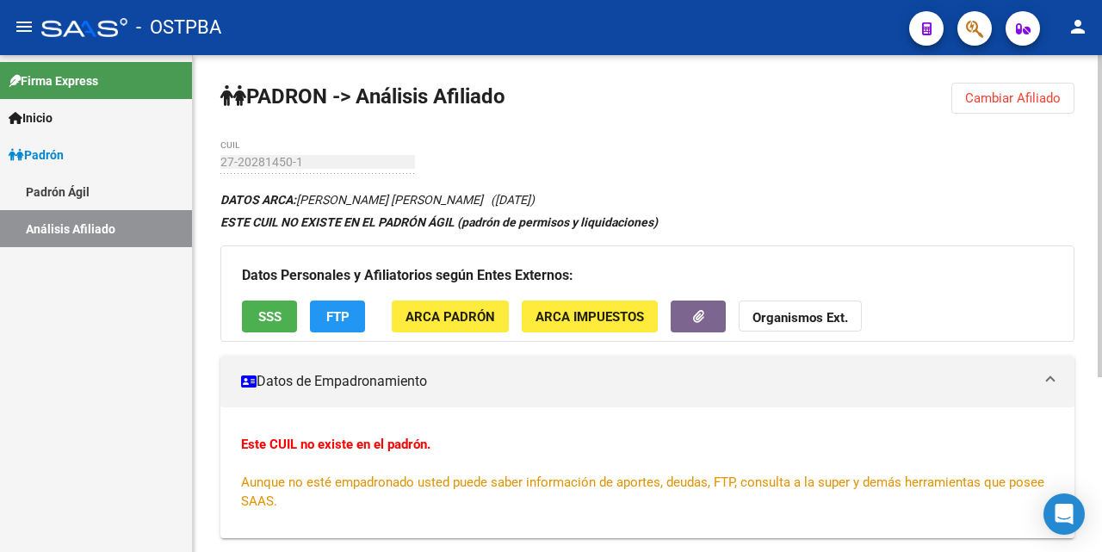
click at [276, 313] on span "SSS" at bounding box center [269, 316] width 23 height 15
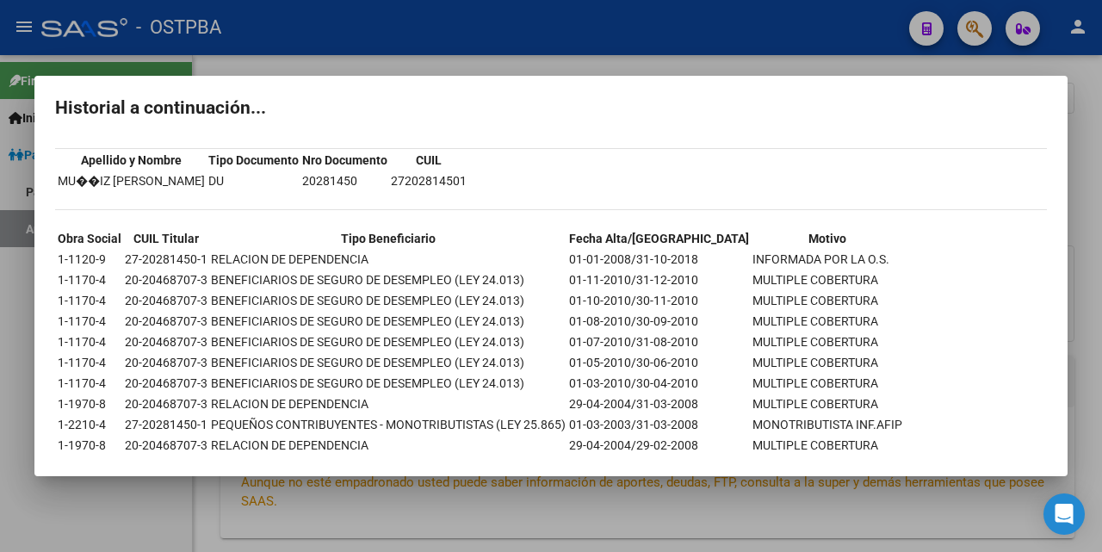
scroll to position [81, 0]
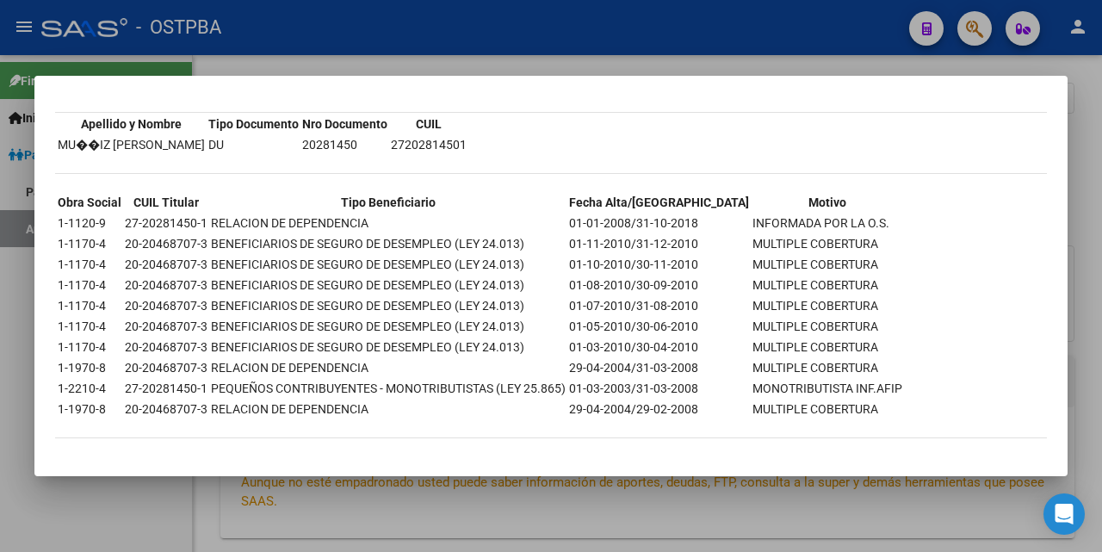
click at [1088, 402] on div at bounding box center [551, 276] width 1102 height 552
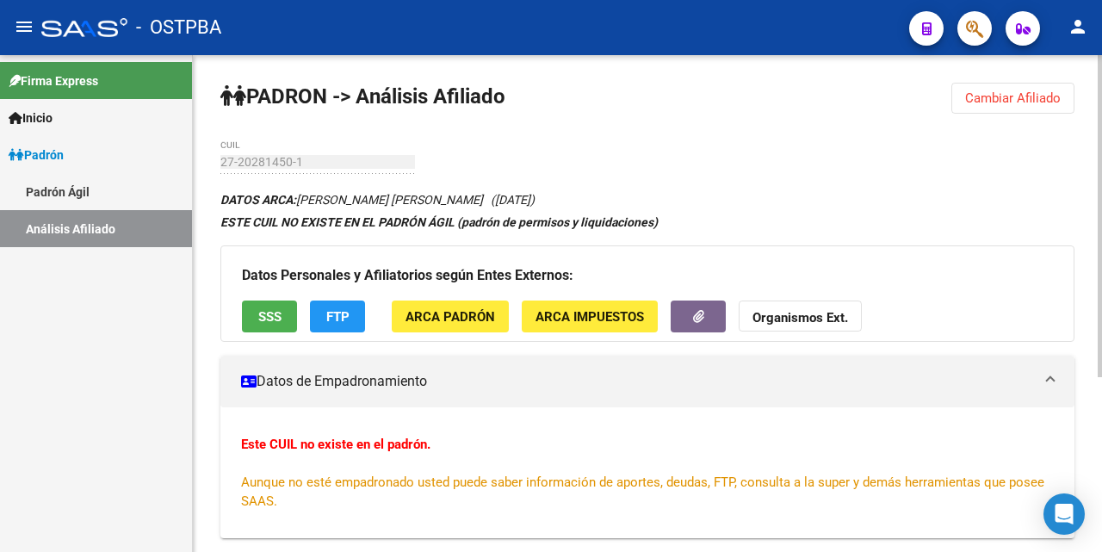
click at [281, 311] on span "SSS" at bounding box center [269, 316] width 23 height 15
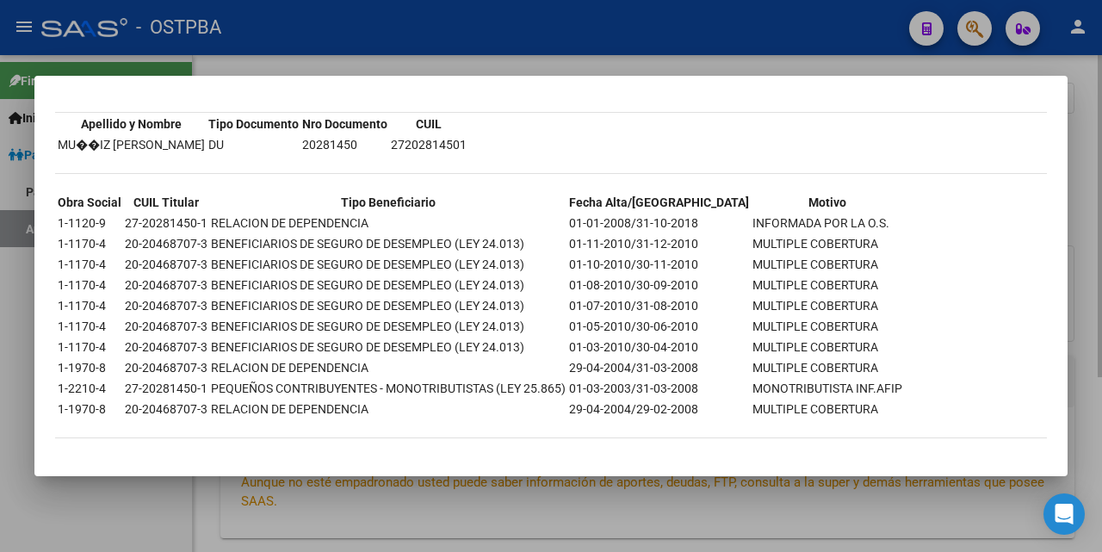
click at [795, 69] on div at bounding box center [551, 276] width 1102 height 552
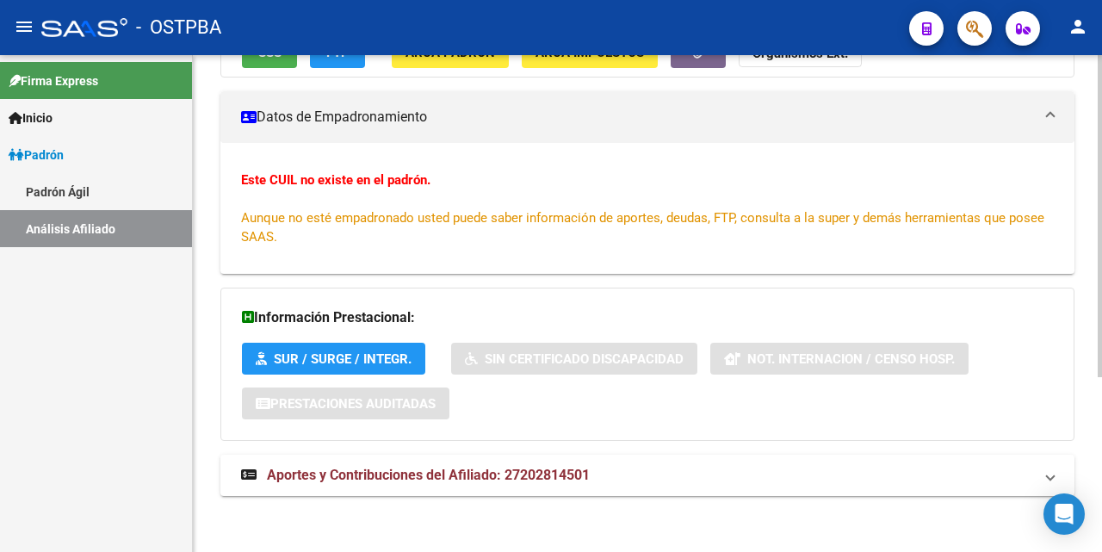
scroll to position [269, 0]
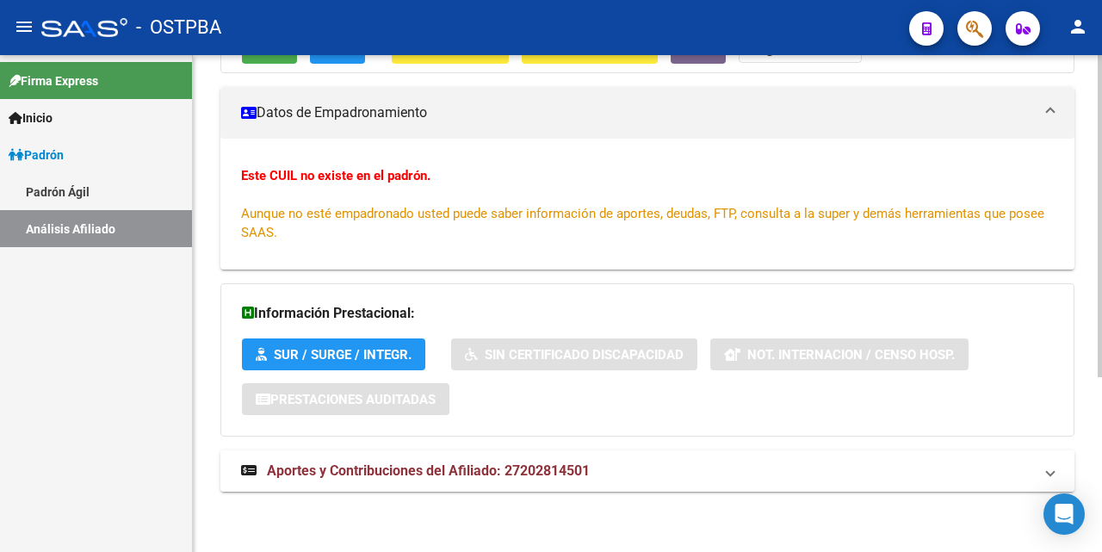
click at [441, 472] on span "Aportes y Contribuciones del Afiliado: 27202814501" at bounding box center [428, 470] width 323 height 16
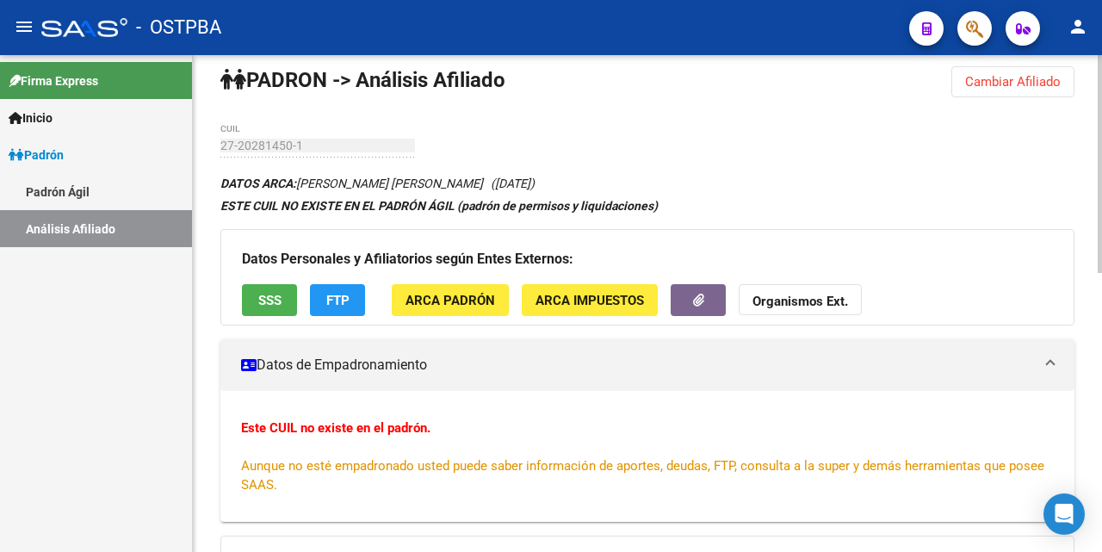
scroll to position [0, 0]
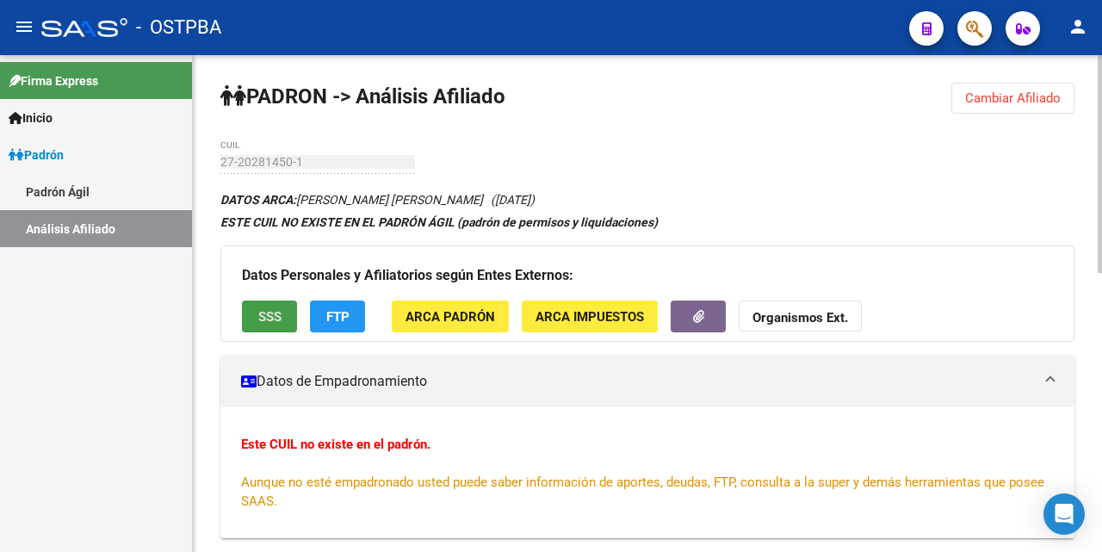
click at [268, 311] on span "SSS" at bounding box center [269, 316] width 23 height 15
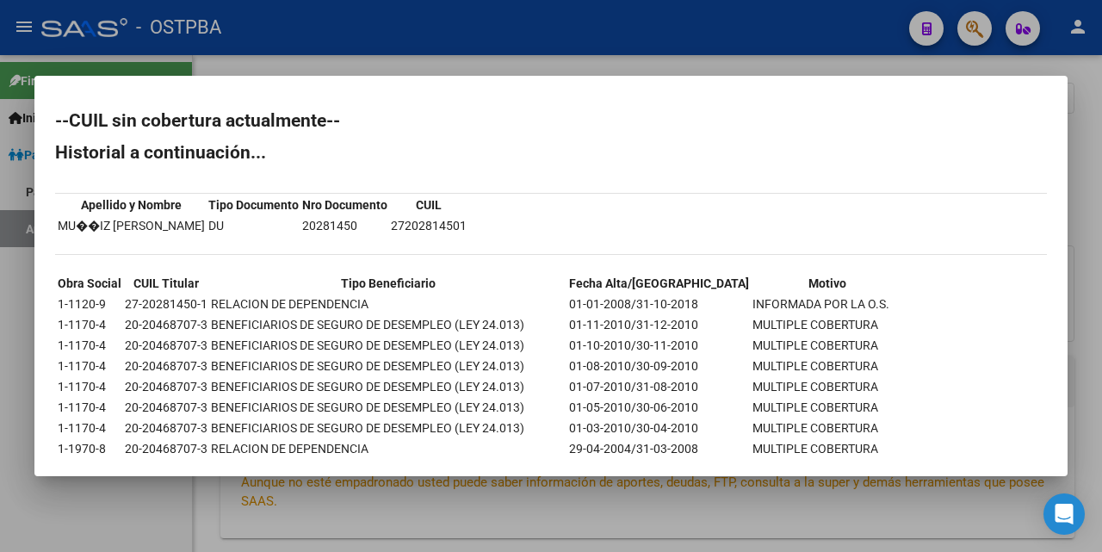
click at [696, 67] on div at bounding box center [551, 276] width 1102 height 552
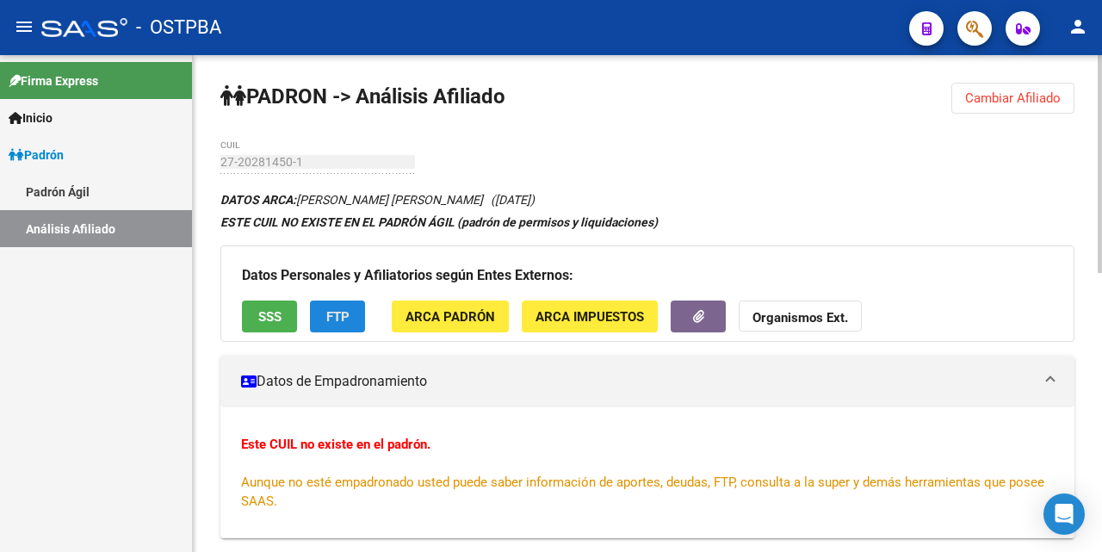
click at [333, 317] on span "FTP" at bounding box center [337, 316] width 23 height 15
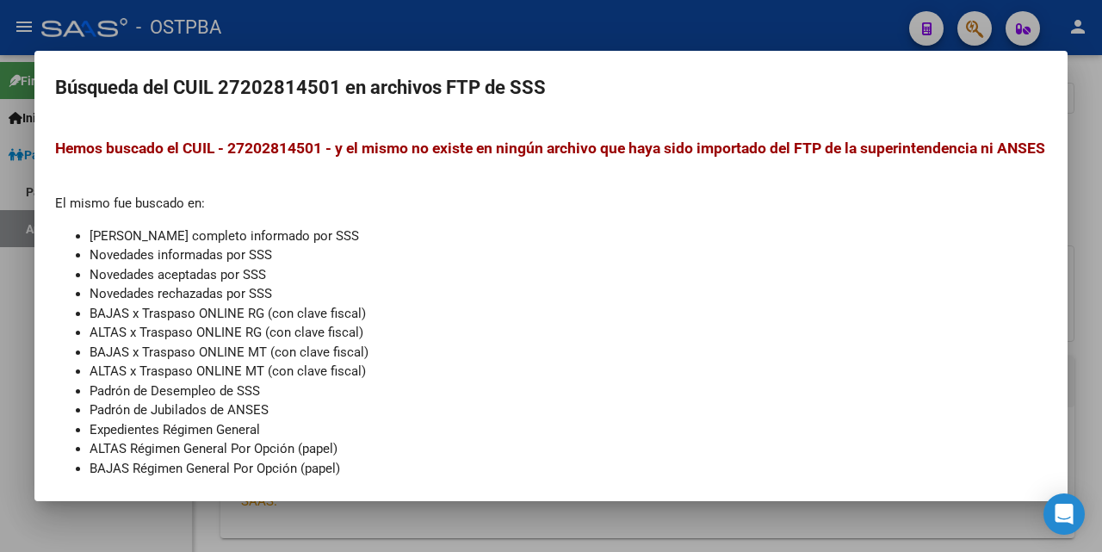
click at [652, 34] on div at bounding box center [551, 276] width 1102 height 552
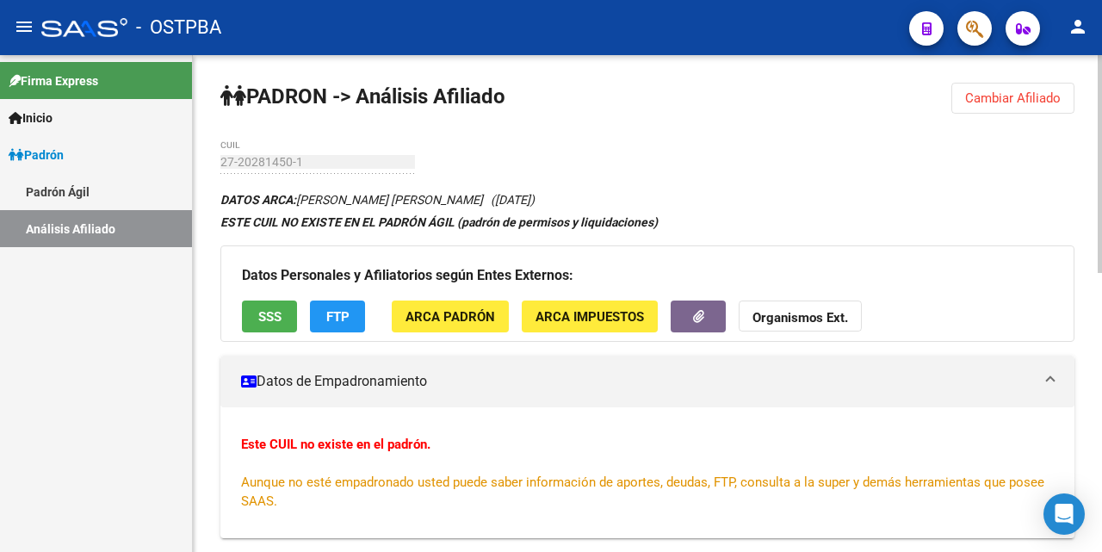
click at [327, 310] on span "FTP" at bounding box center [337, 316] width 23 height 15
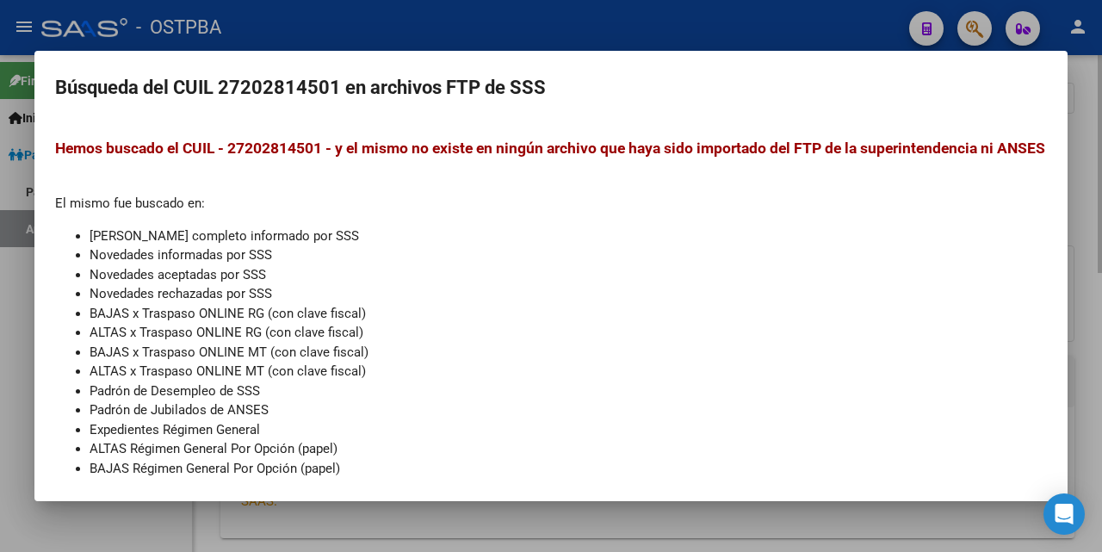
drag, startPoint x: 1084, startPoint y: 98, endPoint x: 1074, endPoint y: 97, distance: 9.5
click at [1084, 97] on div at bounding box center [551, 276] width 1102 height 552
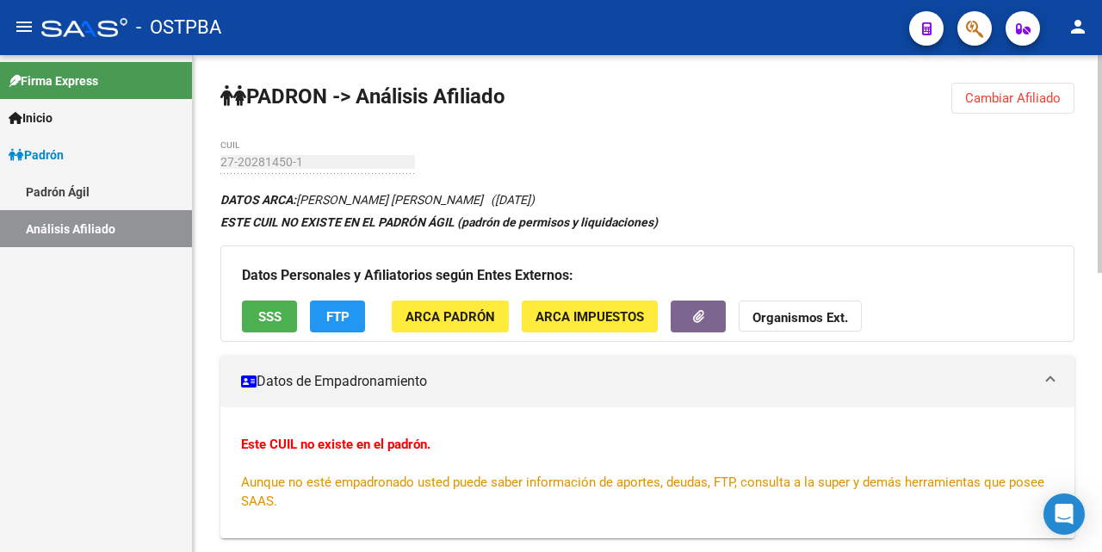
click at [816, 318] on strong "Organismos Ext." at bounding box center [800, 317] width 96 height 15
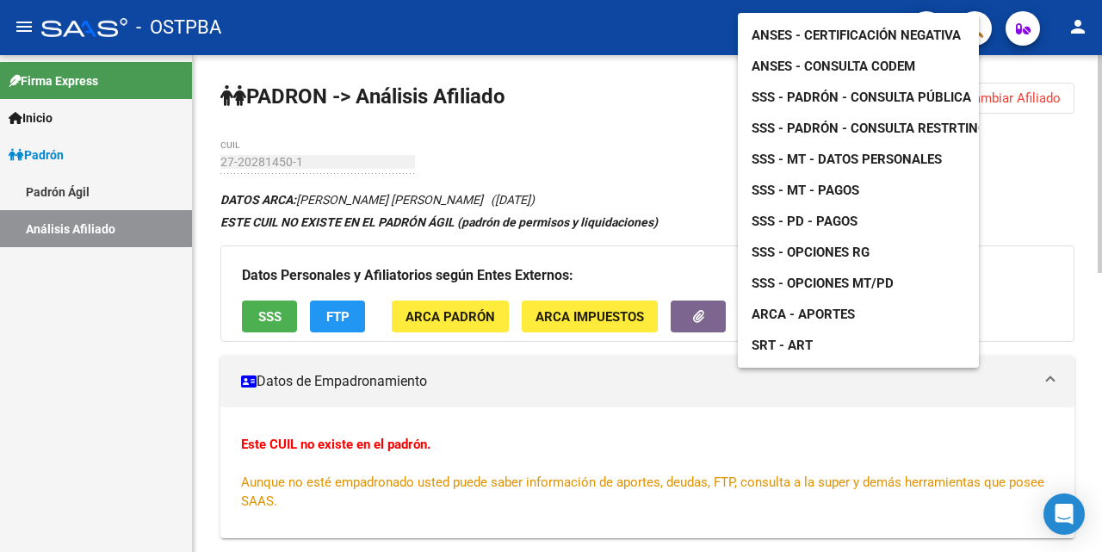
click at [427, 421] on div at bounding box center [551, 276] width 1102 height 552
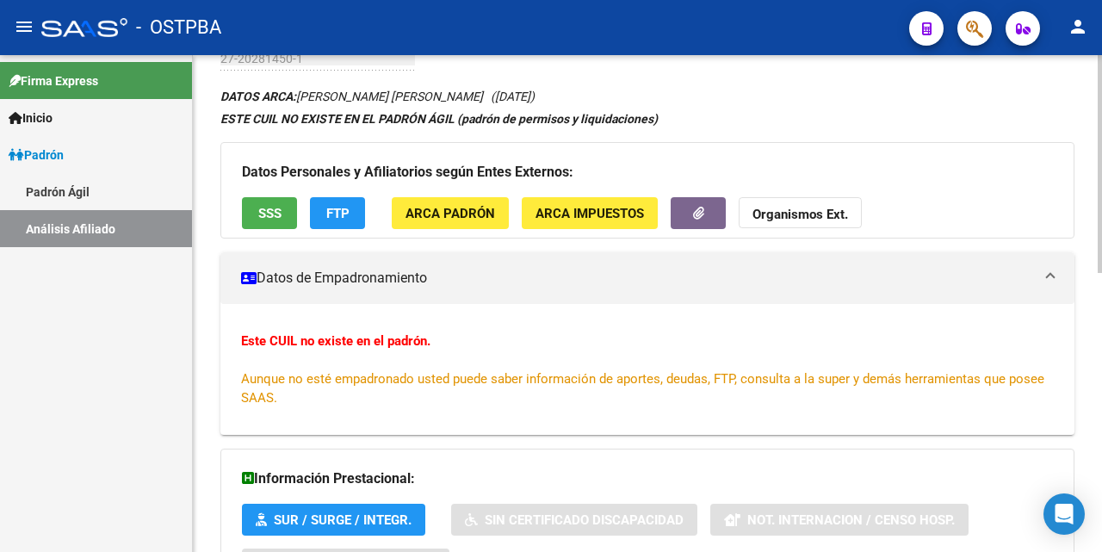
scroll to position [258, 0]
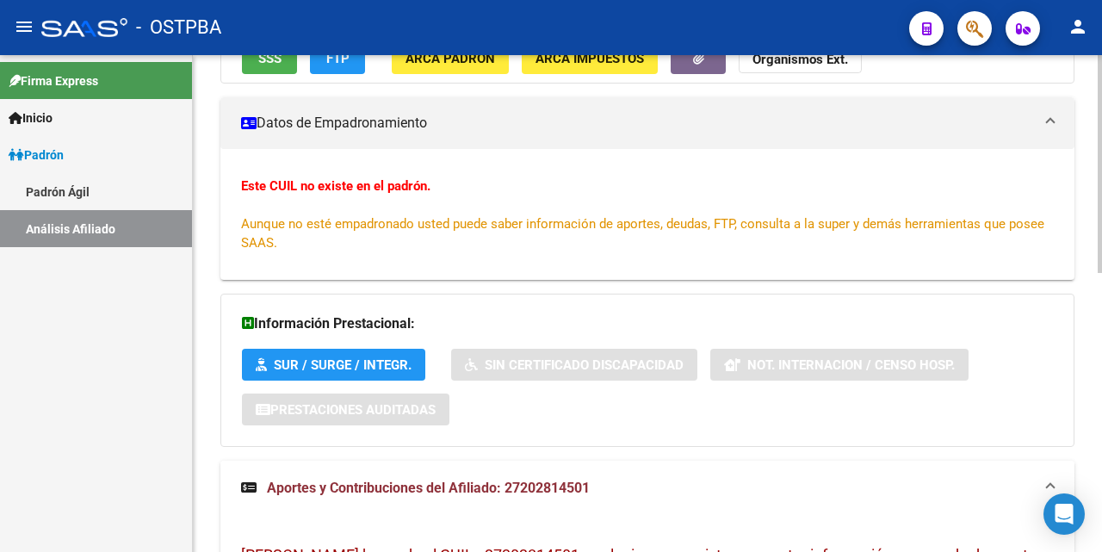
drag, startPoint x: 499, startPoint y: 489, endPoint x: 609, endPoint y: 491, distance: 110.2
click at [609, 491] on mat-panel-title "Aportes y Contribuciones del Afiliado: 27202814501" at bounding box center [637, 487] width 792 height 19
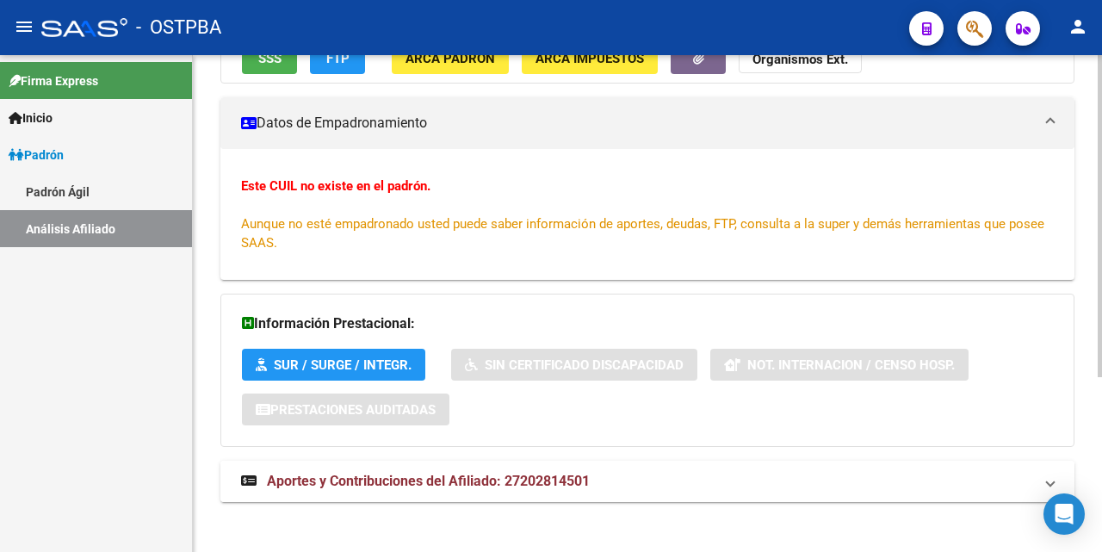
copy span ": 27202814501"
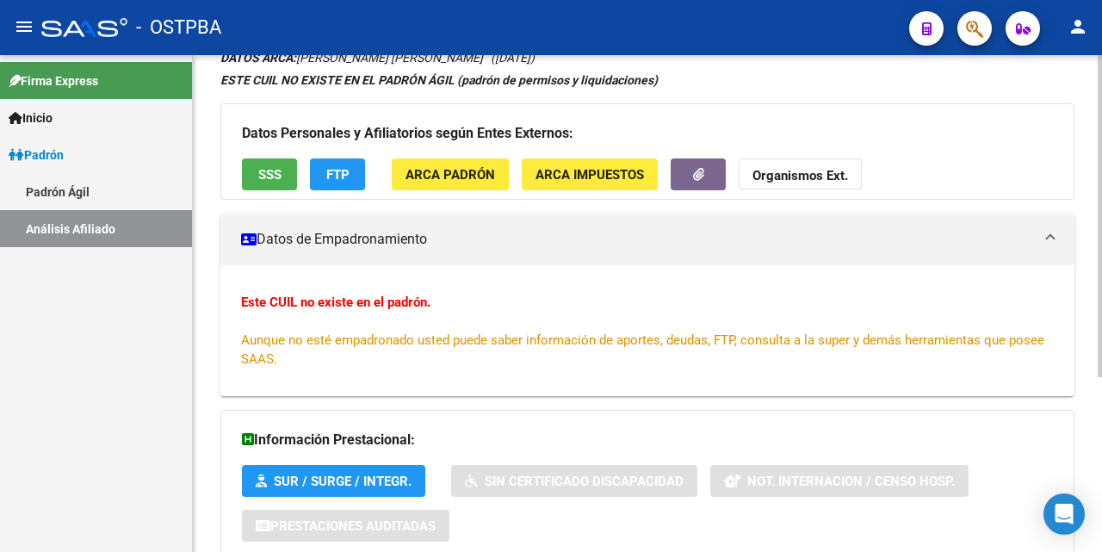
scroll to position [0, 0]
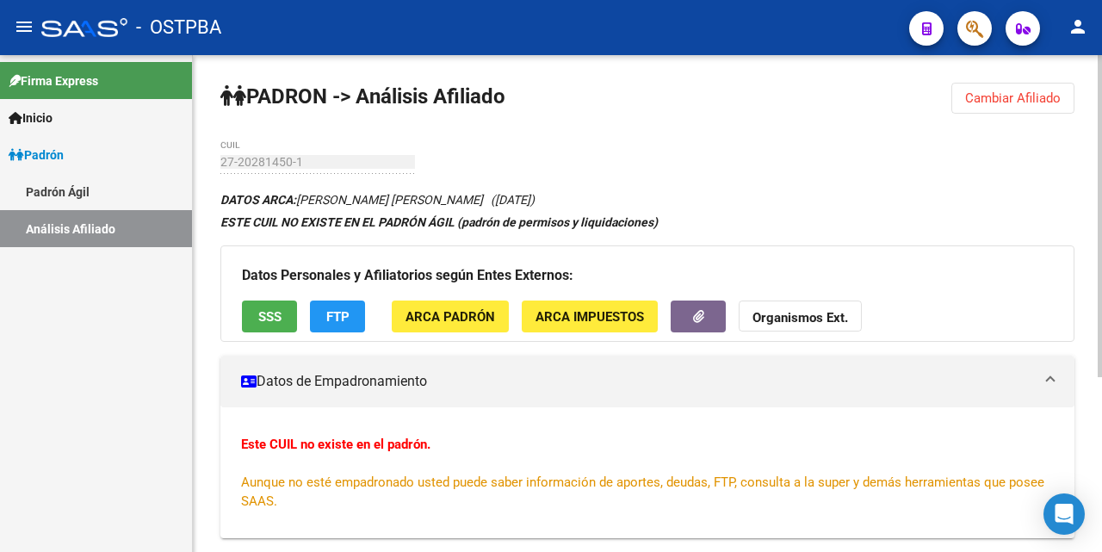
click at [808, 314] on strong "Organismos Ext." at bounding box center [800, 317] width 96 height 15
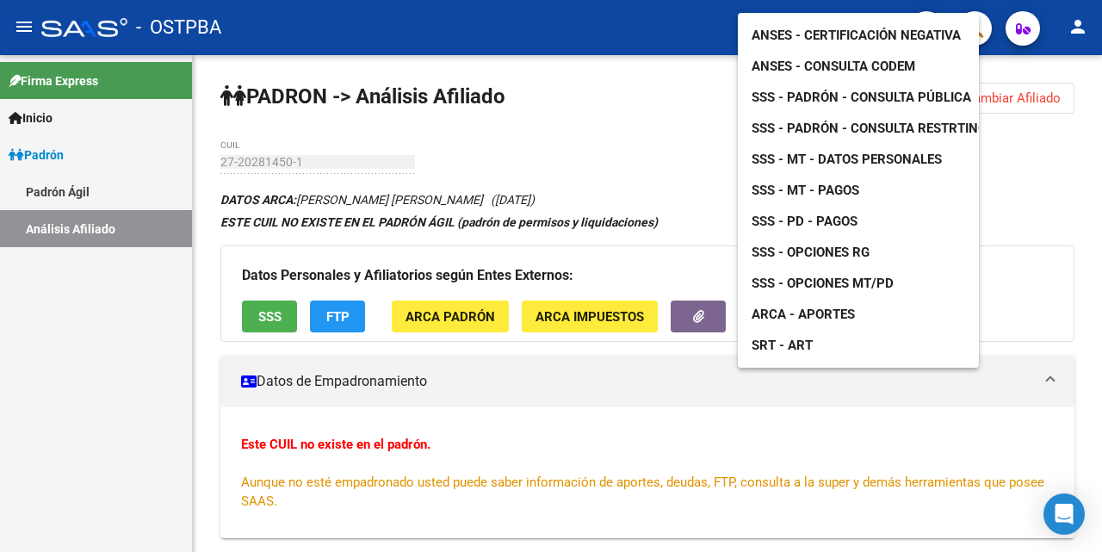
click at [893, 151] on span "SSS - MT - Datos Personales" at bounding box center [846, 158] width 190 height 15
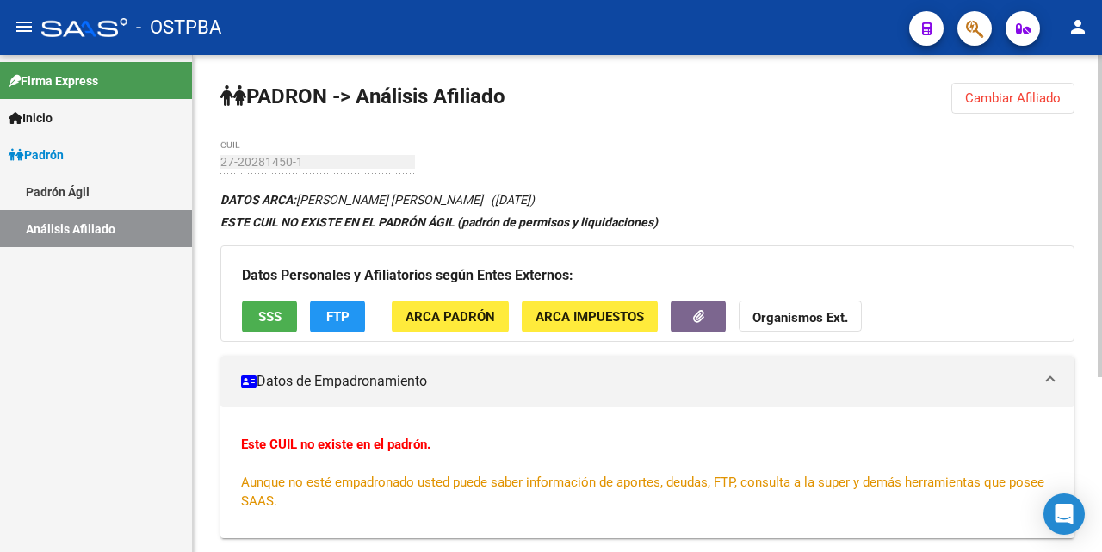
click at [823, 315] on strong "Organismos Ext." at bounding box center [800, 317] width 96 height 15
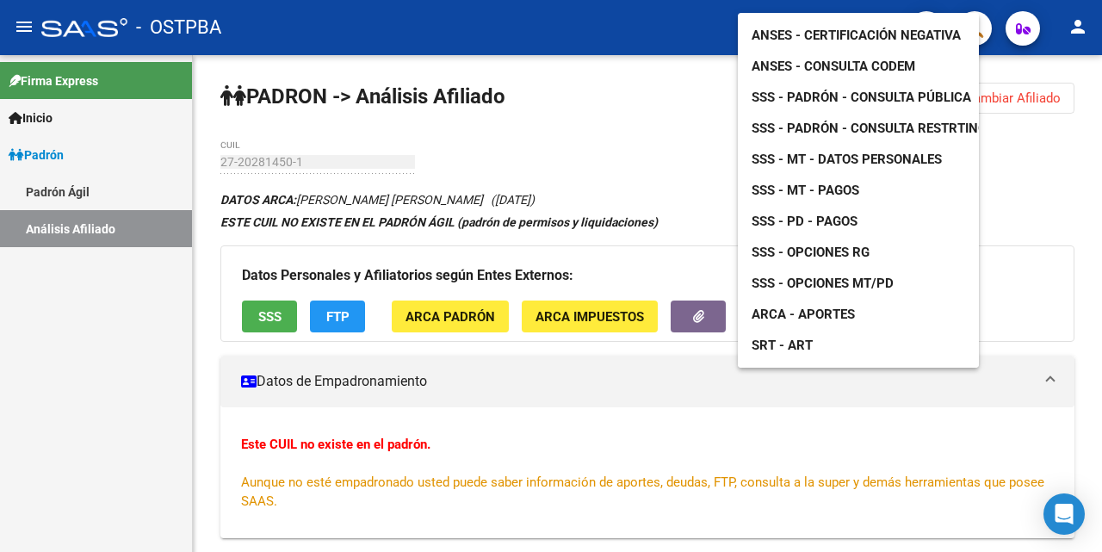
click at [889, 59] on span "ANSES - Consulta CODEM" at bounding box center [833, 66] width 164 height 15
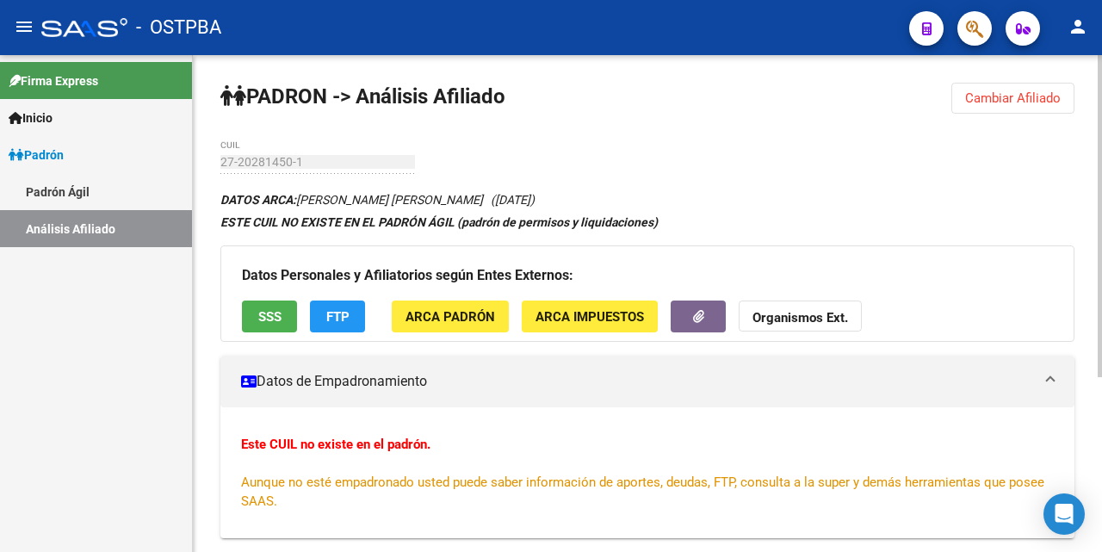
click at [1000, 105] on span "Cambiar Afiliado" at bounding box center [1013, 97] width 96 height 15
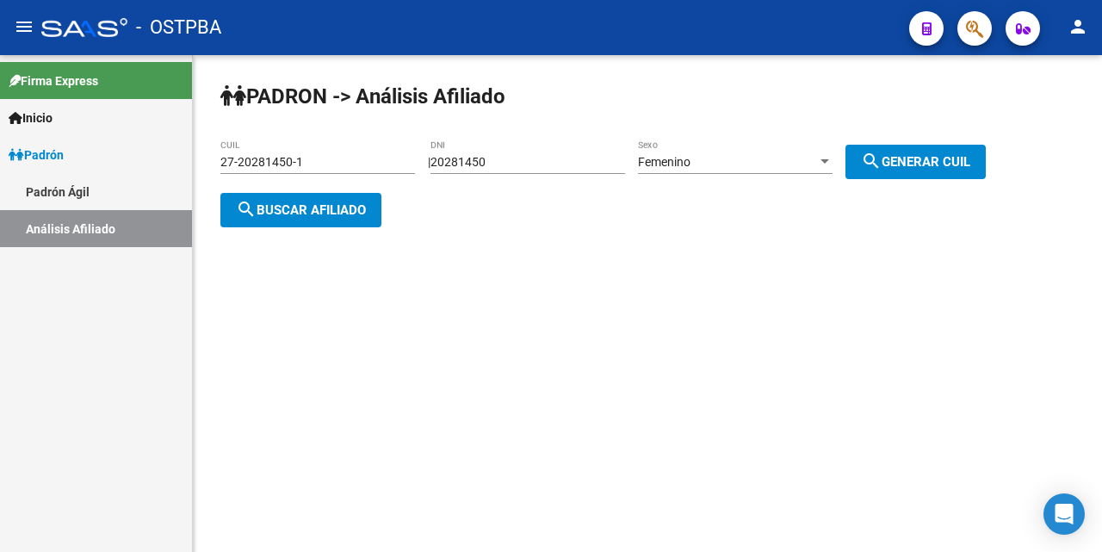
click at [541, 156] on input "20281450" at bounding box center [527, 162] width 194 height 15
type input "2"
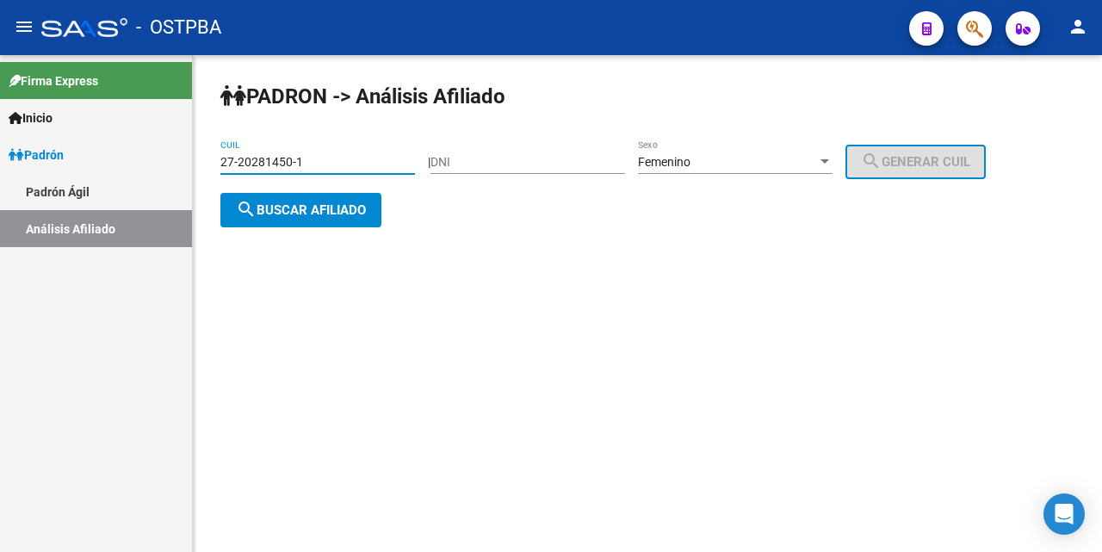
click at [326, 167] on input "27-20281450-1" at bounding box center [317, 162] width 194 height 15
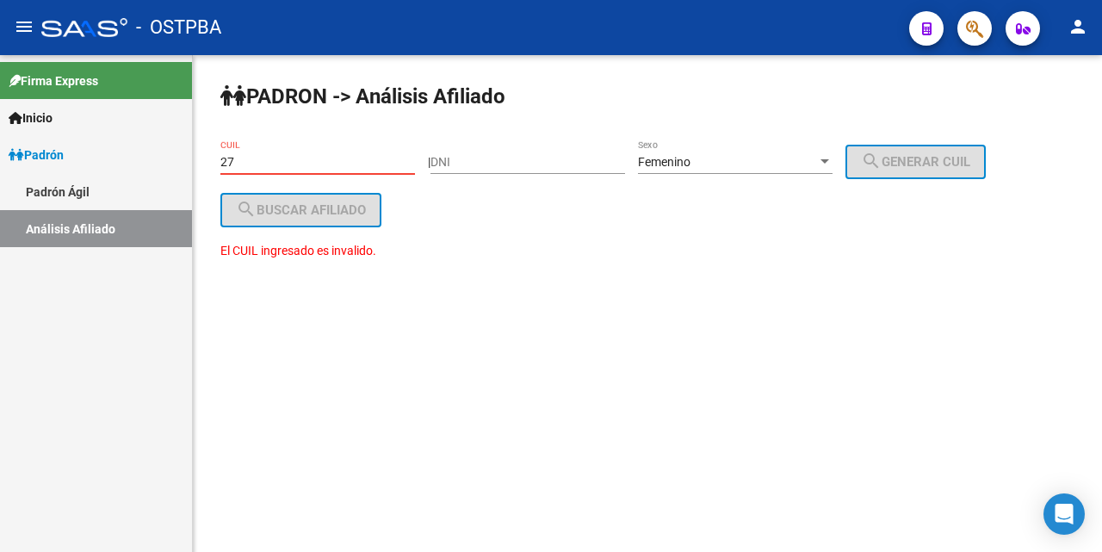
type input "2"
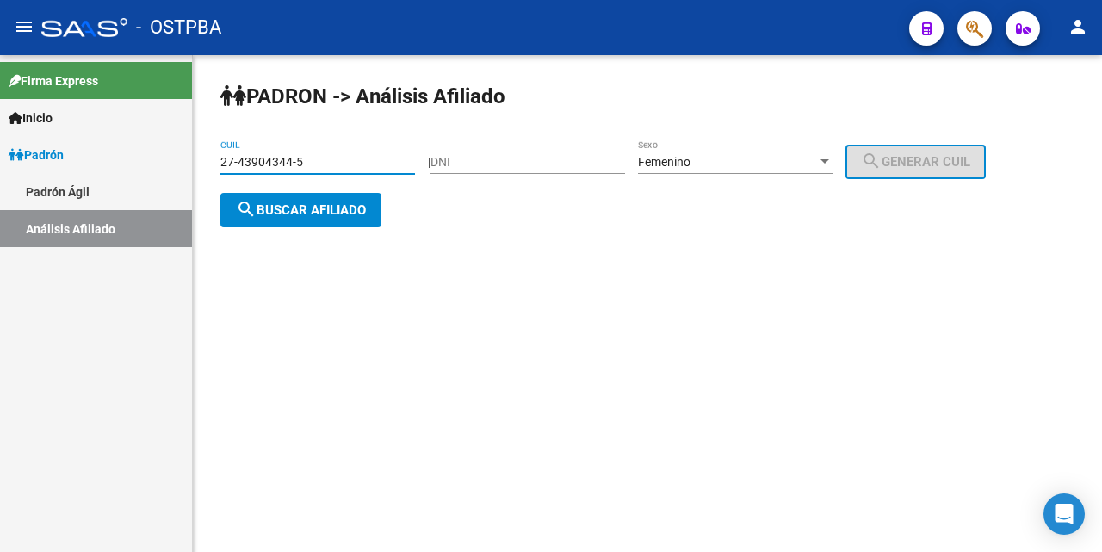
click at [328, 207] on span "search Buscar afiliado" at bounding box center [301, 209] width 130 height 15
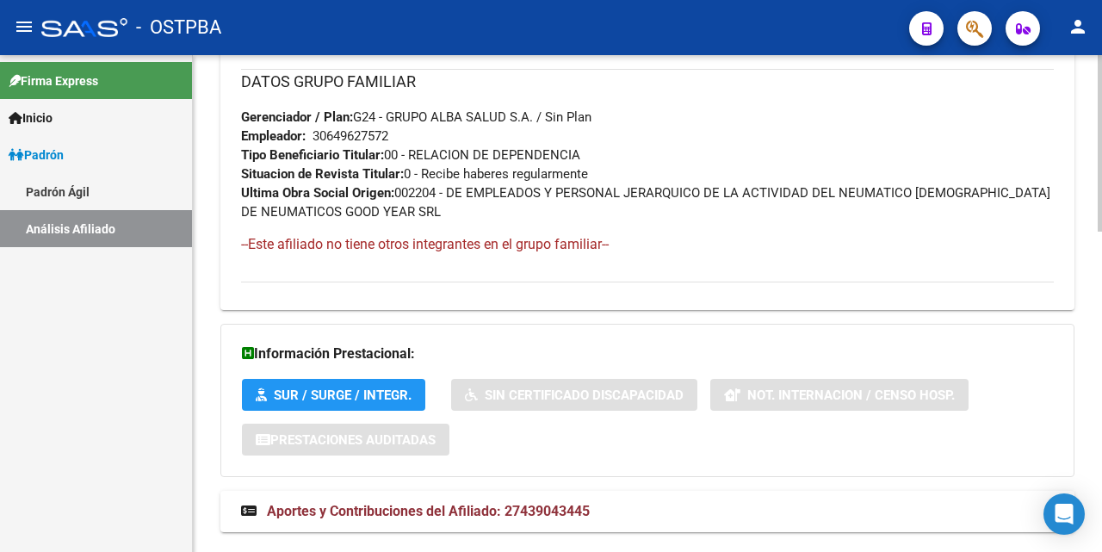
scroll to position [901, 0]
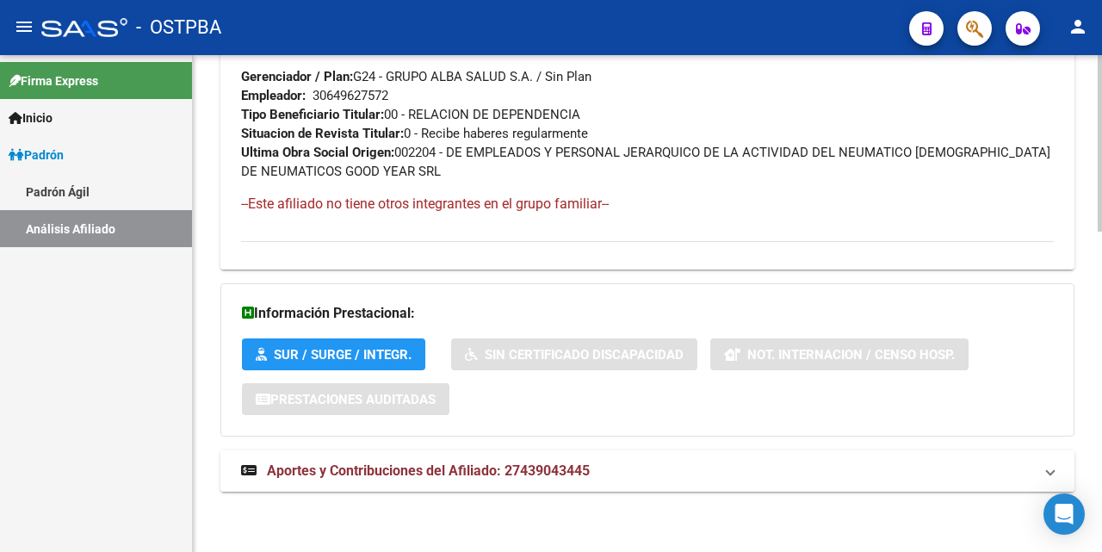
click at [467, 472] on span "Aportes y Contribuciones del Afiliado: 27439043445" at bounding box center [428, 470] width 323 height 16
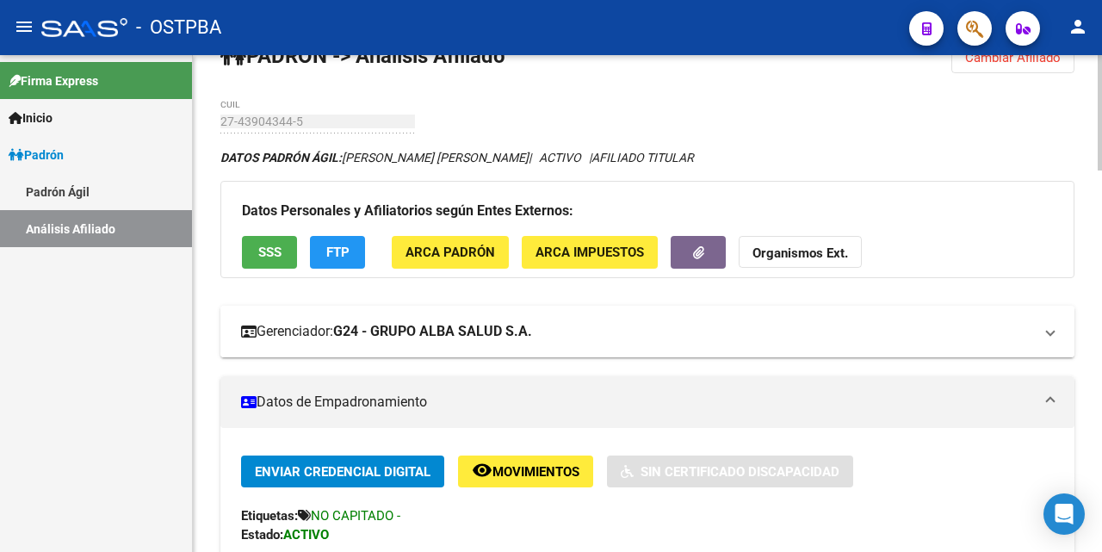
scroll to position [0, 0]
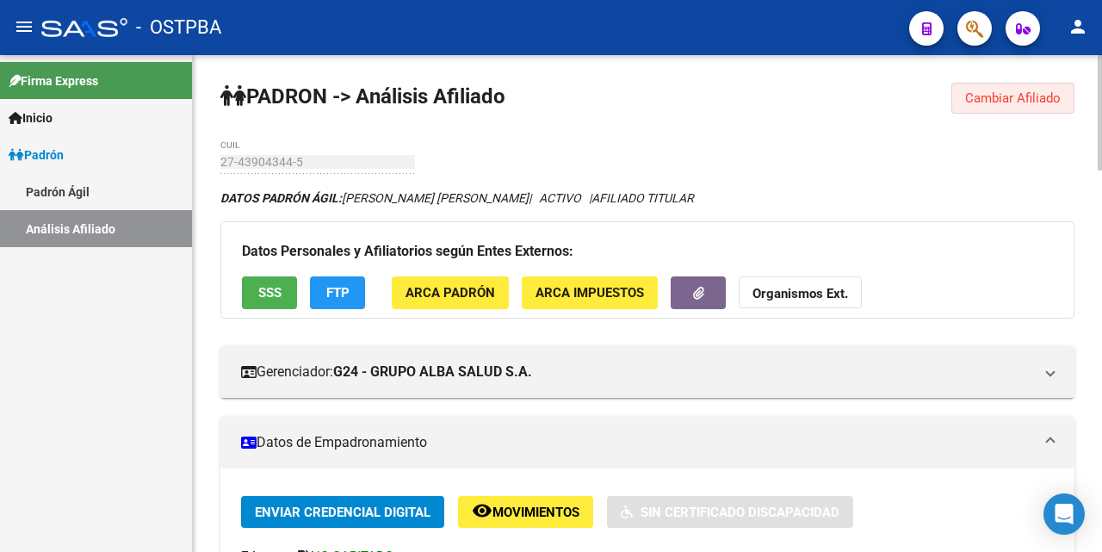
click at [1039, 99] on span "Cambiar Afiliado" at bounding box center [1013, 97] width 96 height 15
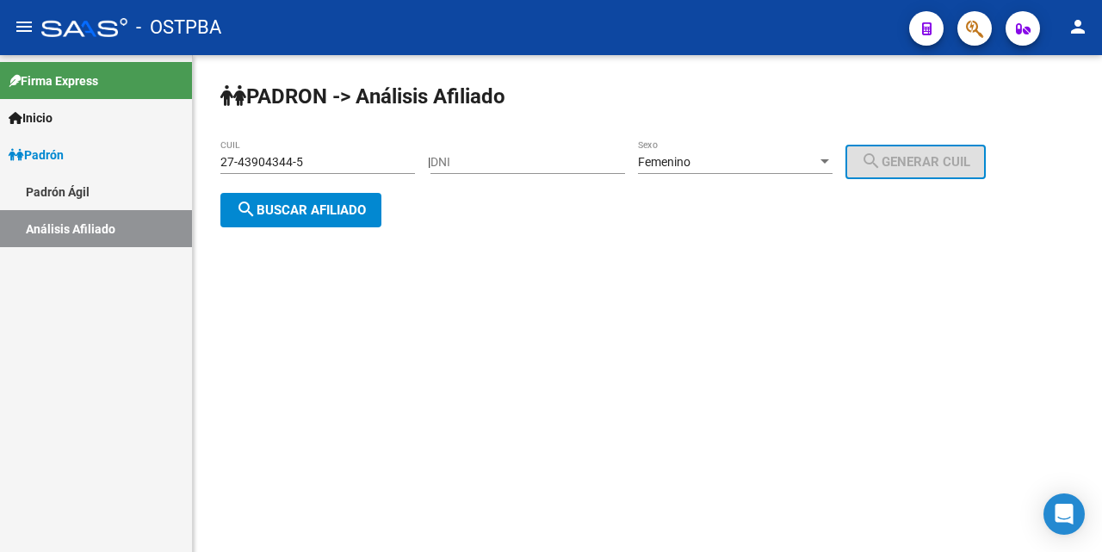
click at [360, 168] on input "27-43904344-5" at bounding box center [317, 162] width 194 height 15
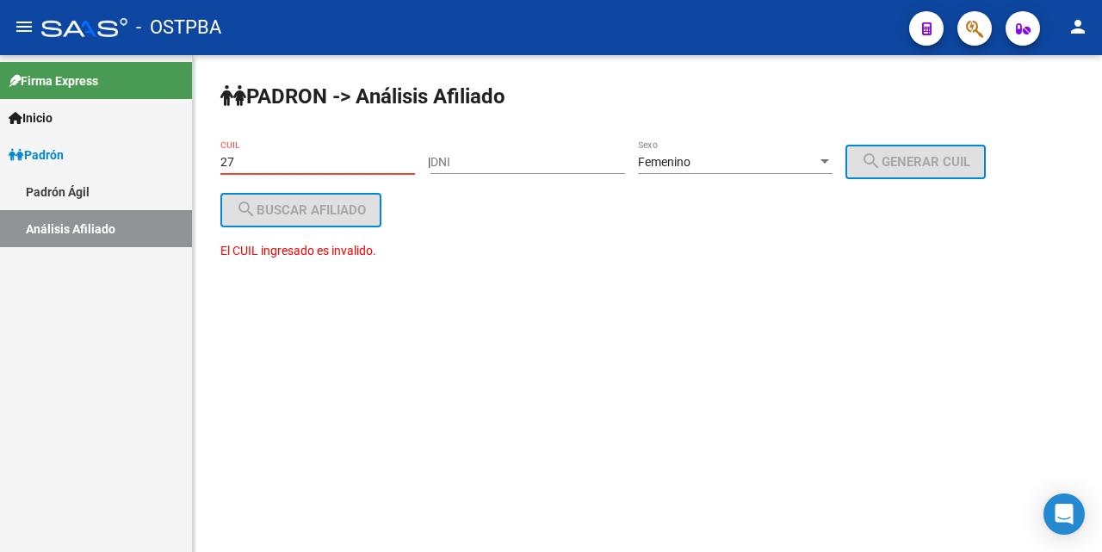
type input "2"
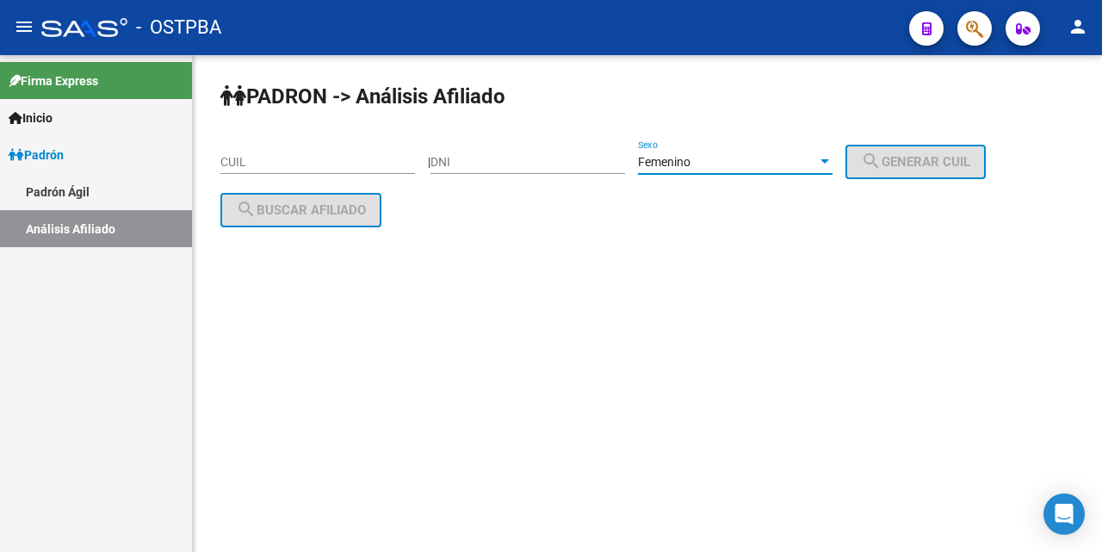
click at [829, 162] on div at bounding box center [824, 161] width 9 height 4
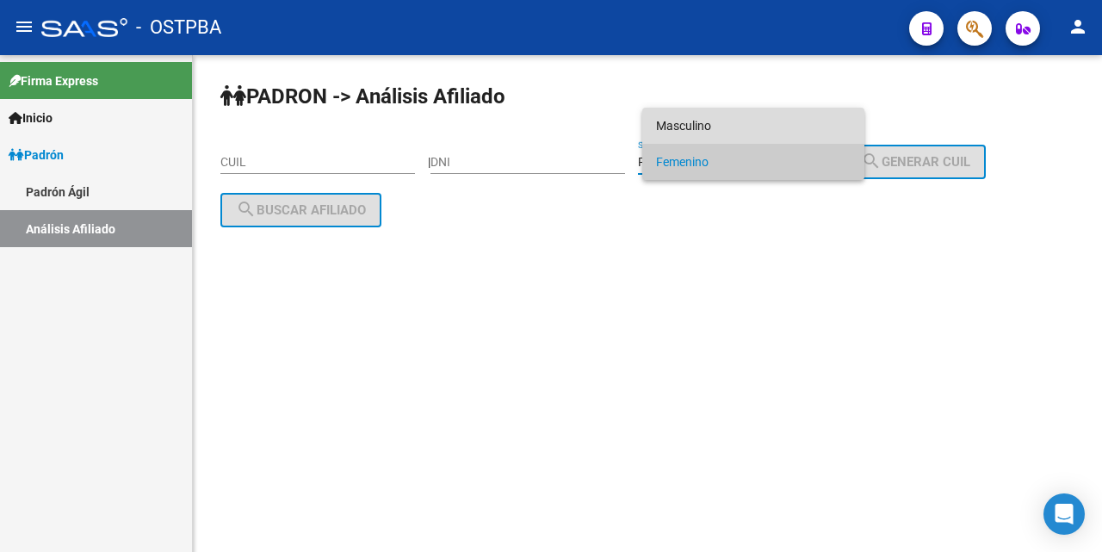
click at [698, 126] on span "Masculino" at bounding box center [753, 126] width 194 height 36
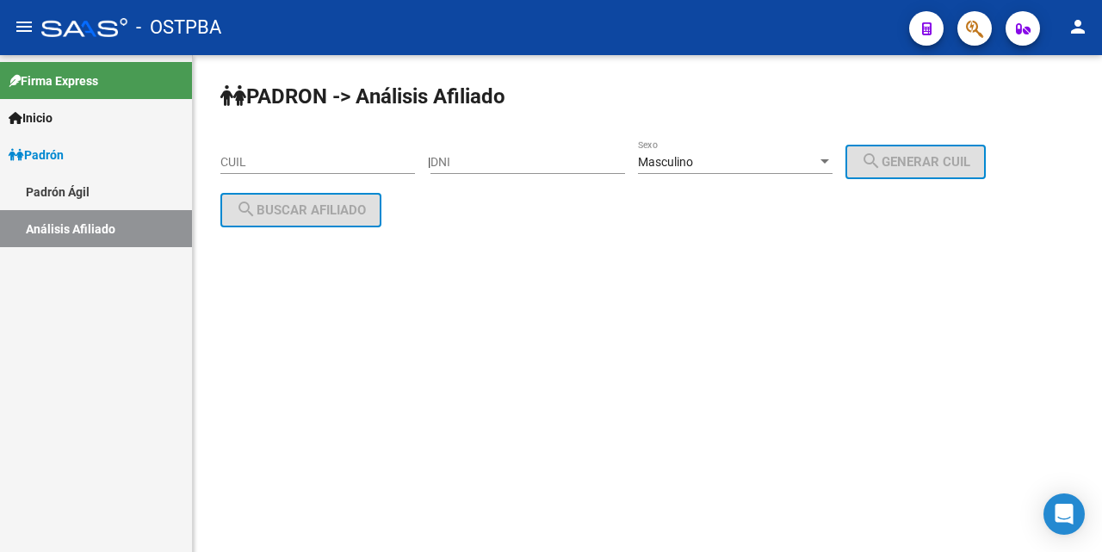
click at [250, 150] on div "CUIL" at bounding box center [317, 156] width 194 height 34
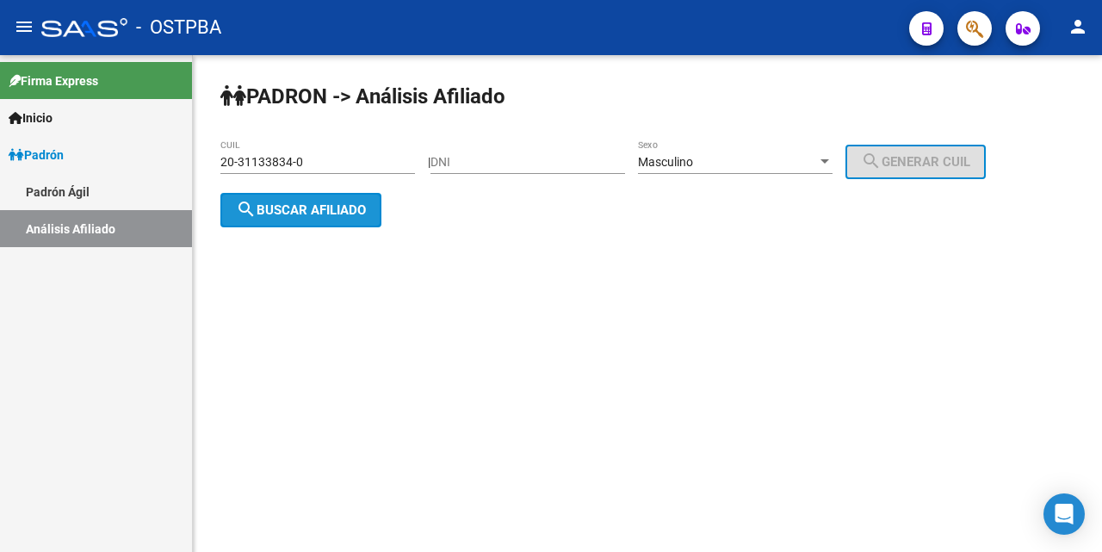
click at [268, 206] on span "search Buscar afiliado" at bounding box center [301, 209] width 130 height 15
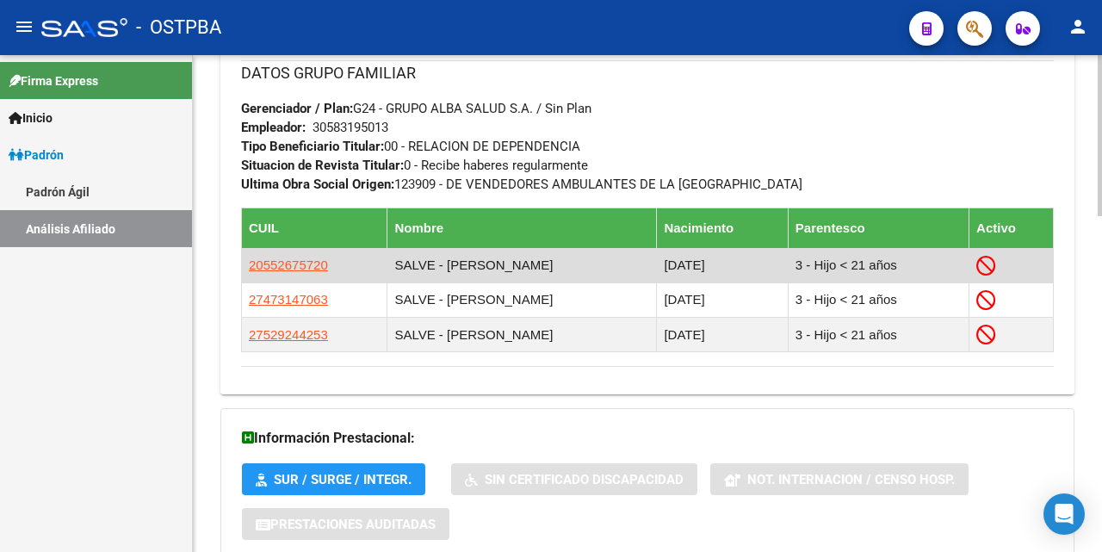
scroll to position [1032, 0]
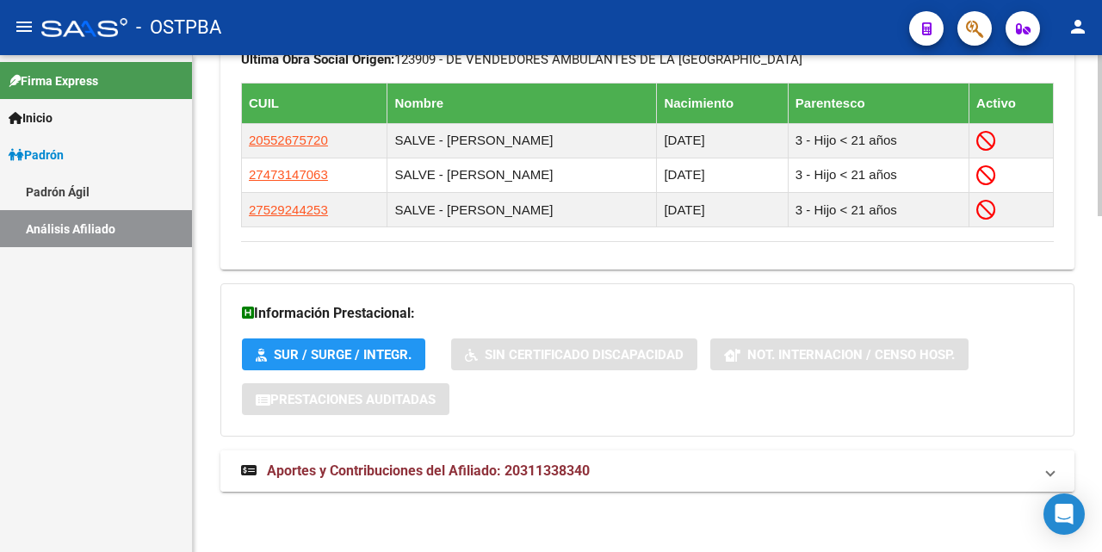
click at [472, 472] on span "Aportes y Contribuciones del Afiliado: 20311338340" at bounding box center [428, 470] width 323 height 16
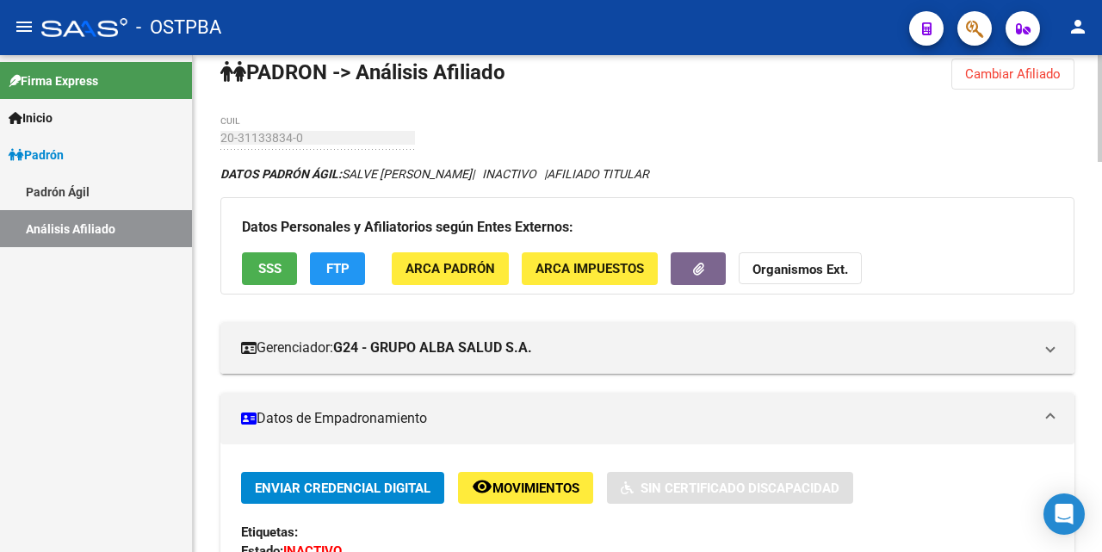
scroll to position [0, 0]
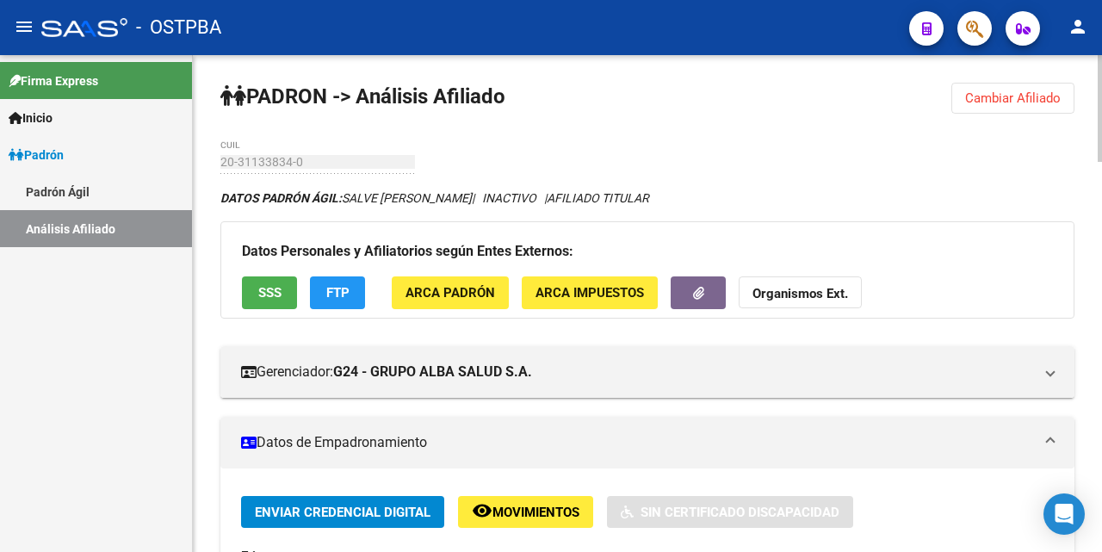
click at [251, 293] on button "SSS" at bounding box center [269, 292] width 55 height 32
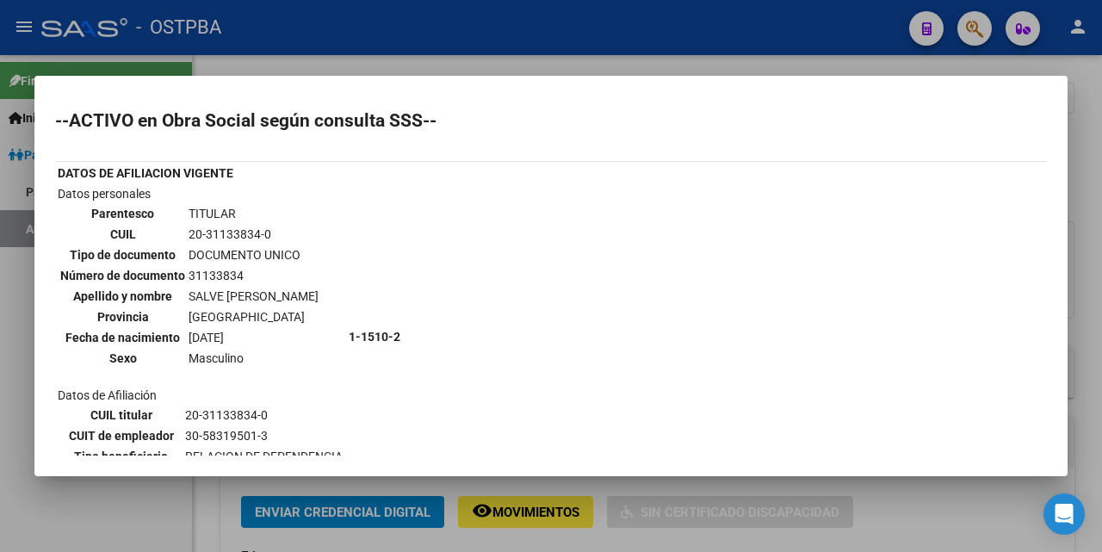
click at [715, 69] on div at bounding box center [551, 276] width 1102 height 552
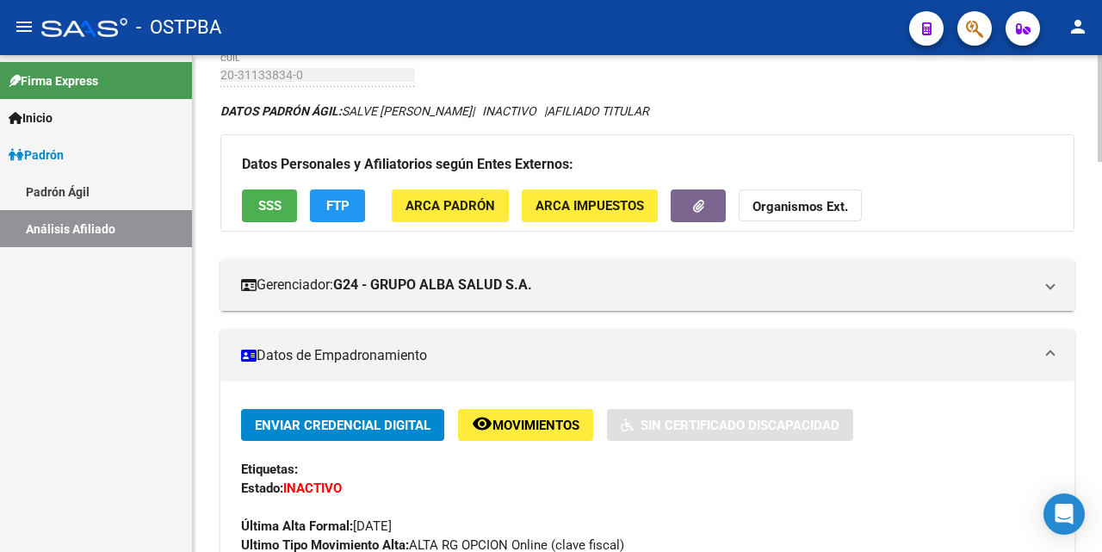
scroll to position [86, 0]
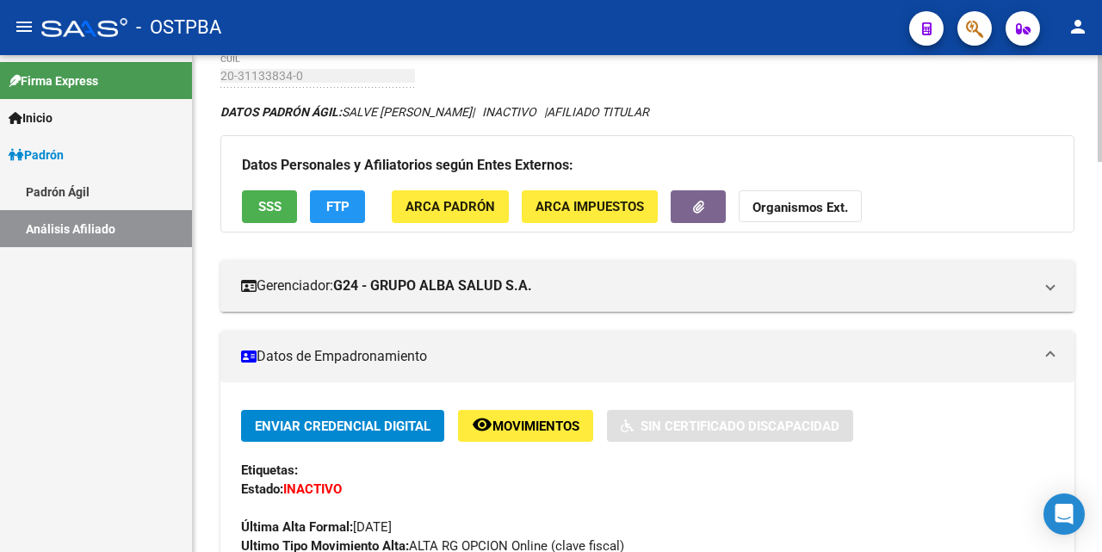
click at [262, 211] on span "SSS" at bounding box center [269, 207] width 23 height 15
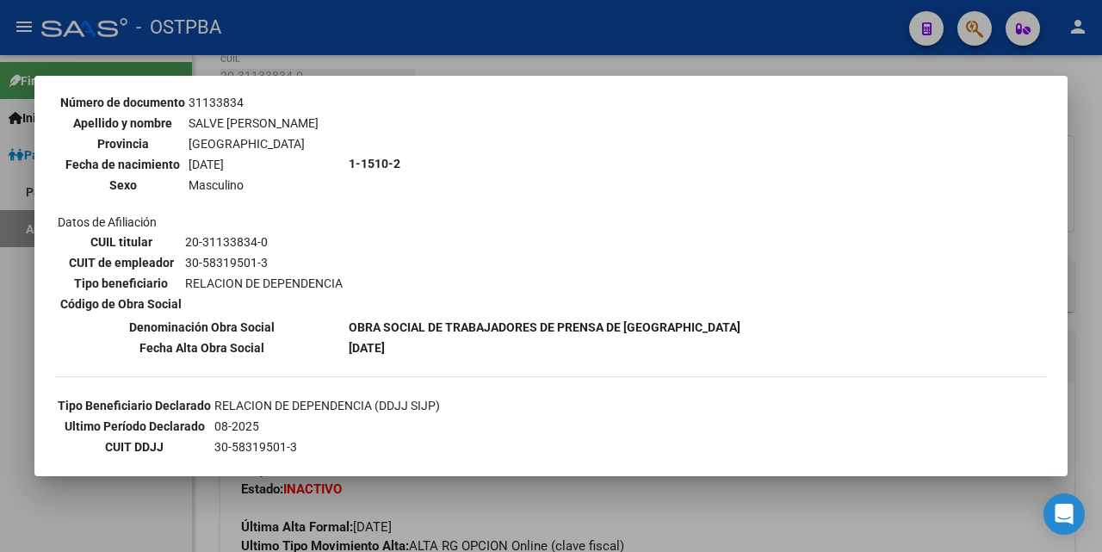
scroll to position [172, 0]
drag, startPoint x: 577, startPoint y: 60, endPoint x: 577, endPoint y: 86, distance: 25.8
click at [577, 61] on div at bounding box center [551, 276] width 1102 height 552
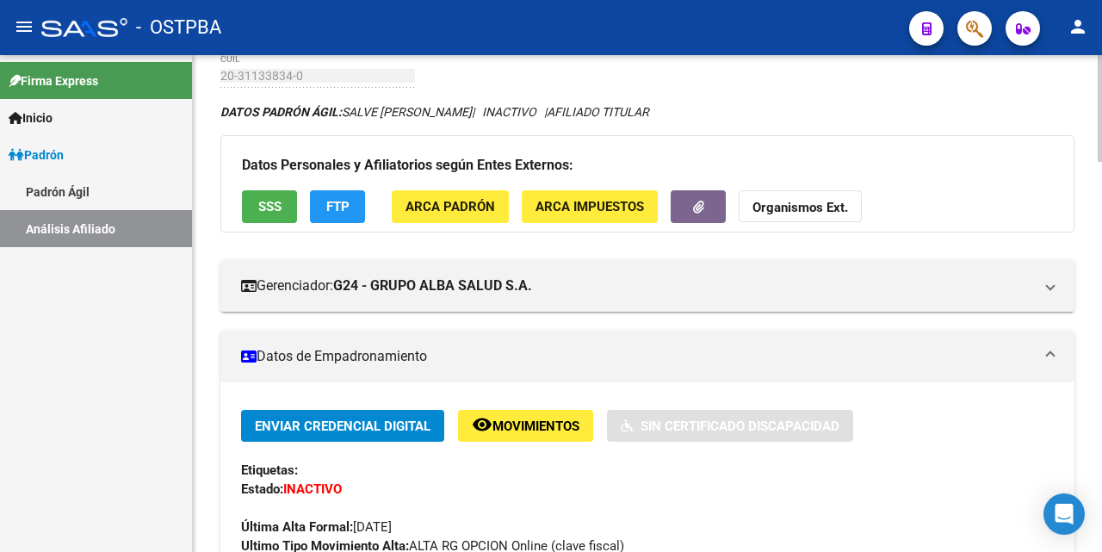
click at [274, 203] on span "SSS" at bounding box center [269, 207] width 23 height 15
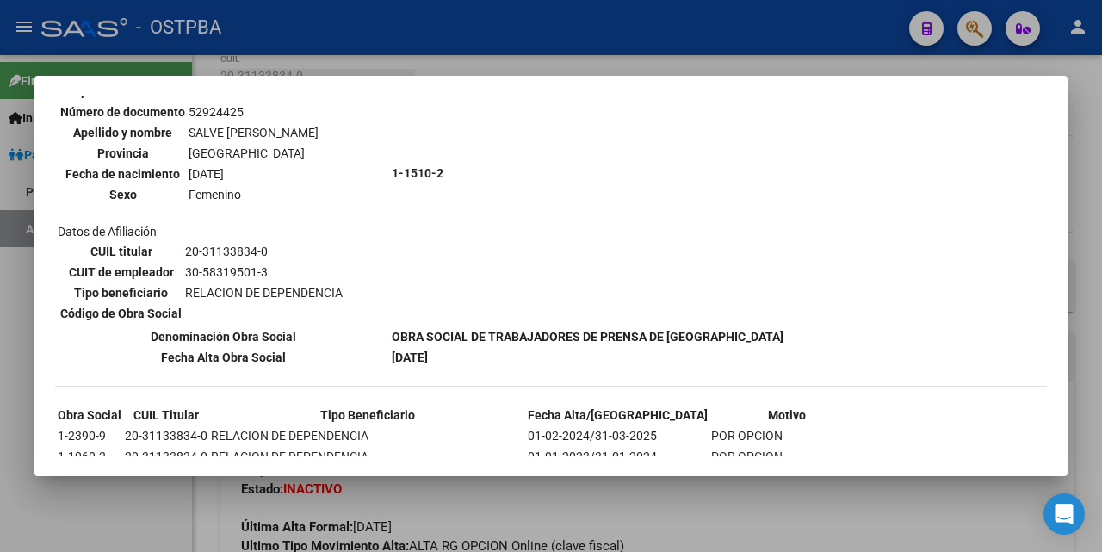
scroll to position [1119, 0]
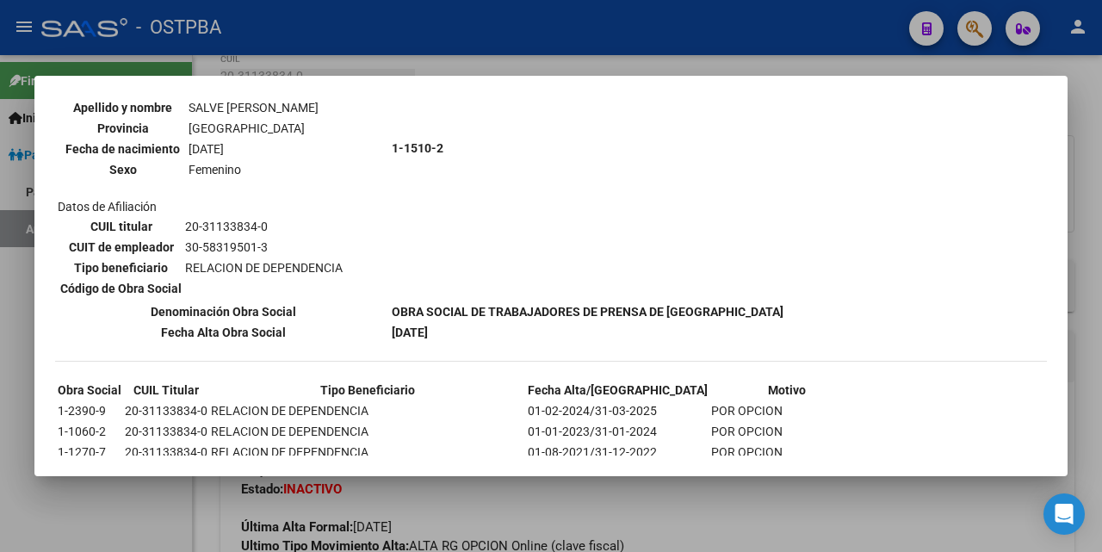
click at [667, 65] on div at bounding box center [551, 276] width 1102 height 552
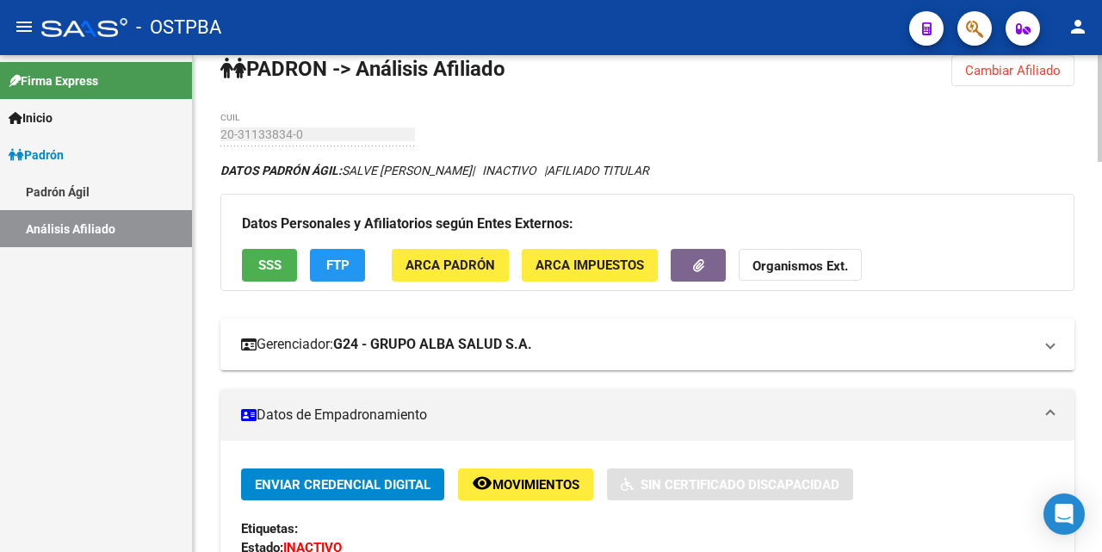
scroll to position [0, 0]
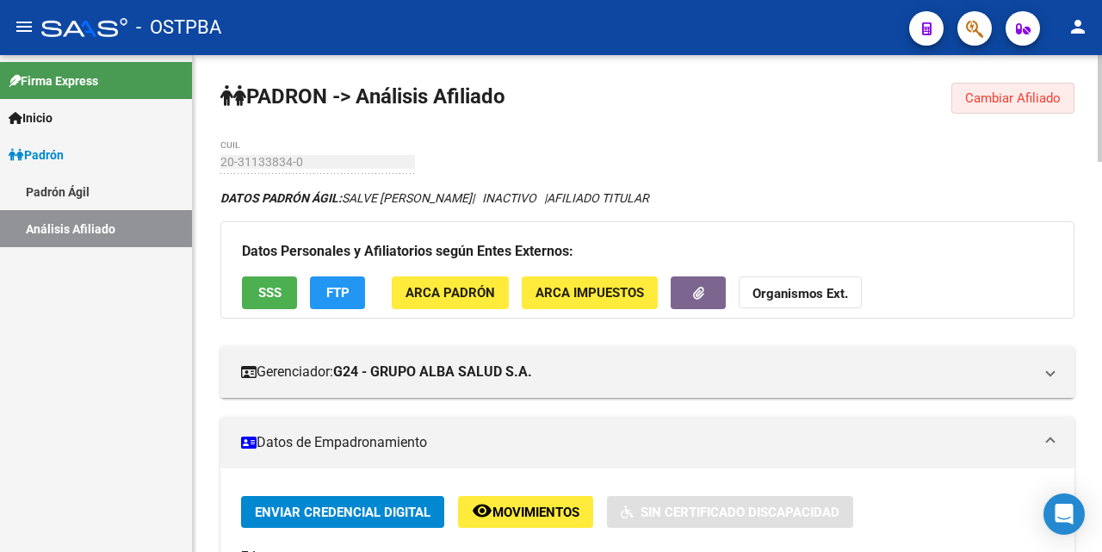
click at [1029, 102] on span "Cambiar Afiliado" at bounding box center [1013, 97] width 96 height 15
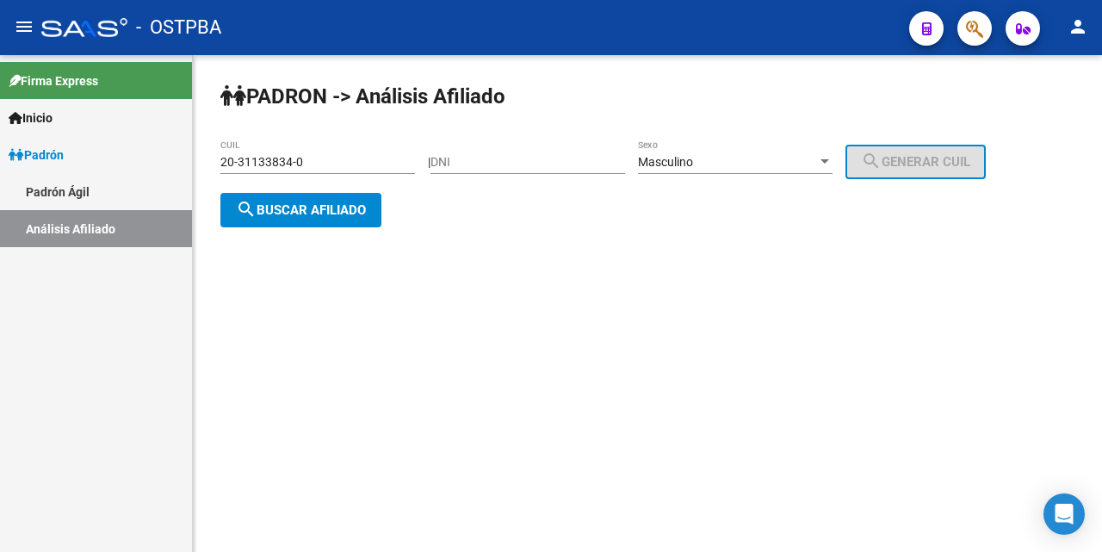
click at [316, 161] on input "20-31133834-0" at bounding box center [317, 162] width 194 height 15
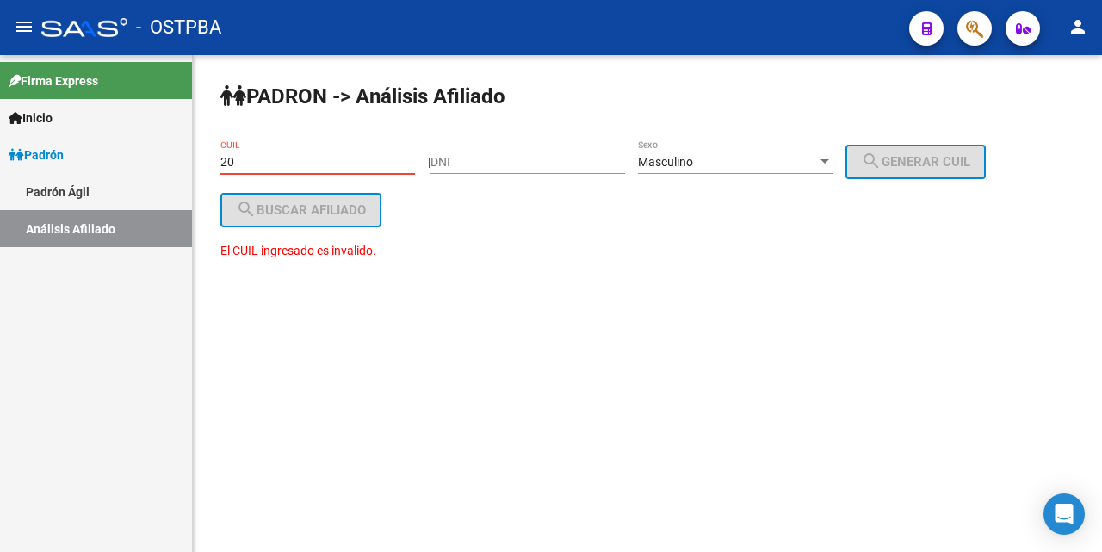
type input "2"
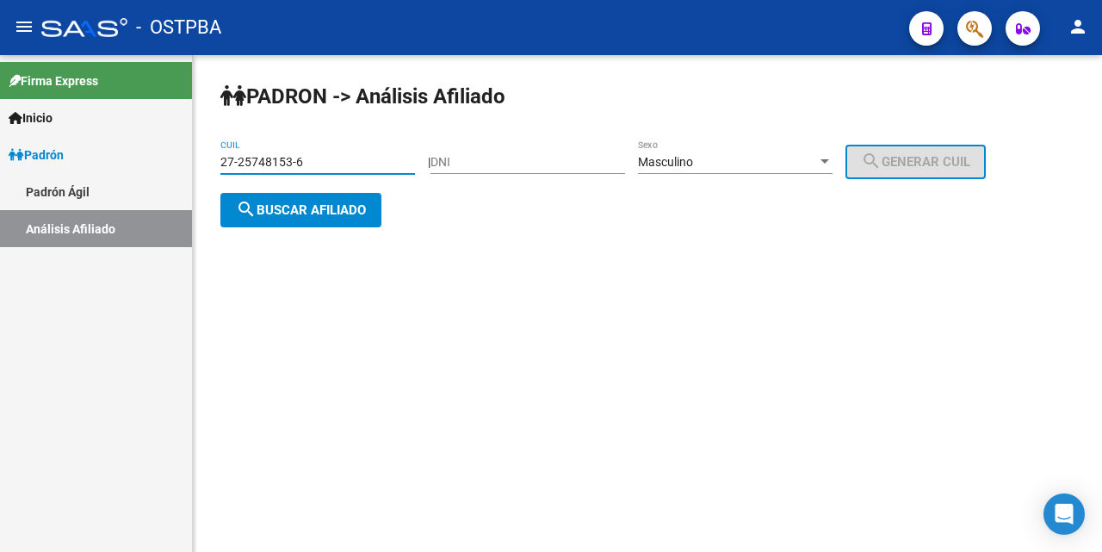
type input "27-25748153-6"
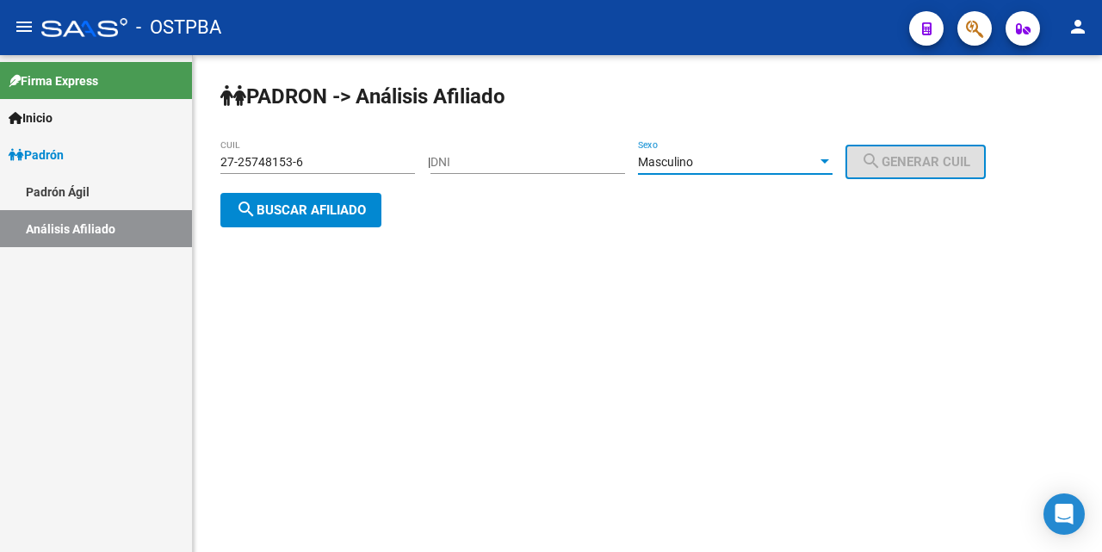
click at [832, 157] on div at bounding box center [824, 162] width 15 height 14
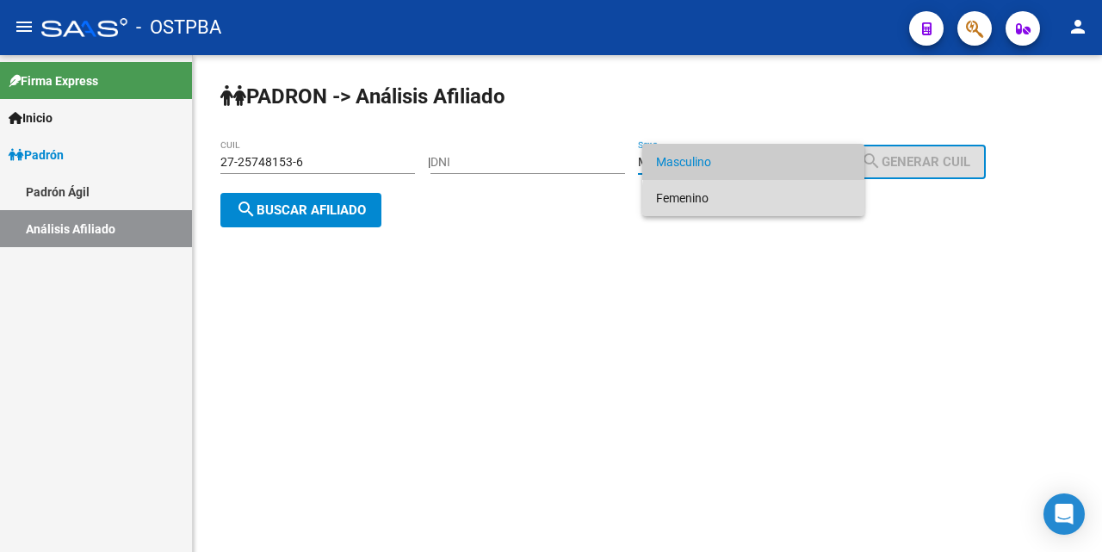
click at [765, 199] on span "Femenino" at bounding box center [753, 198] width 194 height 36
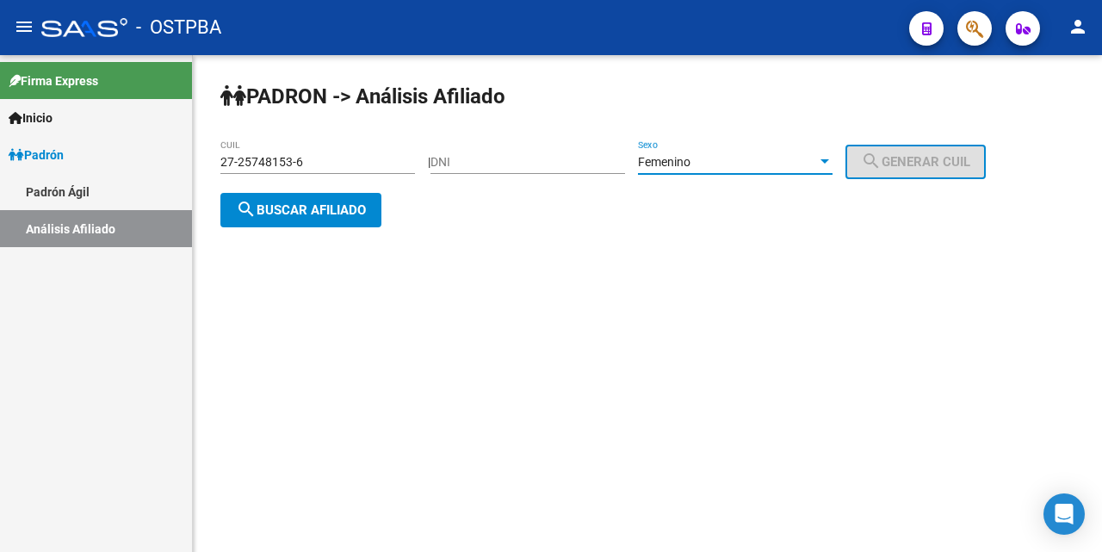
click at [299, 212] on span "search Buscar afiliado" at bounding box center [301, 209] width 130 height 15
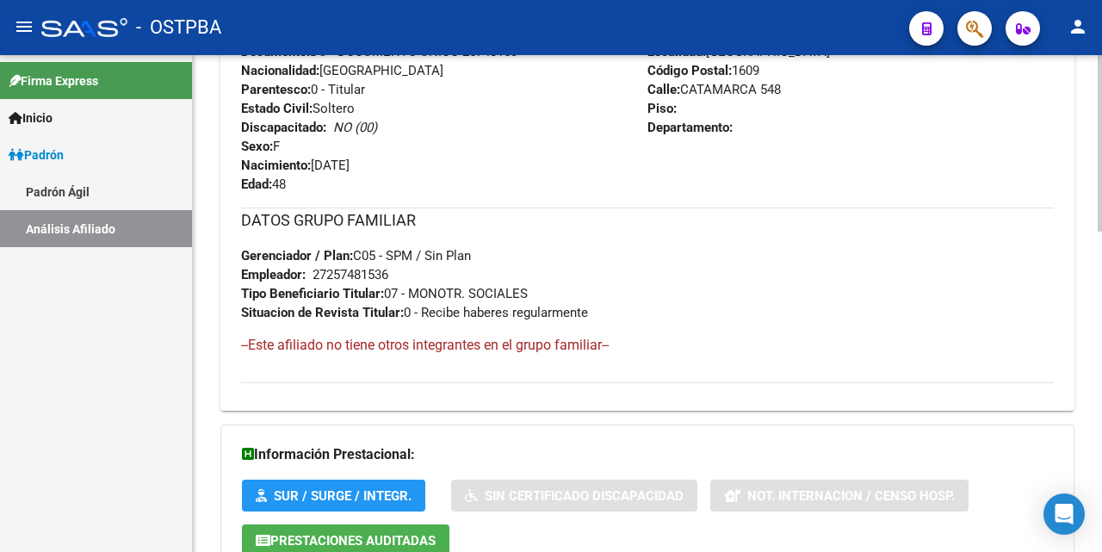
scroll to position [901, 0]
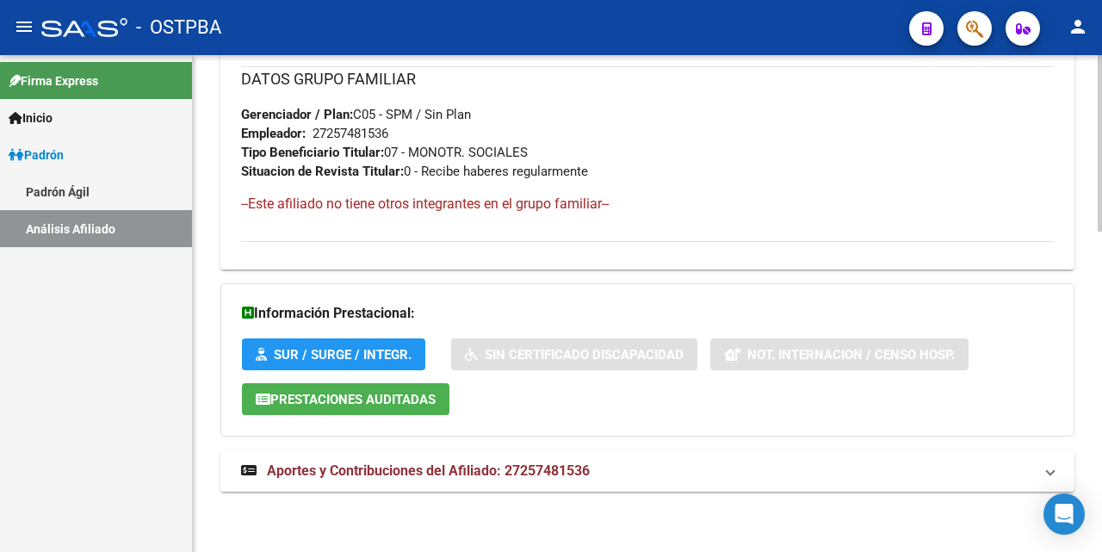
click at [446, 466] on span "Aportes y Contribuciones del Afiliado: 27257481536" at bounding box center [428, 470] width 323 height 16
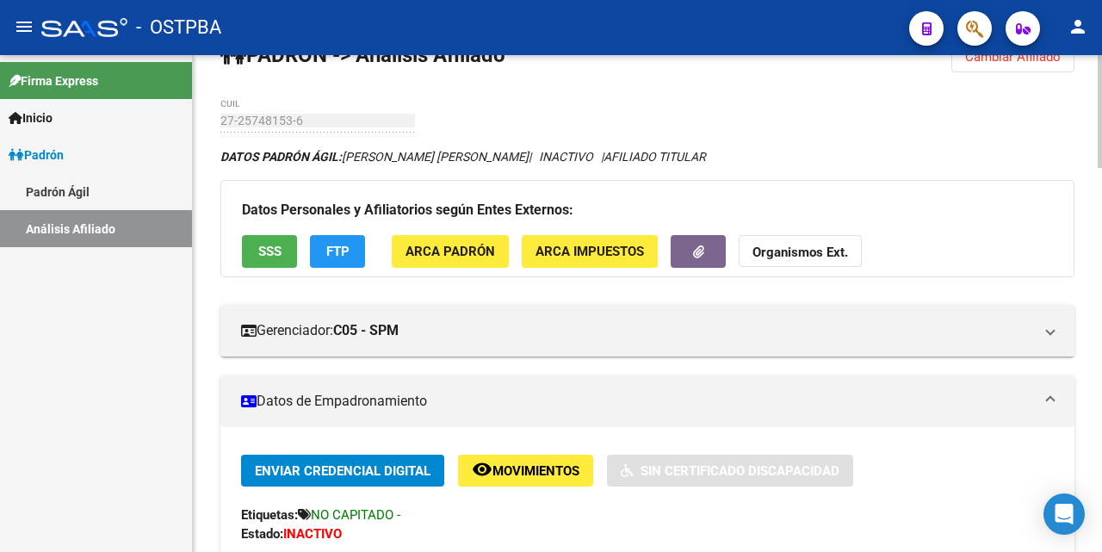
scroll to position [0, 0]
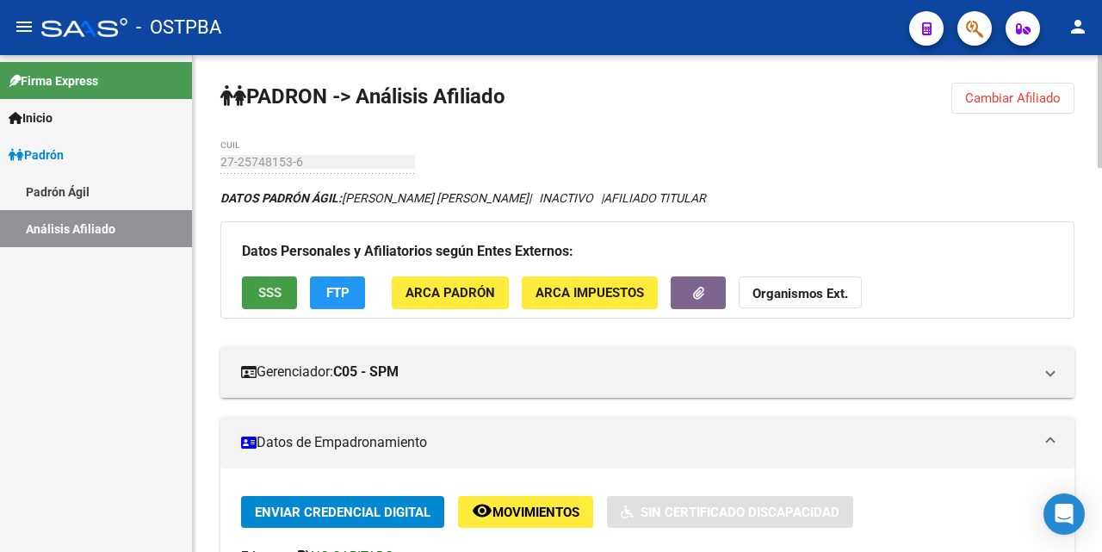
click at [265, 288] on span "SSS" at bounding box center [269, 293] width 23 height 15
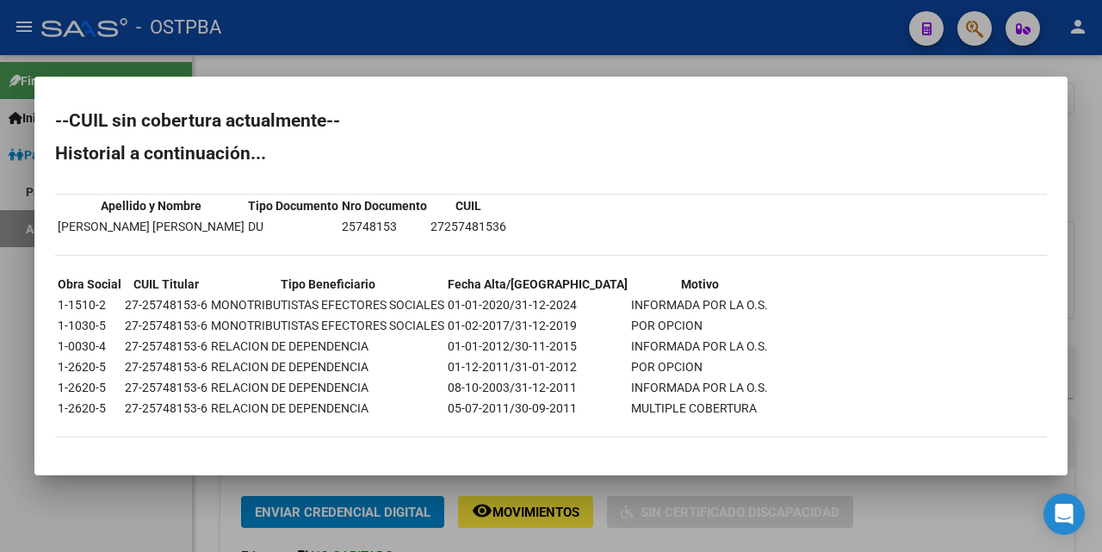
click at [608, 68] on div at bounding box center [551, 276] width 1102 height 552
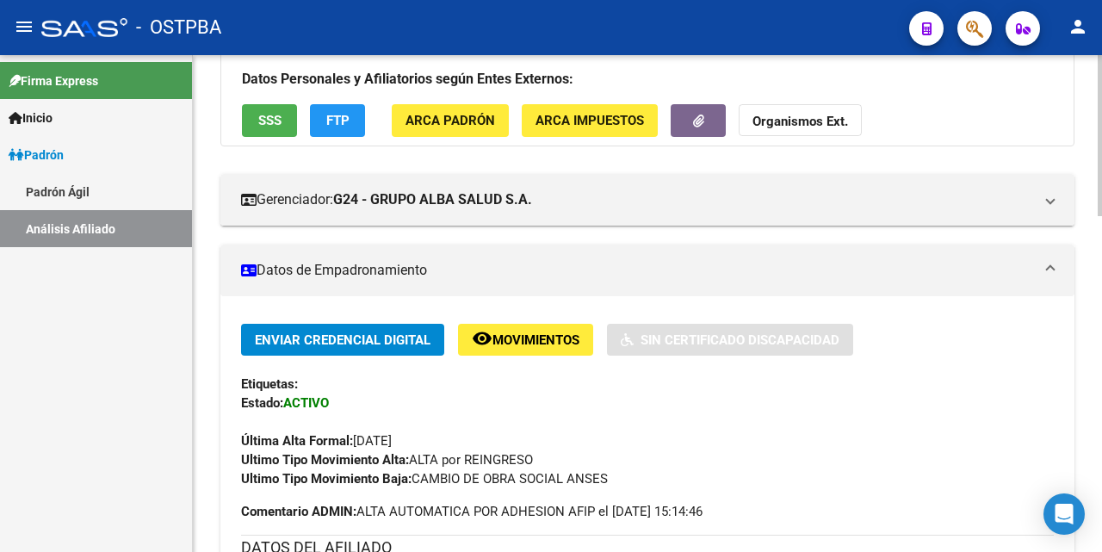
scroll to position [258, 0]
